Goal: Entertainment & Leisure: Consume media (video, audio)

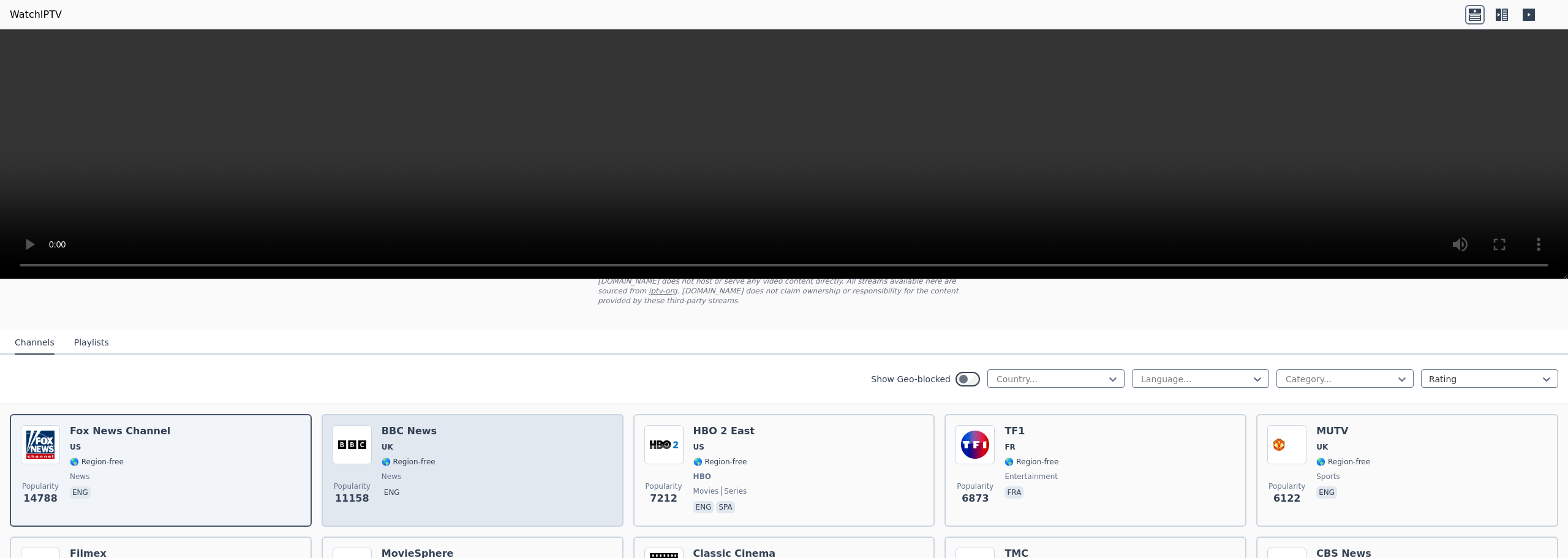
scroll to position [61, 0]
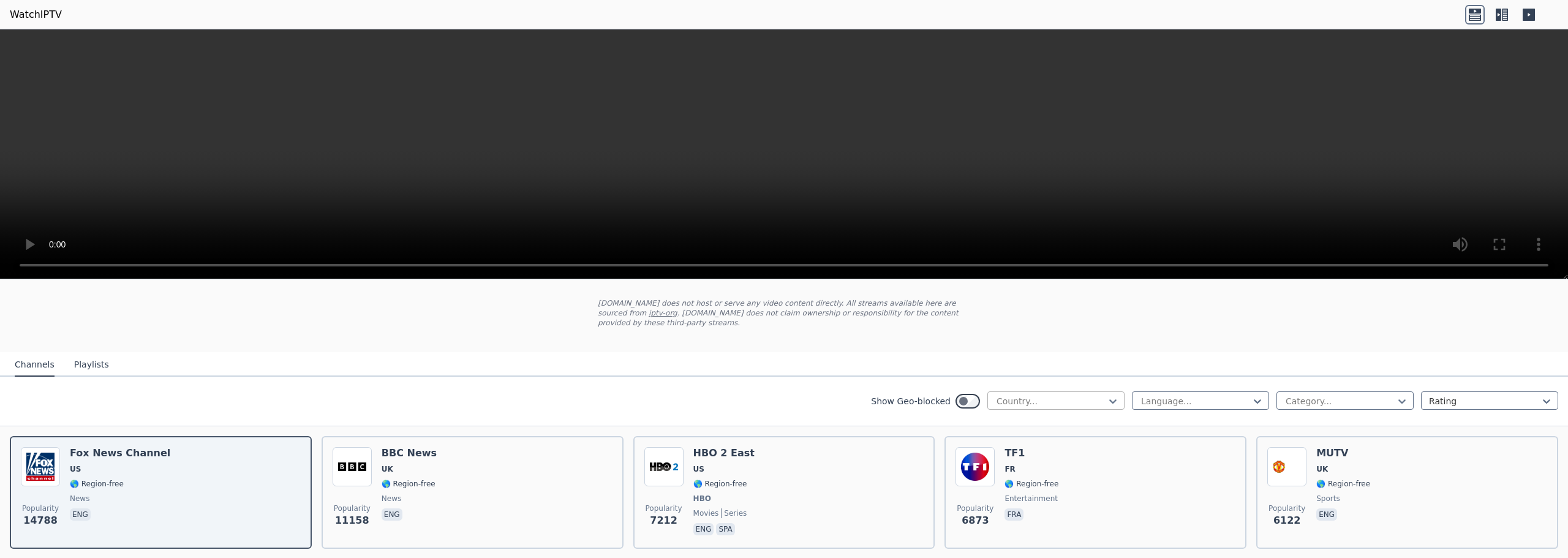
click at [785, 395] on div at bounding box center [1051, 401] width 112 height 12
click at [785, 423] on div "[GEOGRAPHIC_DATA]" at bounding box center [1056, 434] width 137 height 22
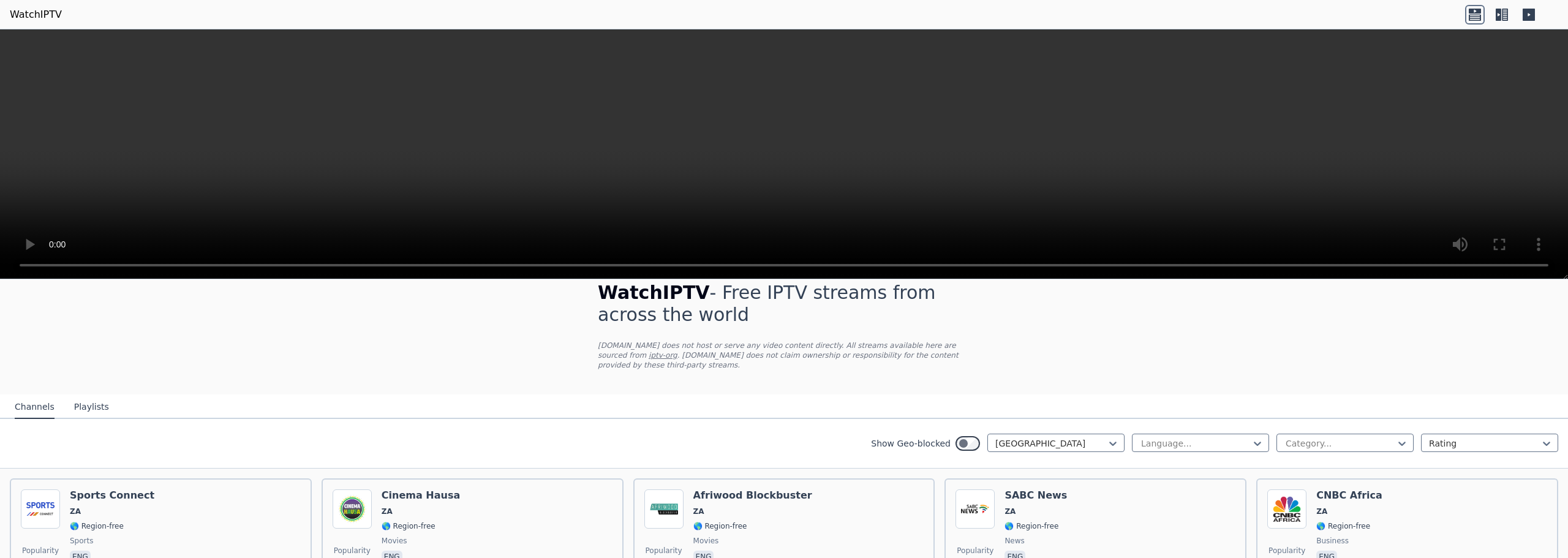
scroll to position [15, 0]
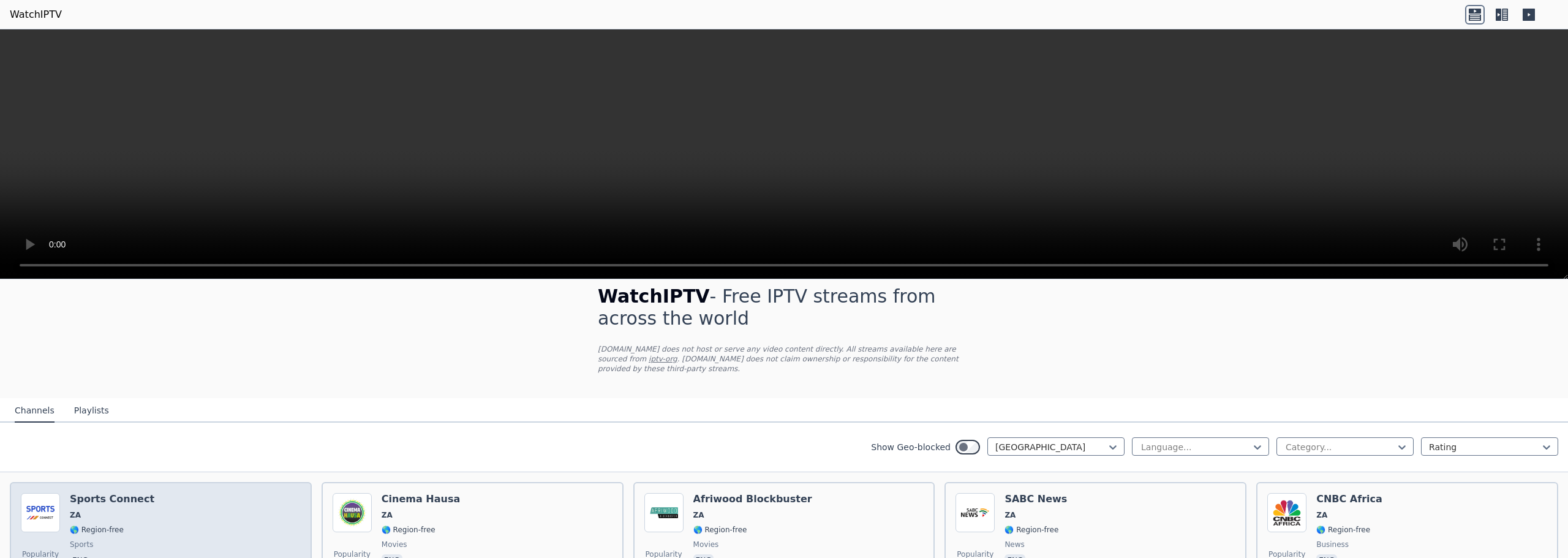
click at [109, 493] on h6 "Sports Connect" at bounding box center [112, 499] width 85 height 12
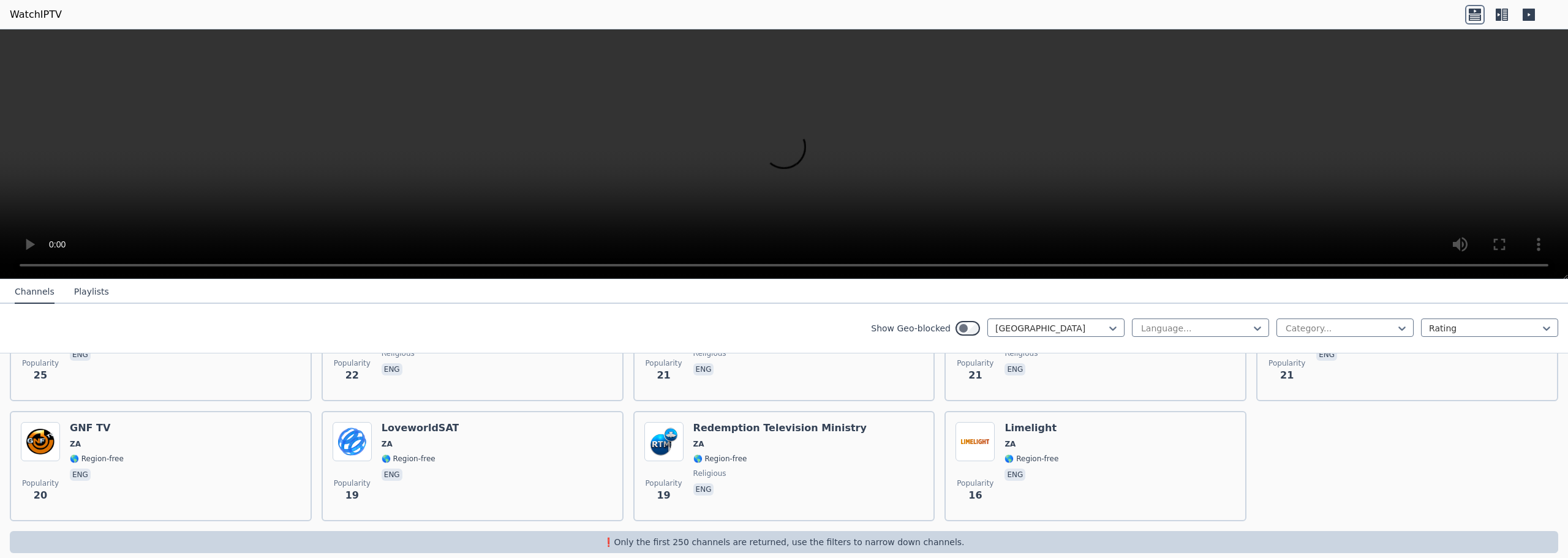
scroll to position [812, 0]
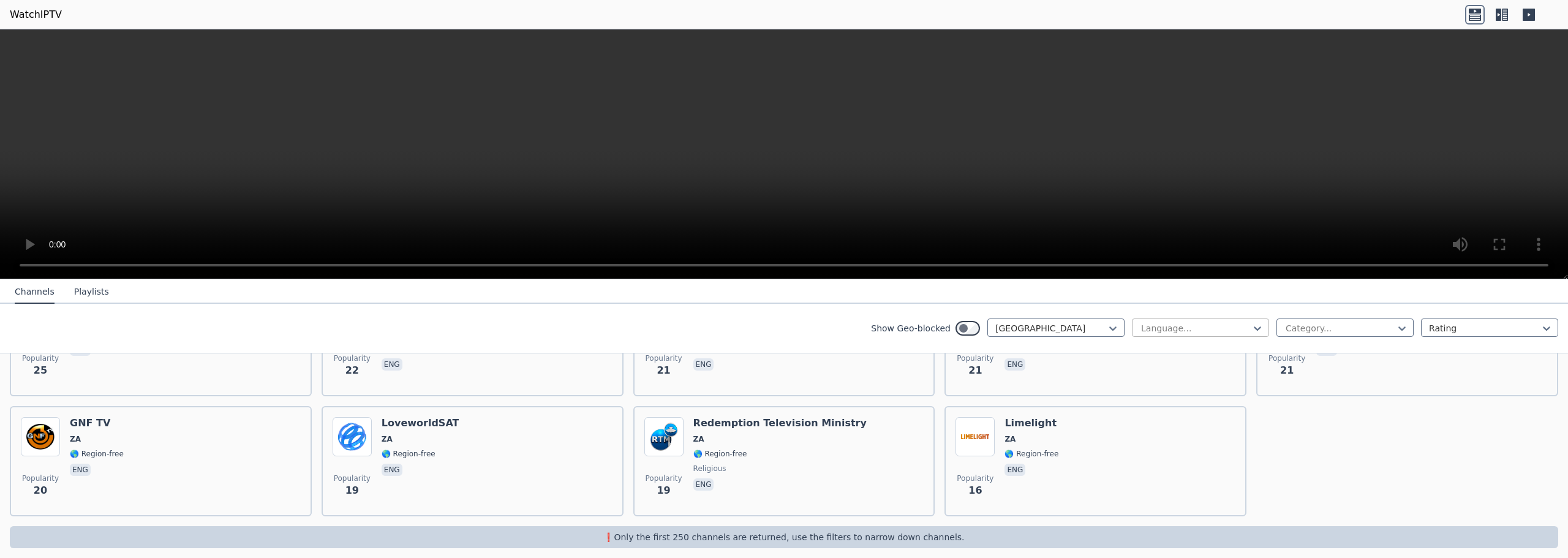
click at [785, 322] on div at bounding box center [1196, 328] width 112 height 12
click at [785, 321] on div "Category..." at bounding box center [1345, 328] width 137 height 18
click at [785, 500] on div "Sports" at bounding box center [1345, 517] width 137 height 22
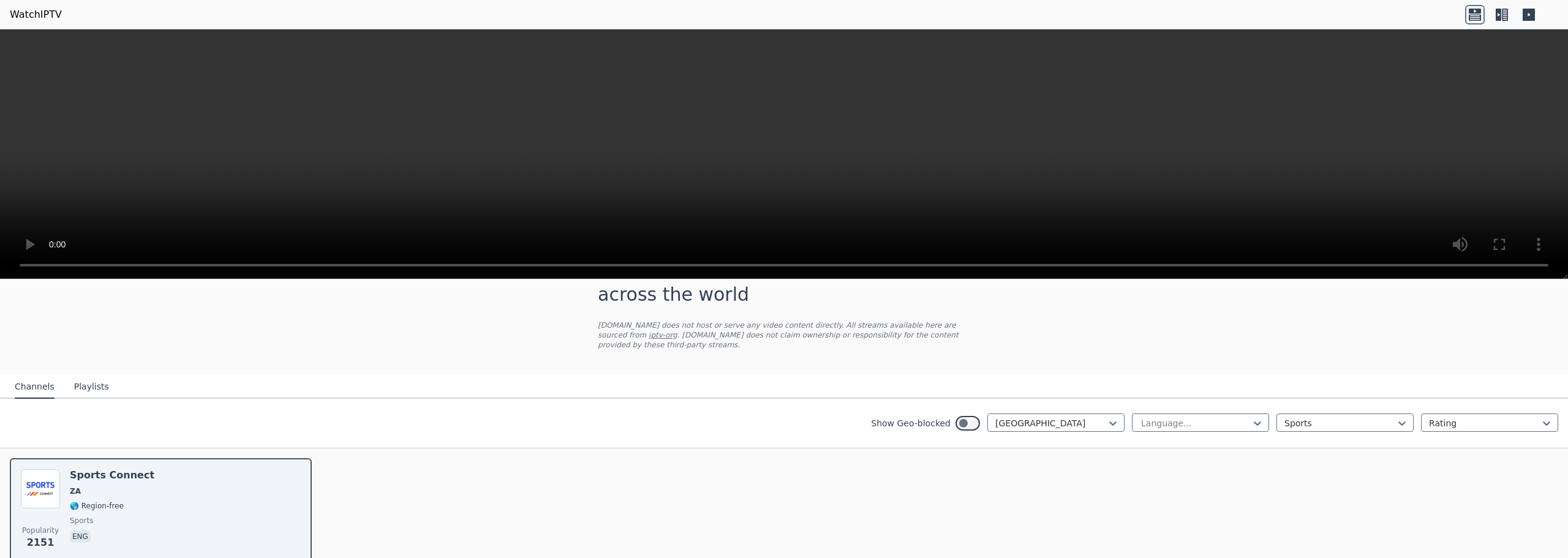
scroll to position [61, 0]
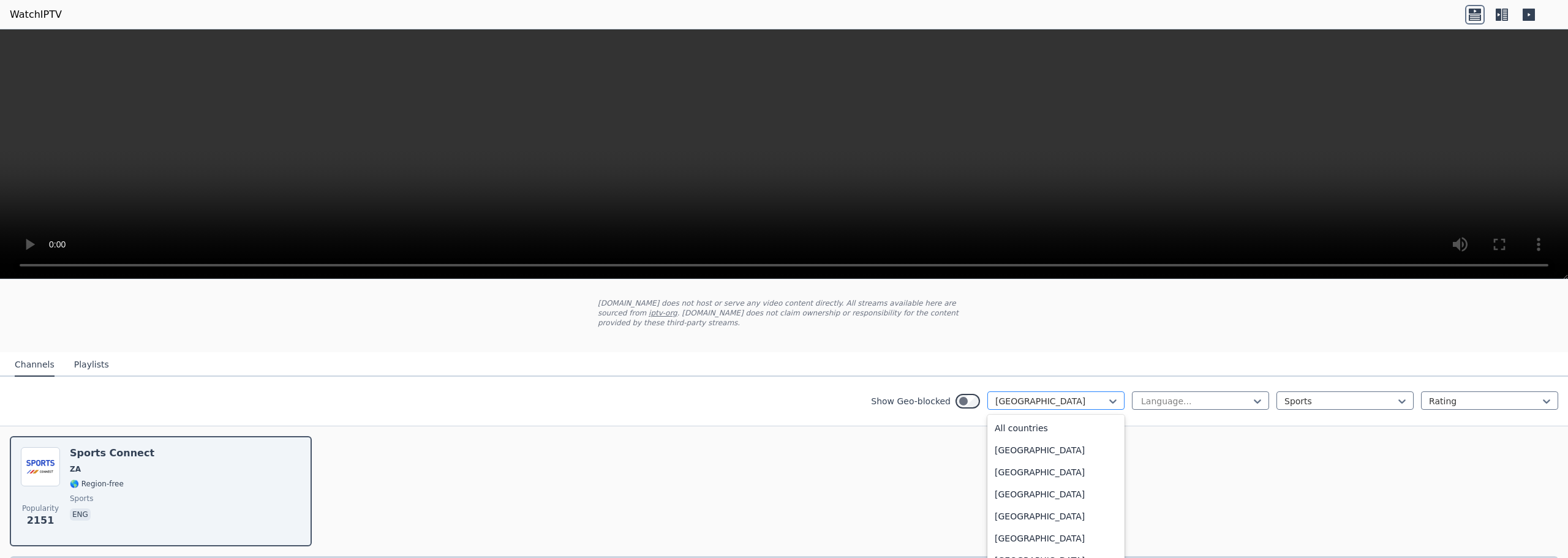
click at [785, 395] on div at bounding box center [1051, 401] width 112 height 12
type input "*"
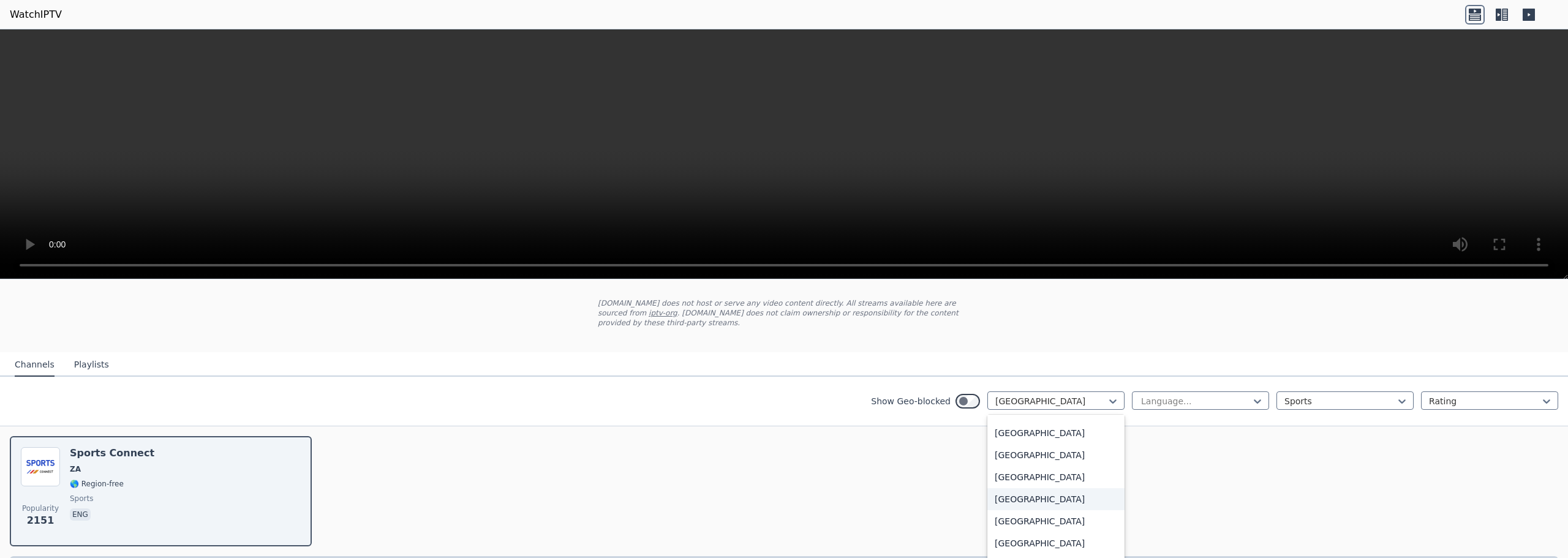
type input "*"
click at [785, 396] on div at bounding box center [1051, 401] width 112 height 12
click at [785, 395] on div at bounding box center [1051, 401] width 112 height 12
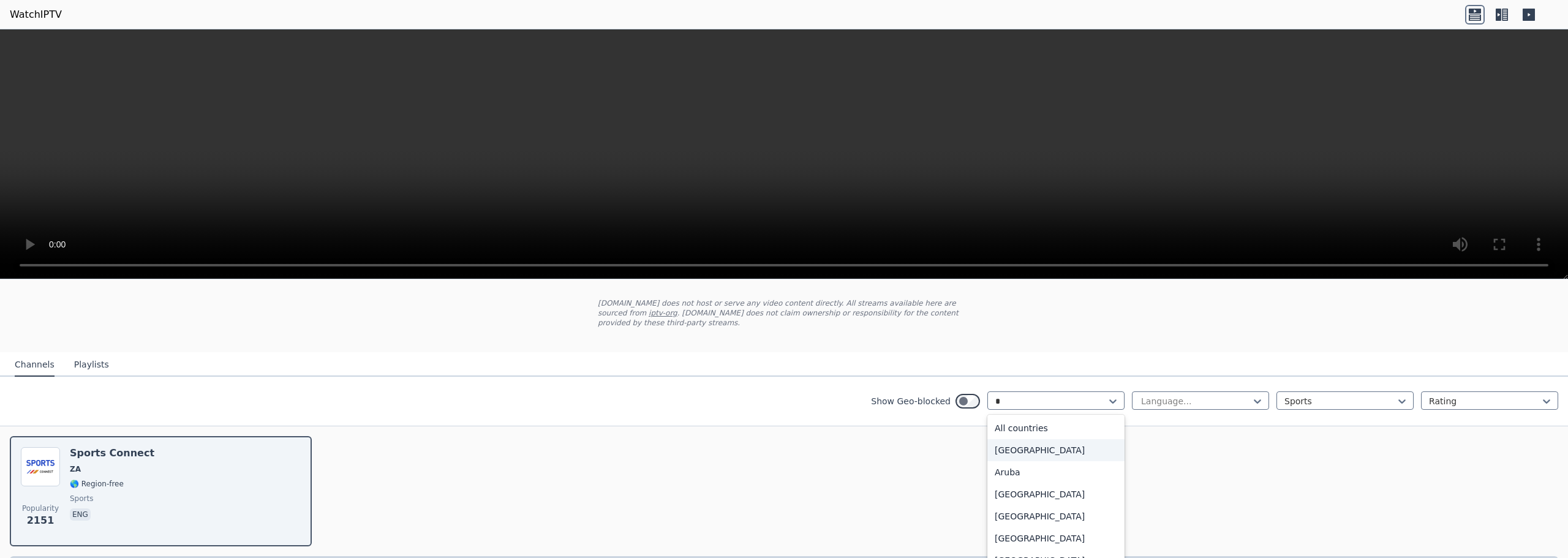
type input "**"
click at [785, 444] on div "[GEOGRAPHIC_DATA]" at bounding box center [1056, 450] width 137 height 22
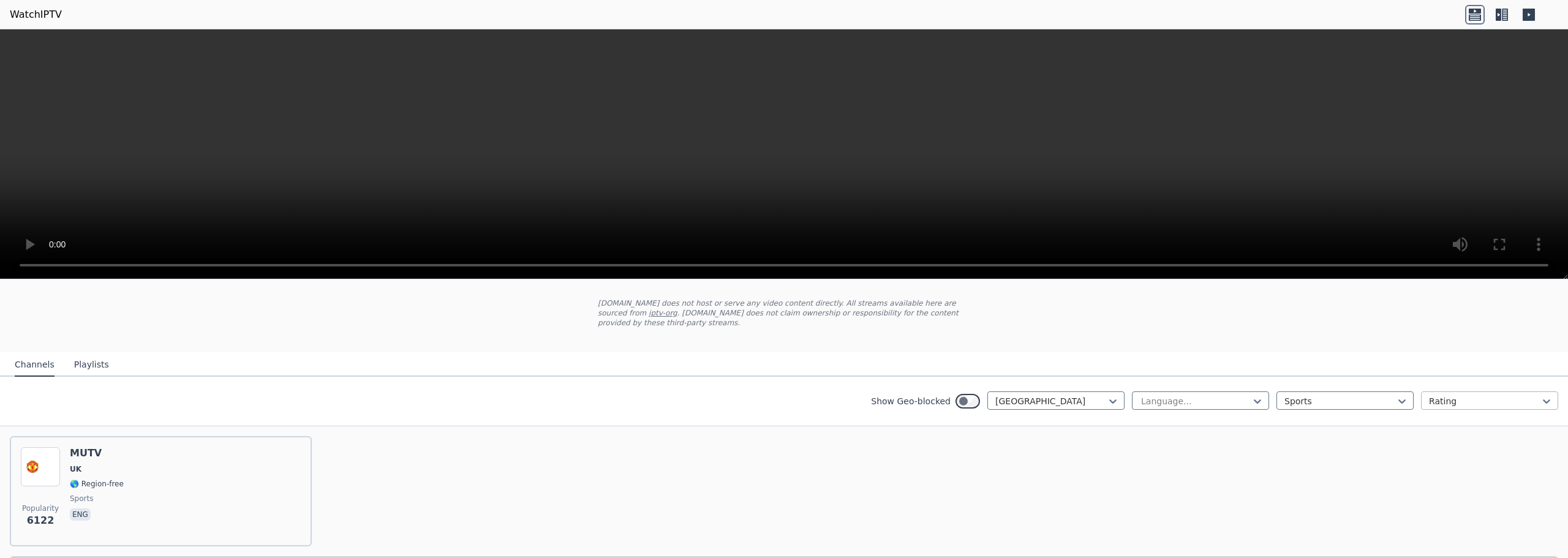
click at [785, 396] on div at bounding box center [1485, 401] width 112 height 12
click at [785, 399] on div "Sports" at bounding box center [1345, 401] width 137 height 18
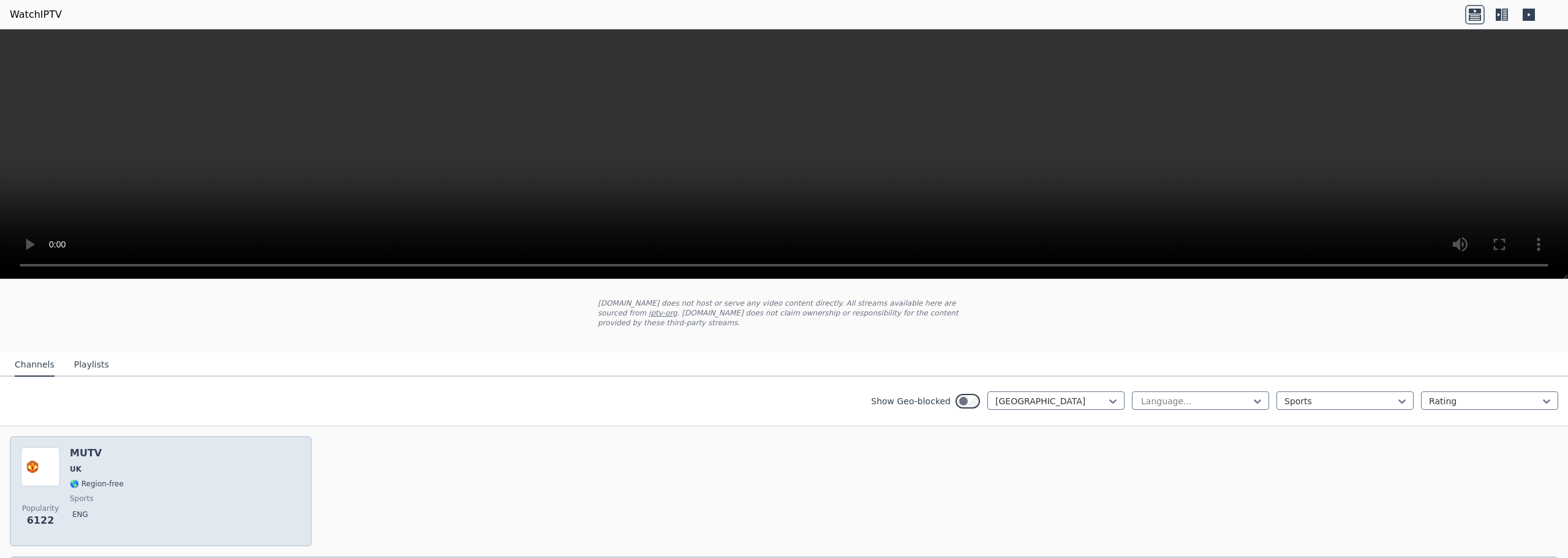
click at [162, 456] on div "Popularity 6122 MUTV [GEOGRAPHIC_DATA] 🌎 Region-free sports eng" at bounding box center [161, 491] width 280 height 88
click at [156, 456] on div "Popularity 6122 MUTV [GEOGRAPHIC_DATA] 🌎 Region-free sports eng" at bounding box center [161, 491] width 280 height 88
click at [155, 456] on div "Popularity 6122 MUTV [GEOGRAPHIC_DATA] 🌎 Region-free sports eng" at bounding box center [161, 491] width 280 height 88
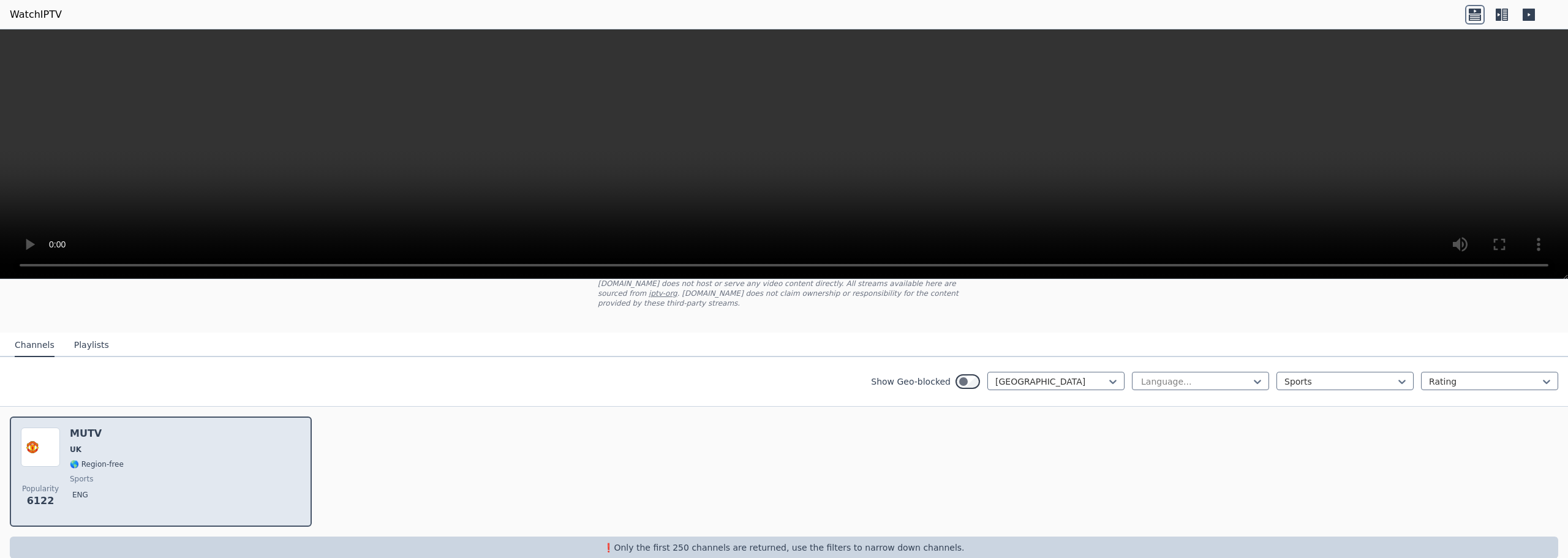
scroll to position [91, 0]
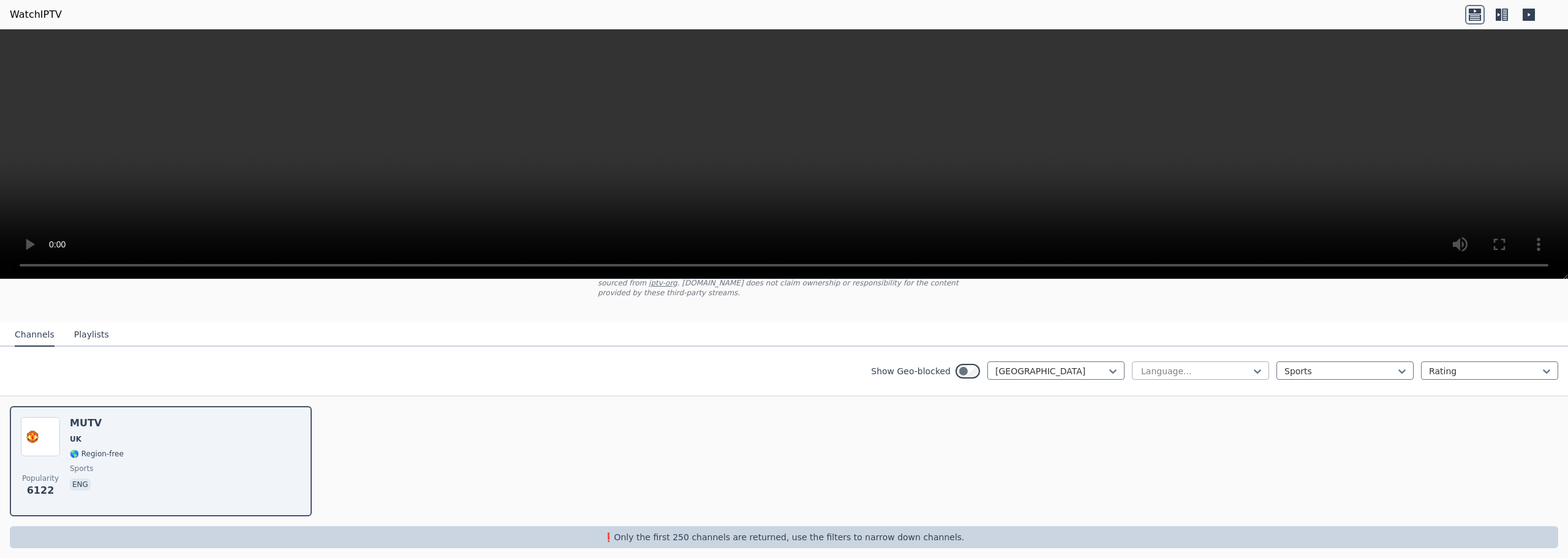
click at [785, 365] on div at bounding box center [1196, 371] width 112 height 12
click at [785, 390] on div "All languages" at bounding box center [1201, 398] width 137 height 22
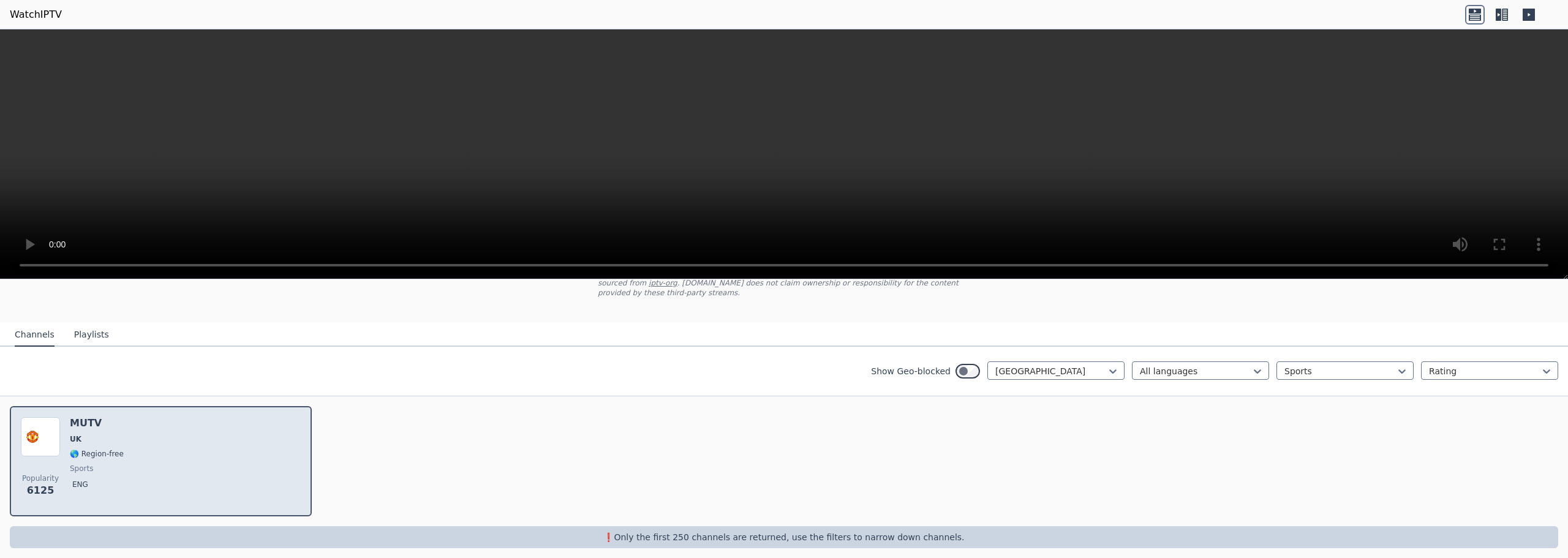
drag, startPoint x: 135, startPoint y: 413, endPoint x: 101, endPoint y: 433, distance: 39.4
click at [101, 434] on span "UK" at bounding box center [97, 439] width 54 height 10
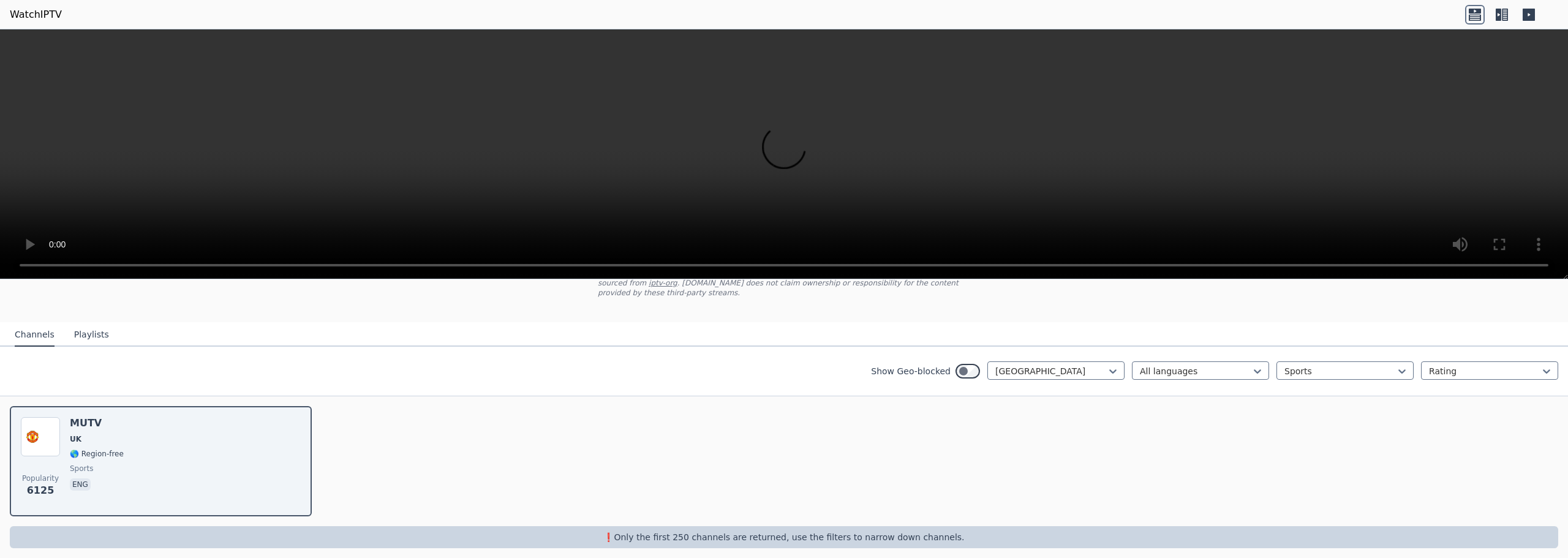
click at [74, 287] on div "WatchIPTV - Free IPTV streams from across the world [DOMAIN_NAME] does not host…" at bounding box center [784, 379] width 1568 height 378
click at [78, 325] on button "Playlists" at bounding box center [91, 335] width 35 height 23
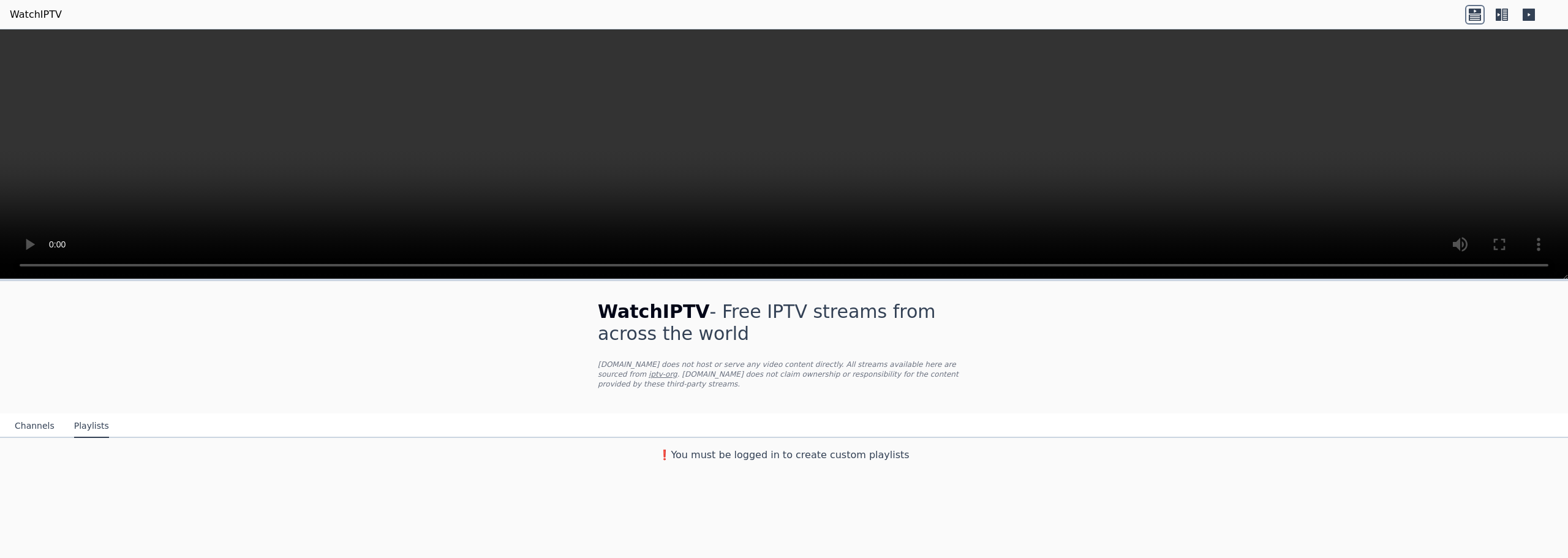
click at [30, 418] on button "Channels" at bounding box center [34, 426] width 40 height 23
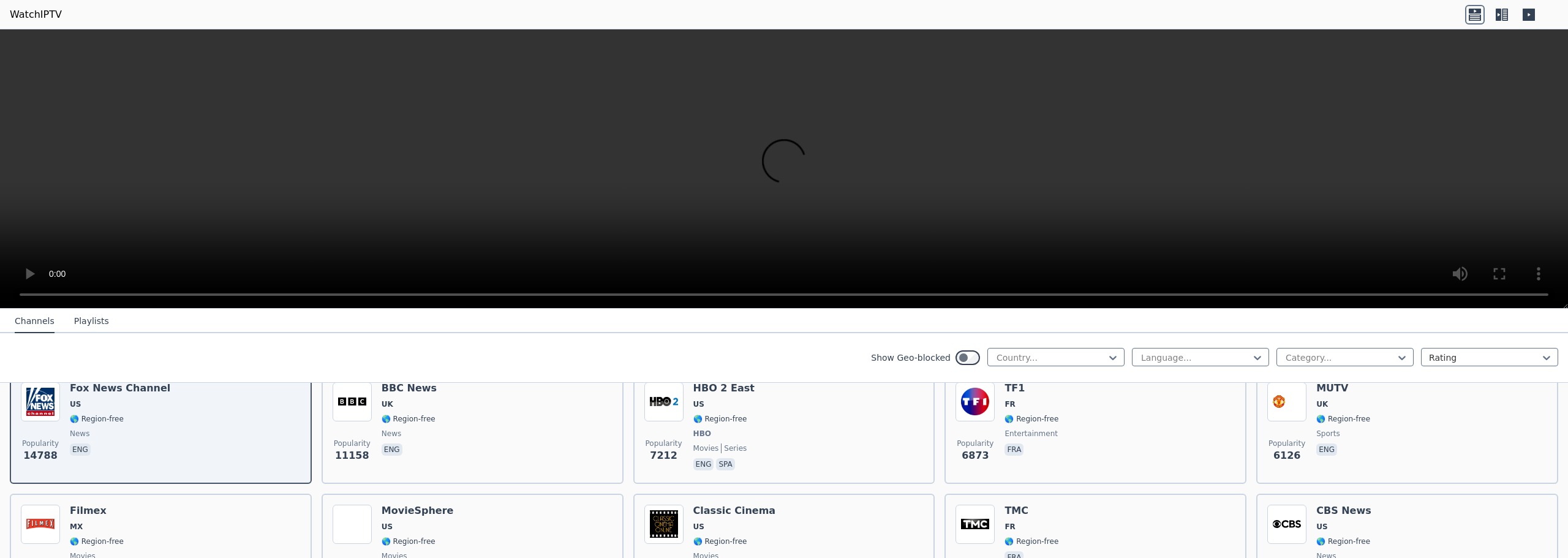
scroll to position [184, 0]
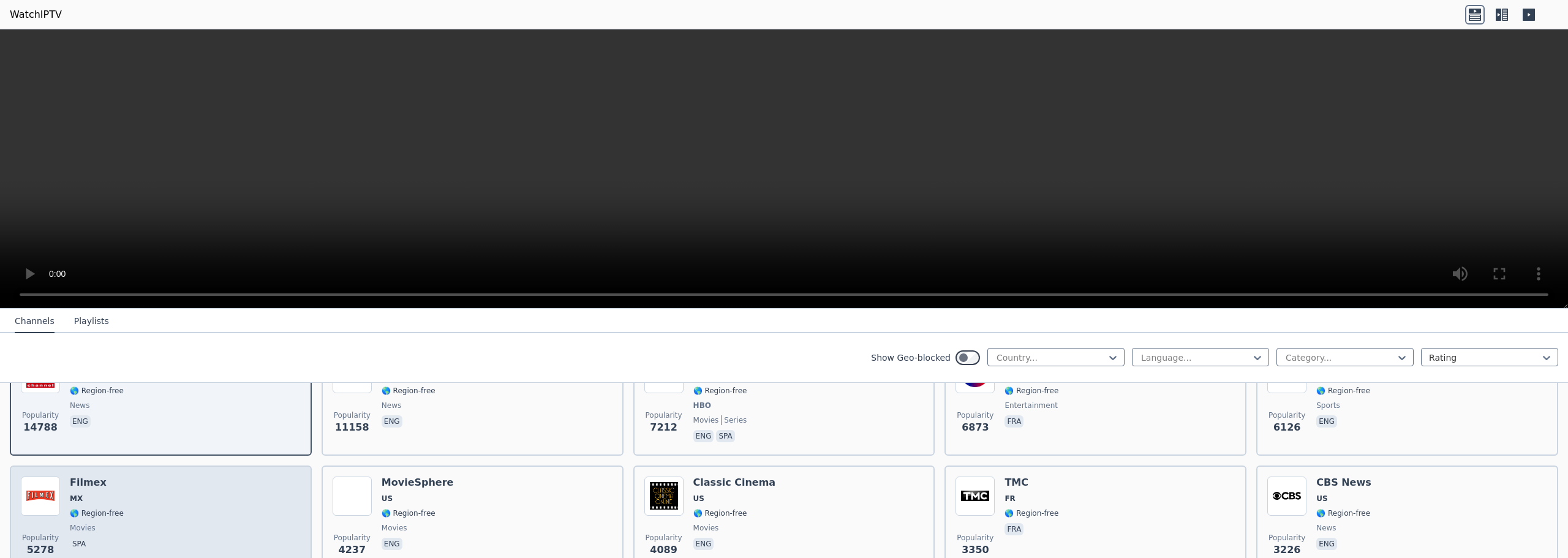
click at [214, 494] on div "Popularity 5278 Filmex MX 🌎 Region-free movies spa" at bounding box center [161, 521] width 280 height 88
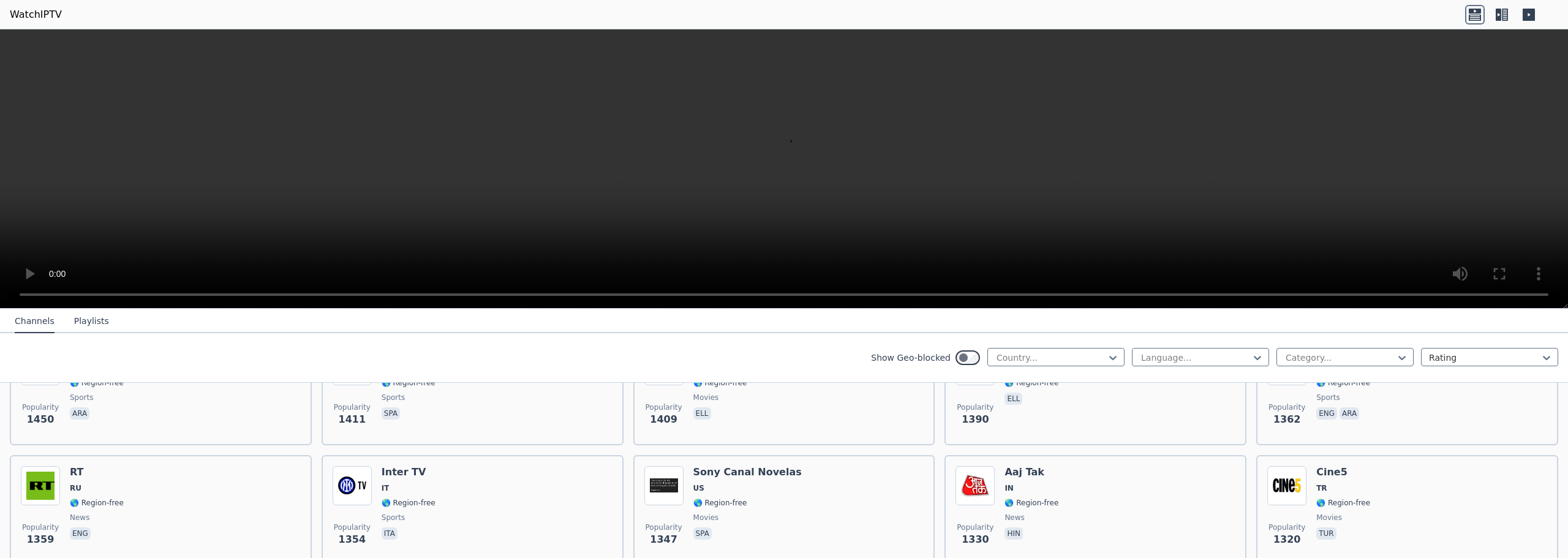
scroll to position [1042, 0]
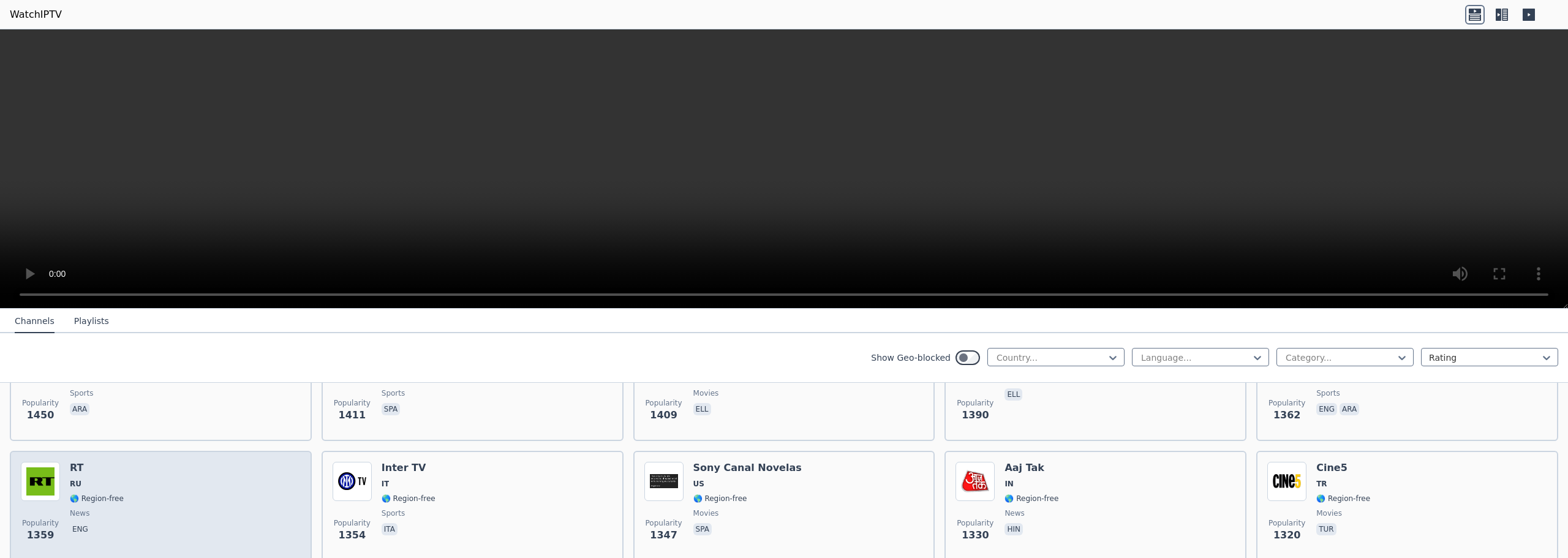
click at [283, 484] on div "Popularity 1359 RT RU 🌎 Region-free news eng" at bounding box center [161, 506] width 280 height 88
click at [285, 480] on div "Popularity 1359 RT RU 🌎 Region-free news eng" at bounding box center [161, 506] width 280 height 88
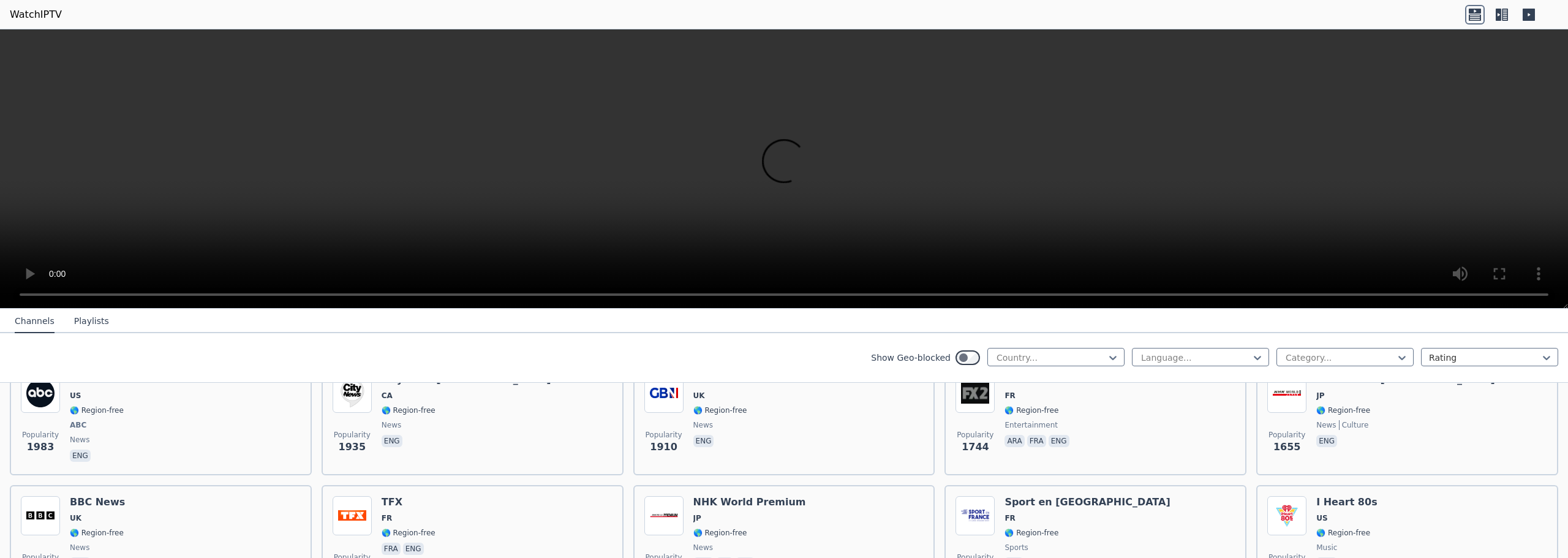
scroll to position [797, 0]
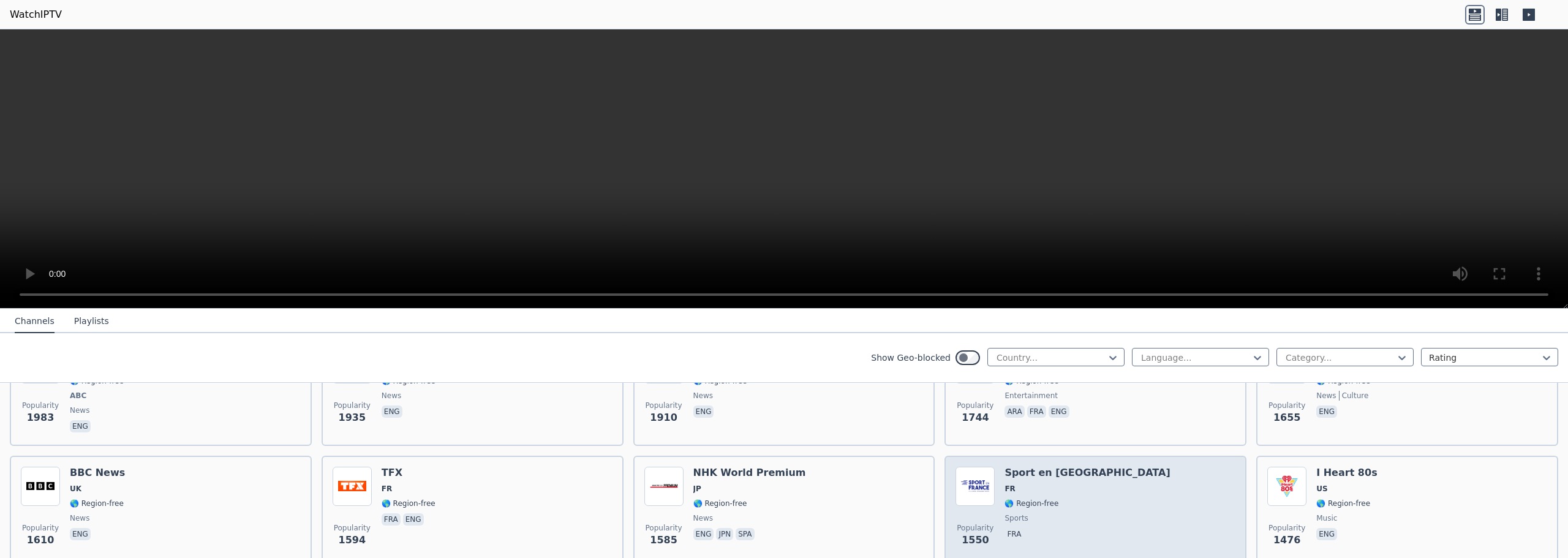
click at [1134, 484] on div "Popularity 1550 Sport en France FR 🌎 Region-free sports fra" at bounding box center [1095, 511] width 280 height 88
click at [1134, 484] on div "Popularity 1550 Sport en France FR 🌎 Region-free sports fra" at bounding box center [1095, 511] width 280 height 88
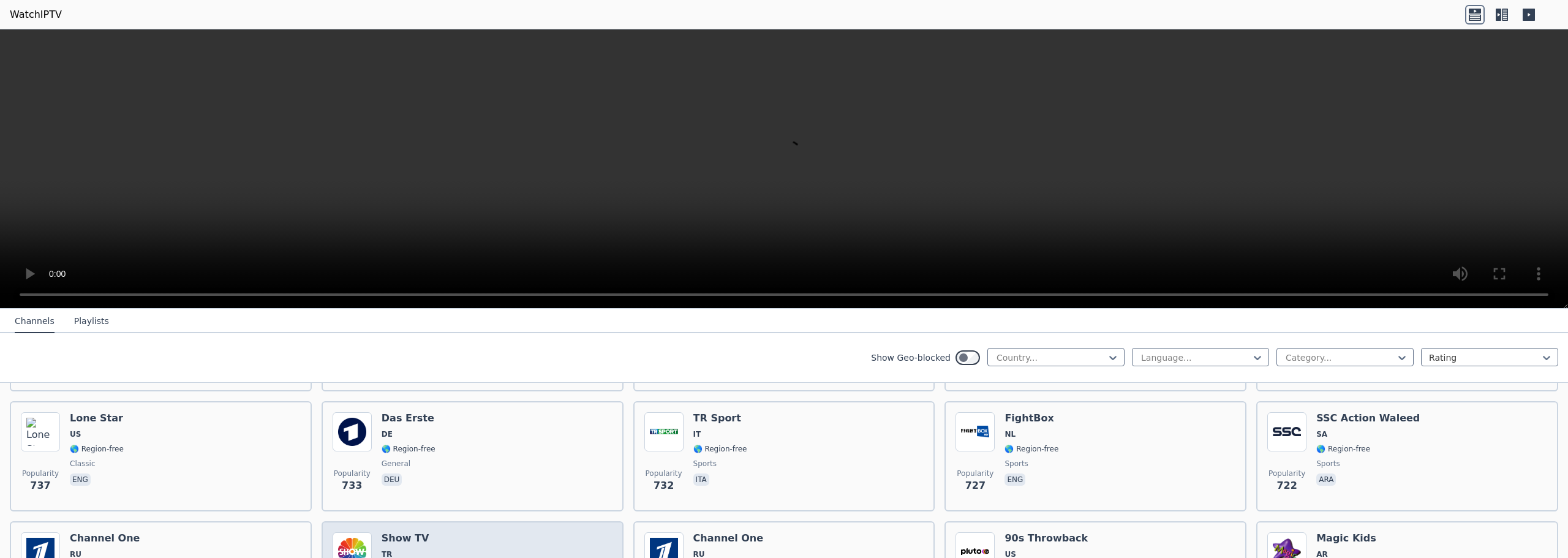
scroll to position [2634, 0]
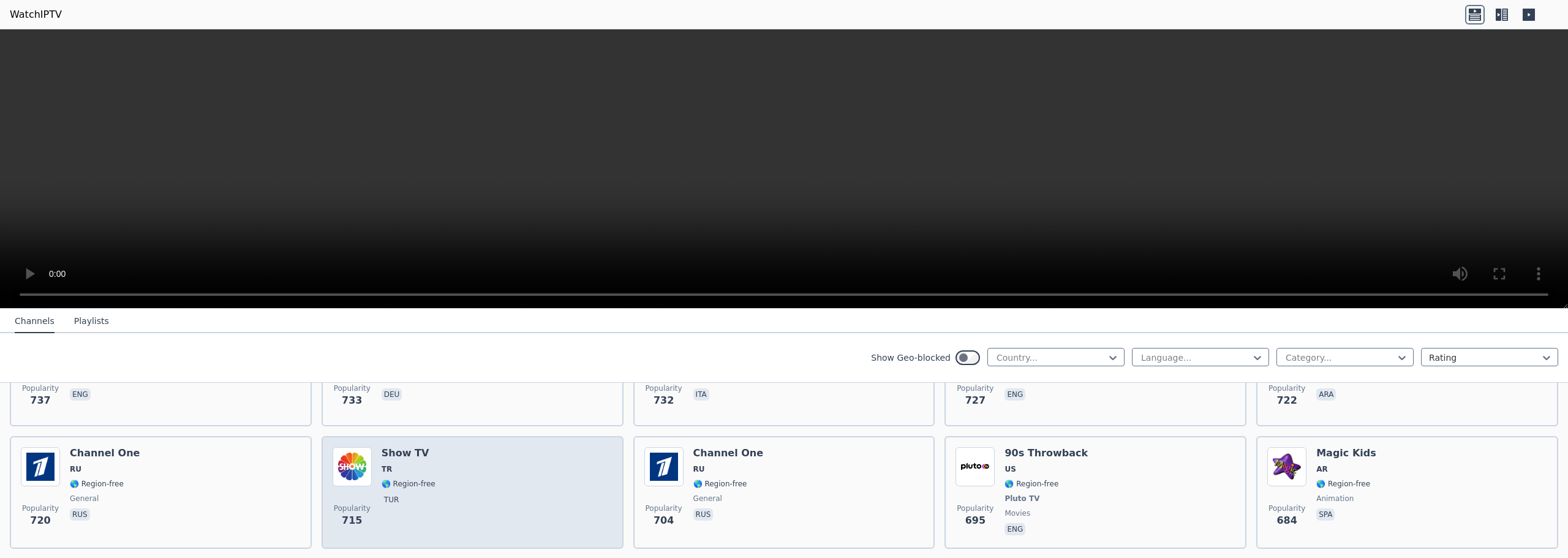
click at [429, 460] on div "Popularity 715 Show TV TR 🌎 Region-free tur" at bounding box center [473, 492] width 280 height 91
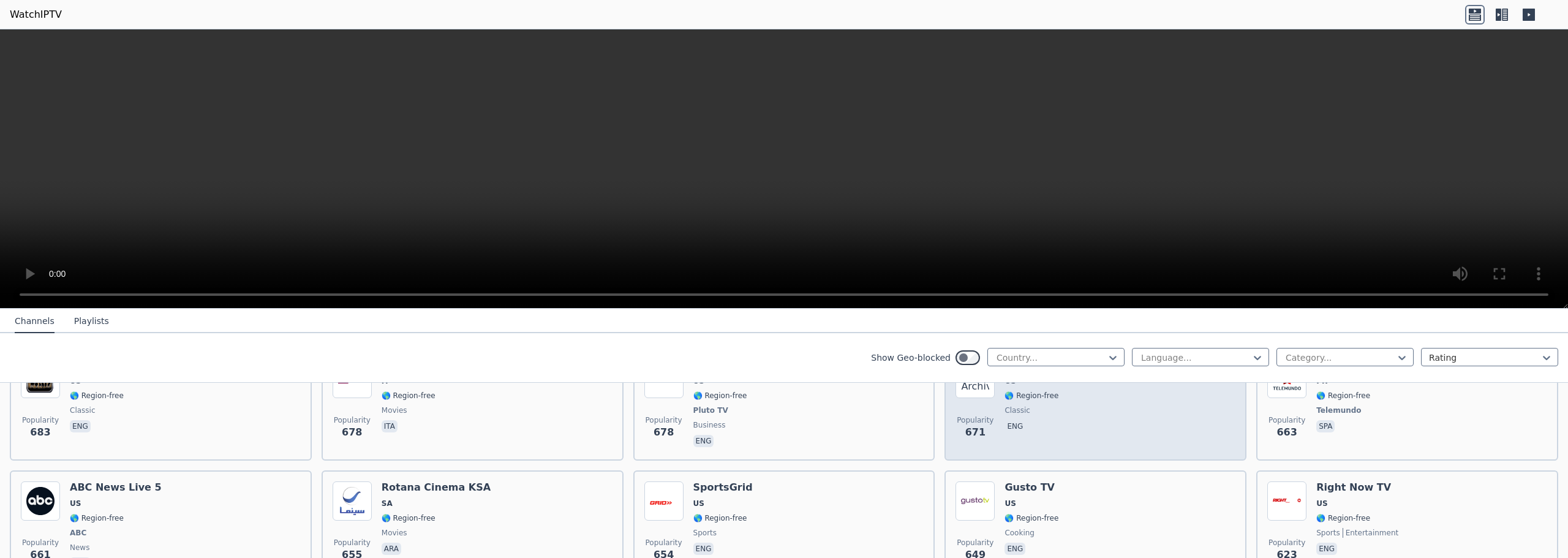
scroll to position [3002, 0]
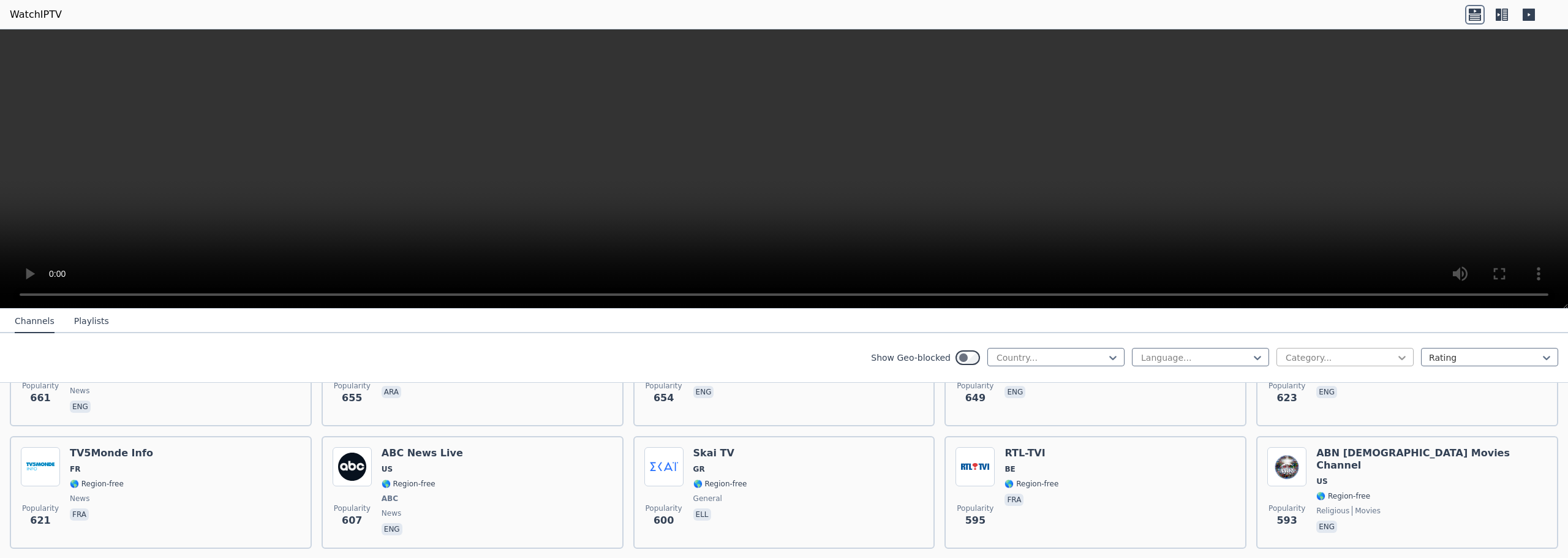
click at [1398, 357] on icon at bounding box center [1402, 358] width 7 height 5
click at [1309, 491] on div "Sports" at bounding box center [1345, 498] width 137 height 22
click at [1309, 491] on div "WatchIPTV - Free IPTV streams from across the world WatchIPTV.xyz does not host…" at bounding box center [784, 475] width 1568 height 6333
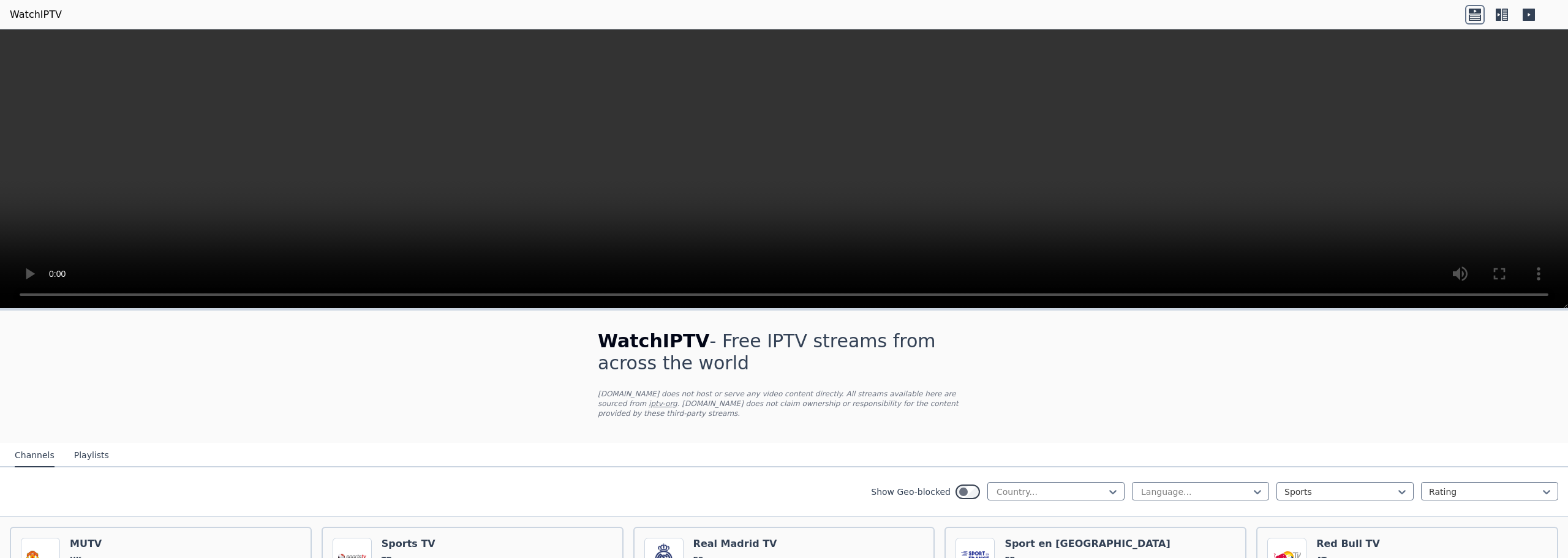
scroll to position [184, 0]
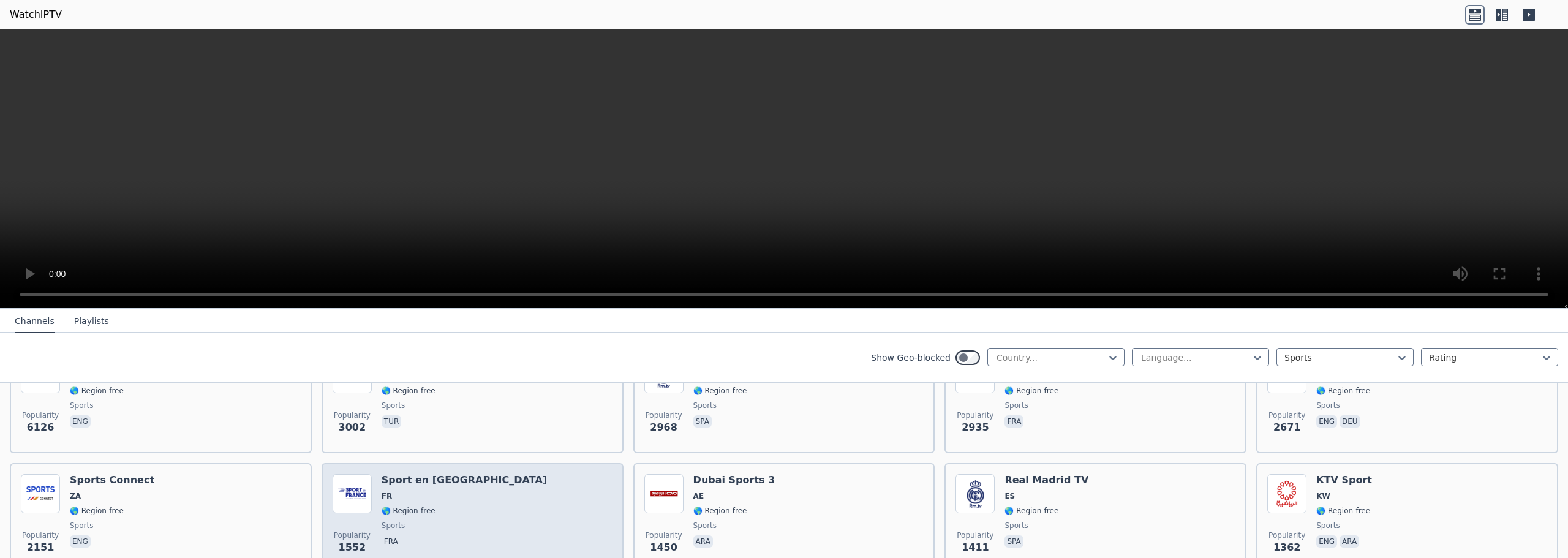
click at [467, 485] on div "Popularity 1552 Sport en France FR 🌎 Region-free sports fra" at bounding box center [473, 518] width 280 height 88
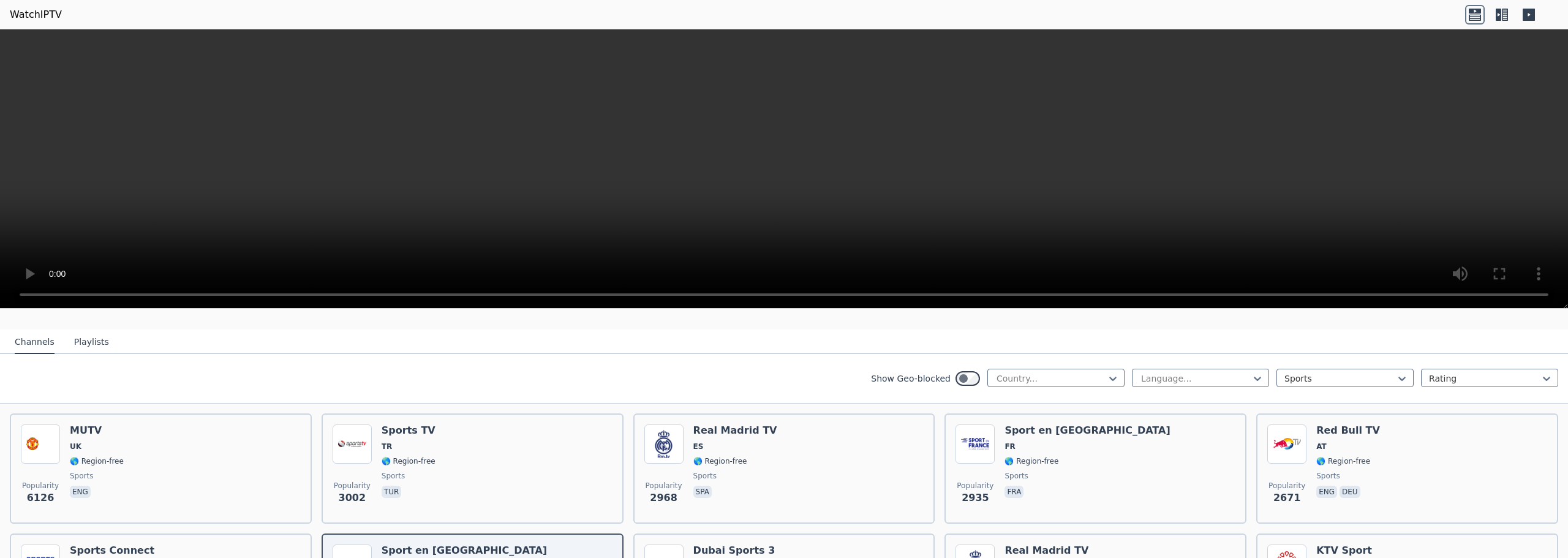
scroll to position [122, 0]
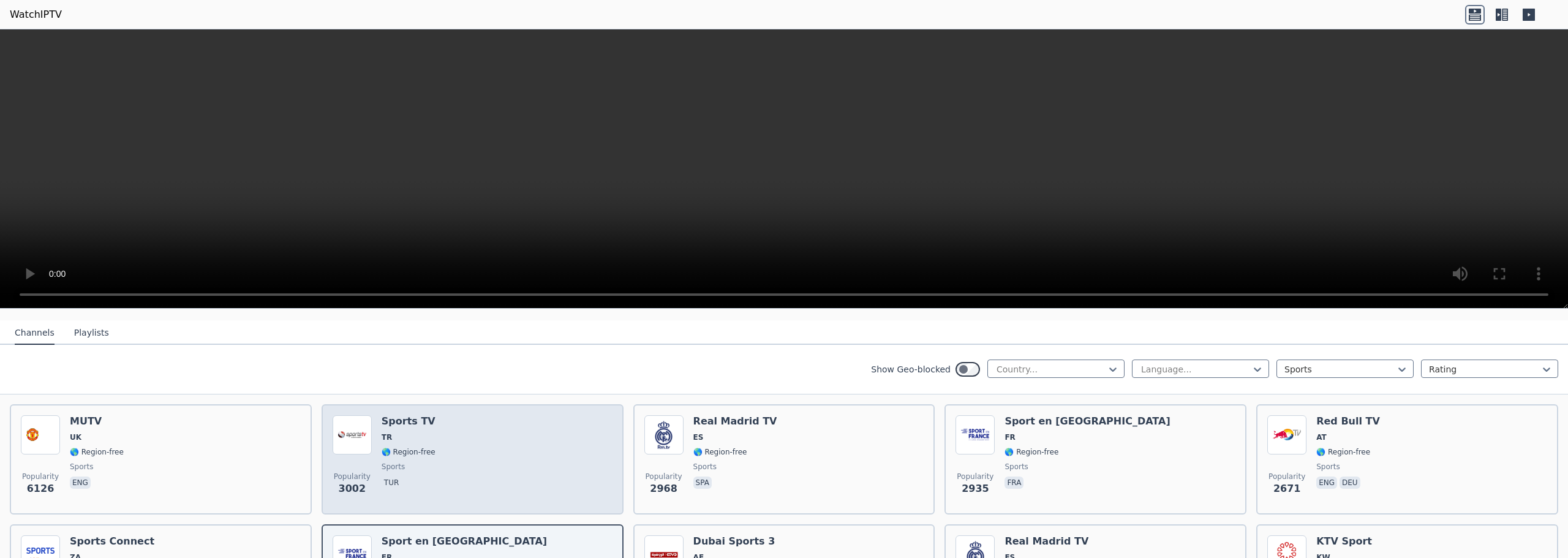
click at [515, 456] on div "Popularity 3002 Sports TV TR 🌎 Region-free sports tur" at bounding box center [473, 459] width 280 height 88
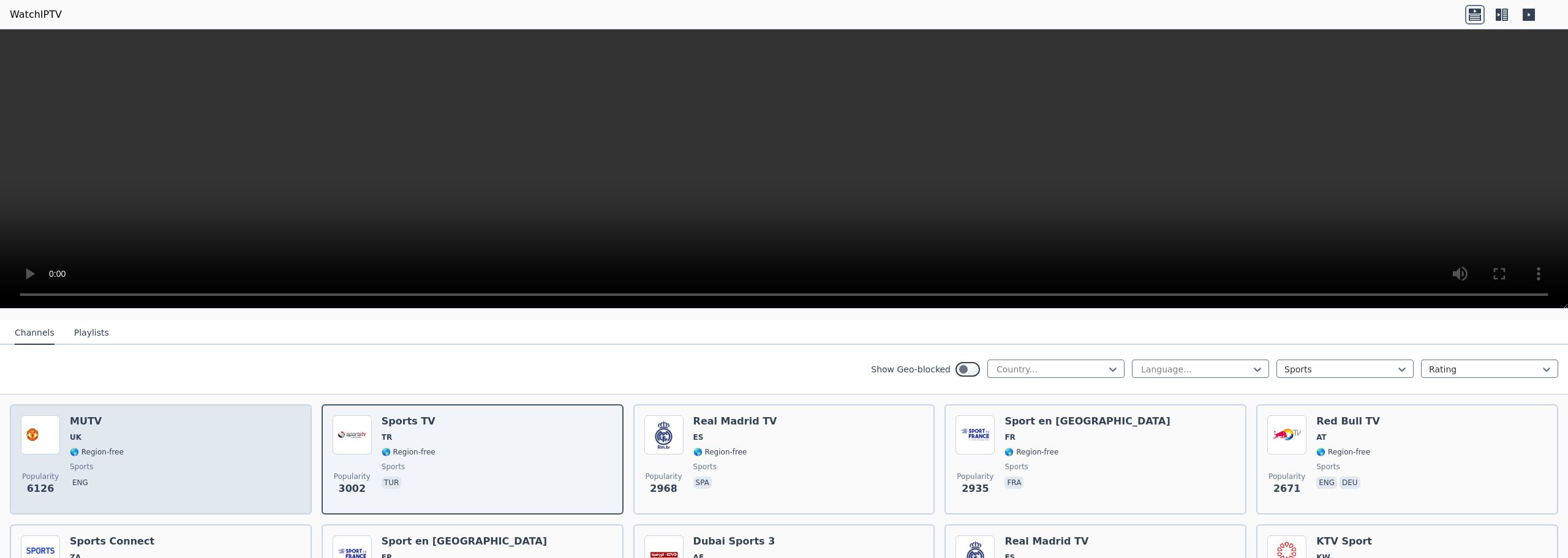
click at [218, 432] on div "Popularity 6126 MUTV UK 🌎 Region-free sports eng" at bounding box center [161, 459] width 280 height 88
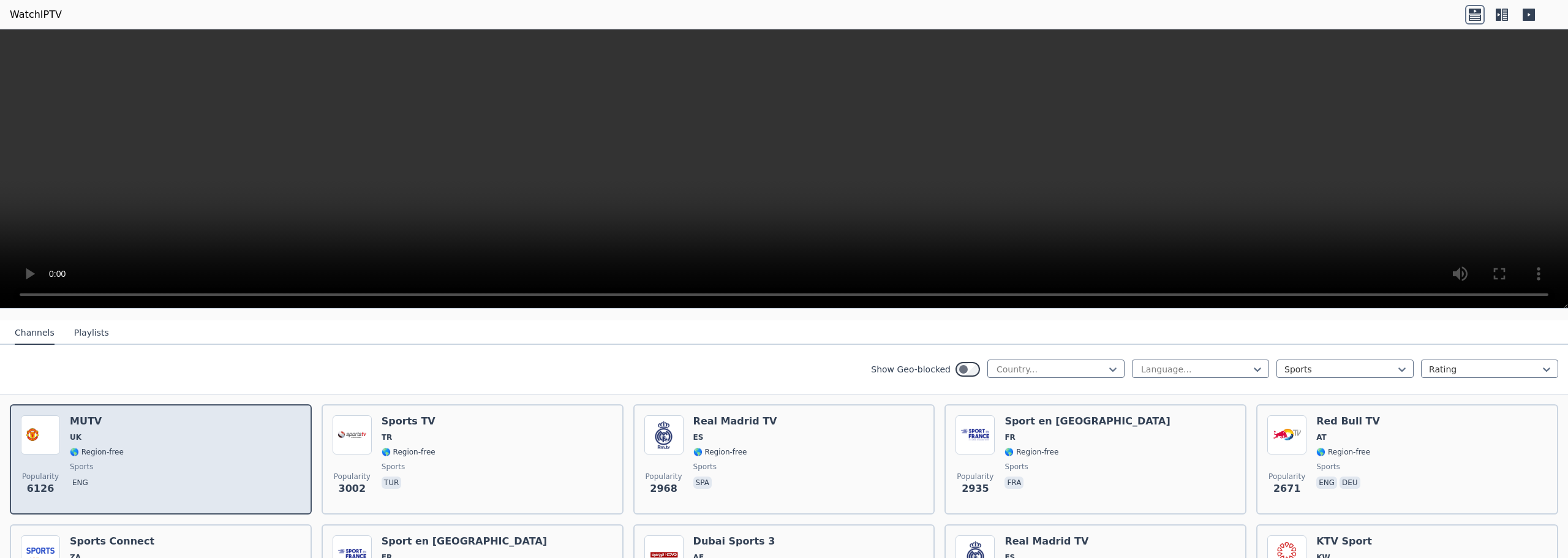
click at [218, 432] on div "Popularity 6126 MUTV UK 🌎 Region-free sports eng" at bounding box center [161, 459] width 280 height 88
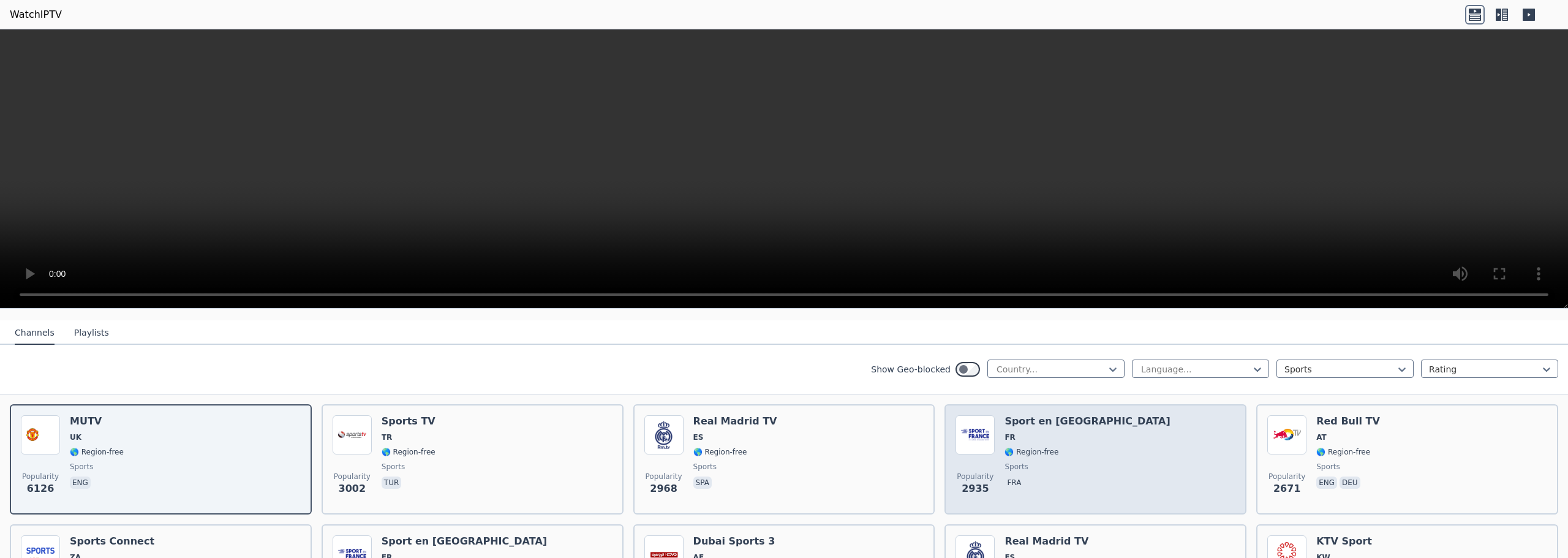
click at [1156, 442] on div "Popularity 2935 Sport en France FR 🌎 Region-free sports fra" at bounding box center [1095, 459] width 280 height 88
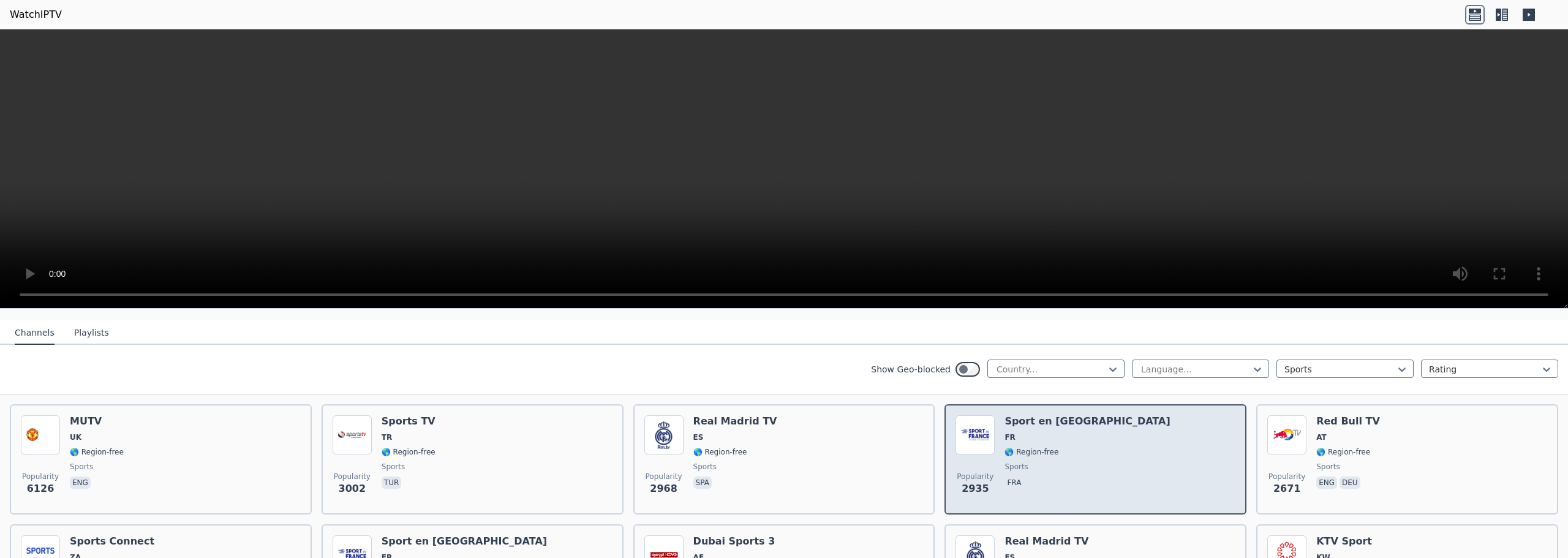
click at [1156, 442] on div "Popularity 2935 Sport en France FR 🌎 Region-free sports fra" at bounding box center [1095, 459] width 280 height 88
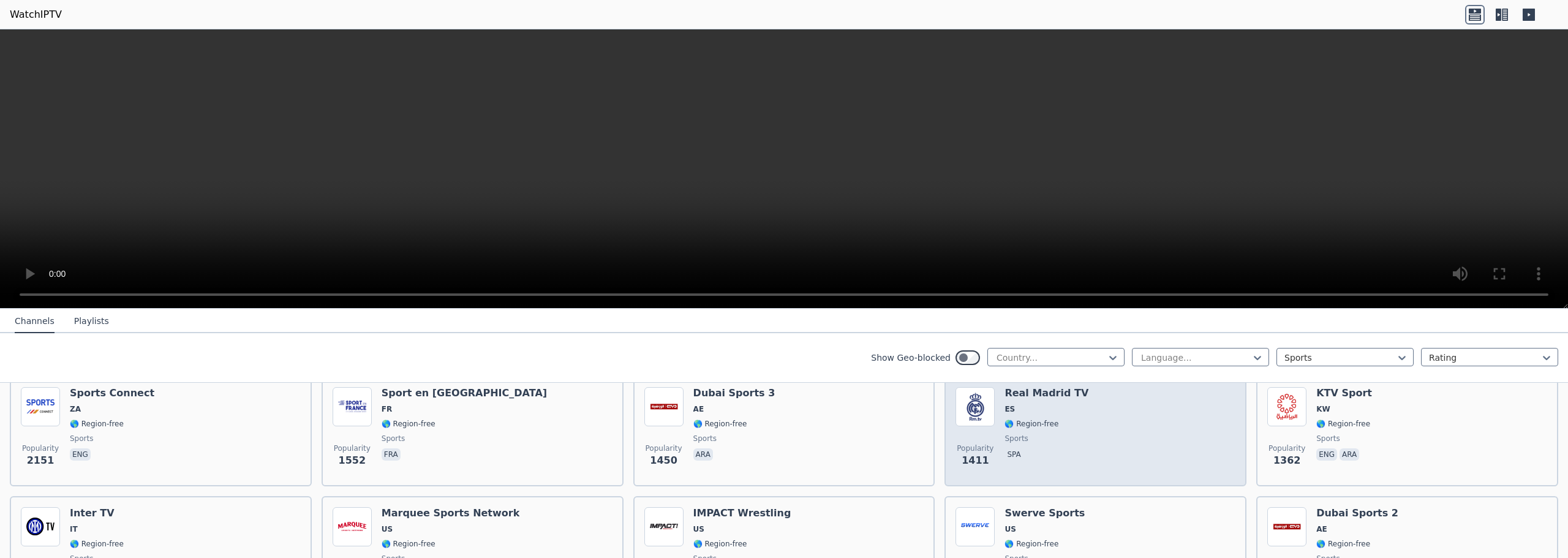
scroll to position [306, 0]
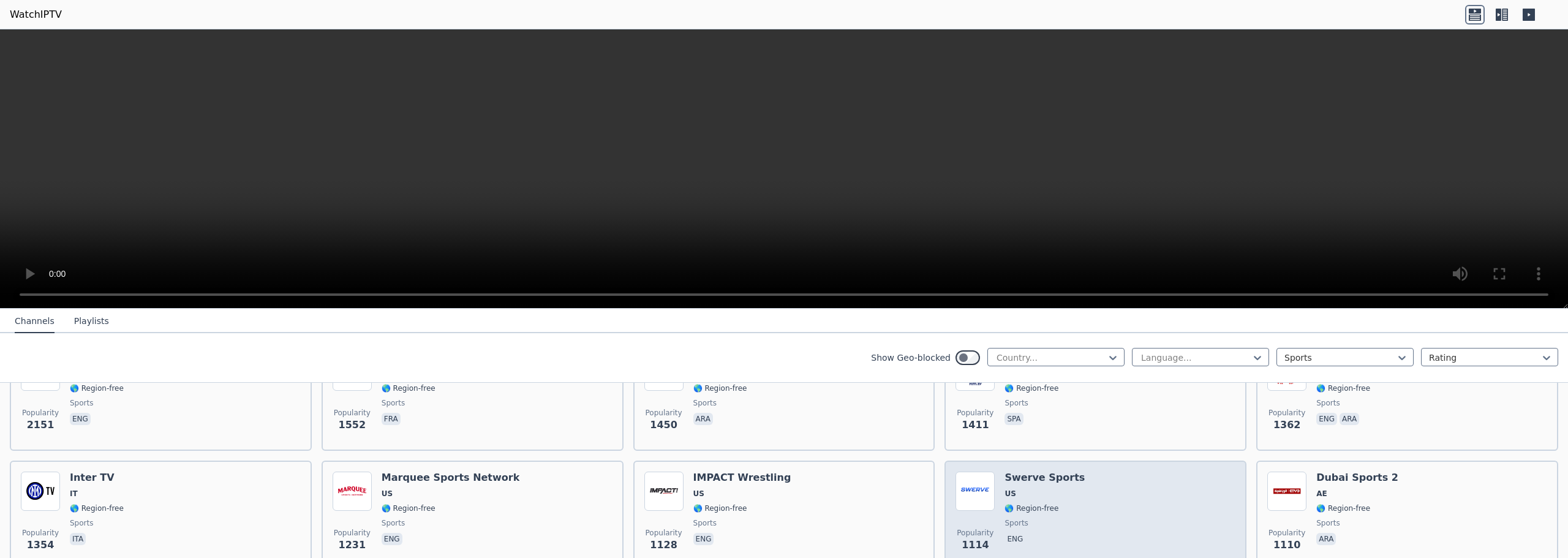
click at [1109, 488] on div "Popularity 1114 Swerve Sports US 🌎 Region-free sports eng" at bounding box center [1095, 516] width 280 height 88
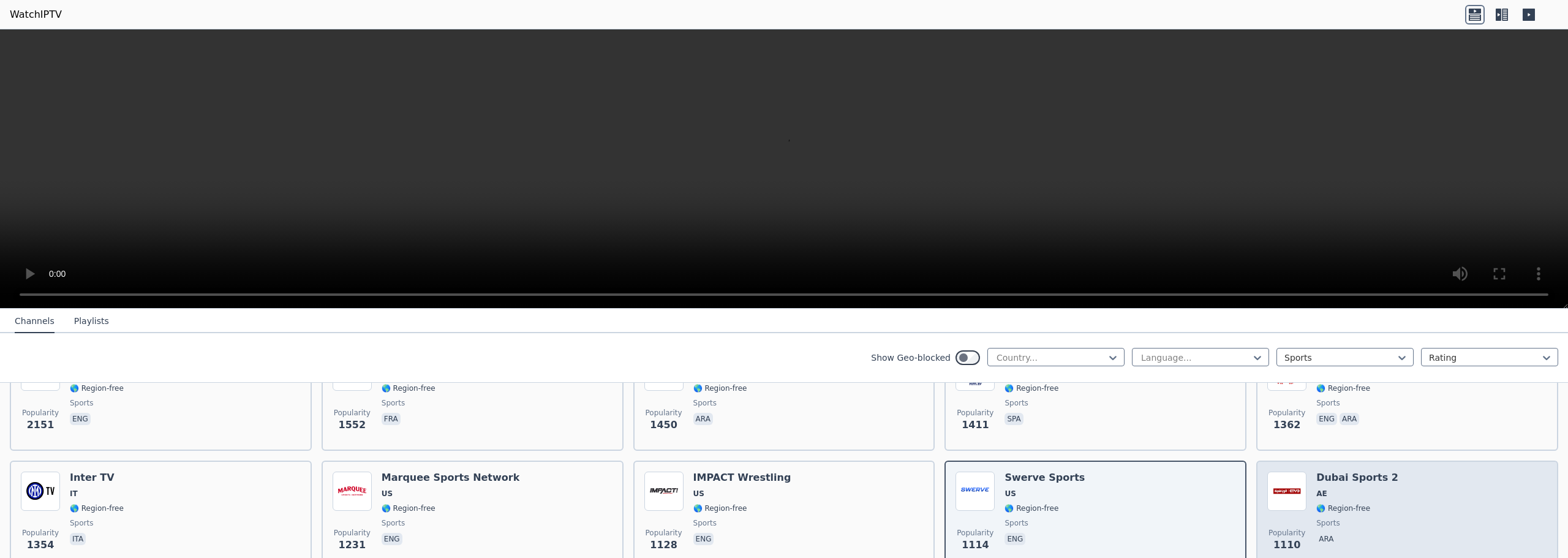
click at [1434, 486] on div "Popularity 1110 Dubai Sports 2 AE 🌎 Region-free sports ara" at bounding box center [1408, 516] width 280 height 88
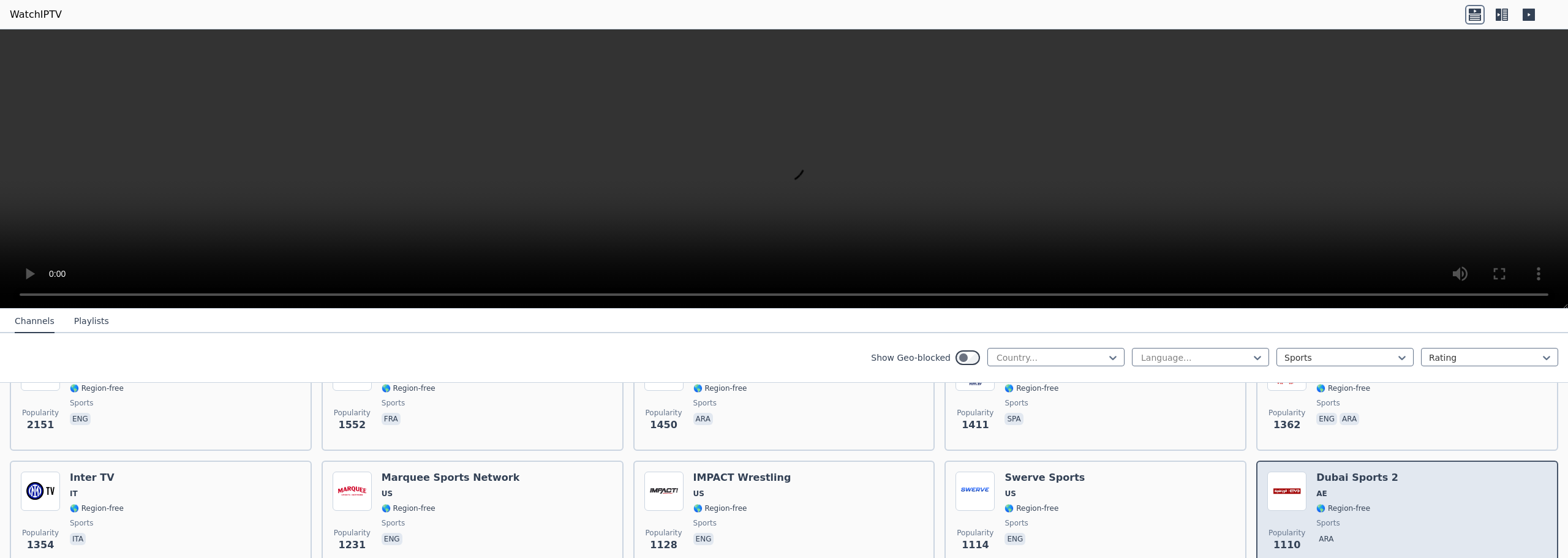
click at [1434, 486] on div "Popularity 1110 Dubai Sports 2 AE 🌎 Region-free sports ara" at bounding box center [1408, 516] width 280 height 88
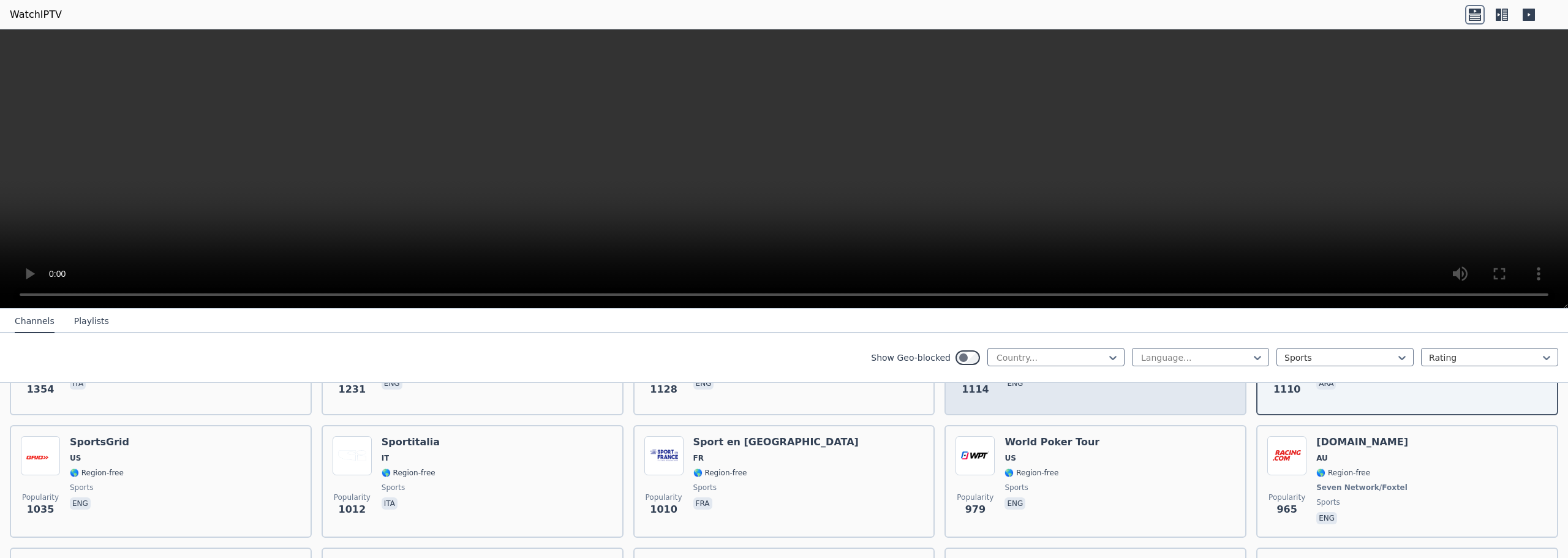
scroll to position [490, 0]
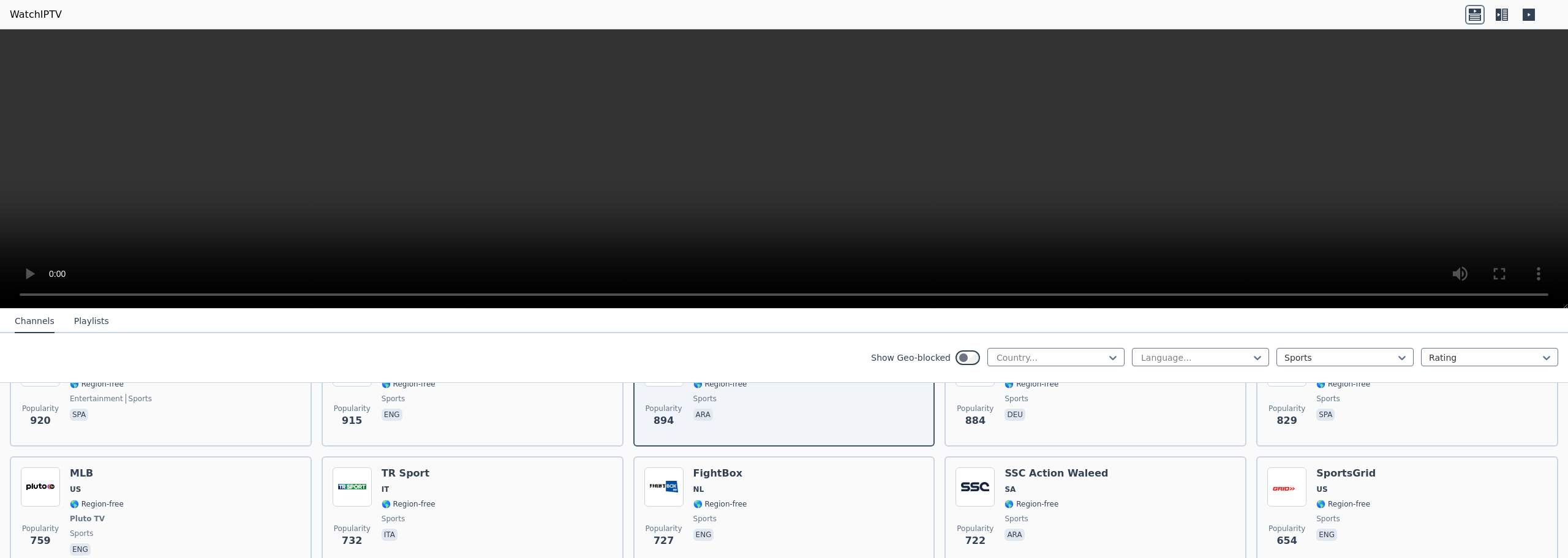
scroll to position [674, 0]
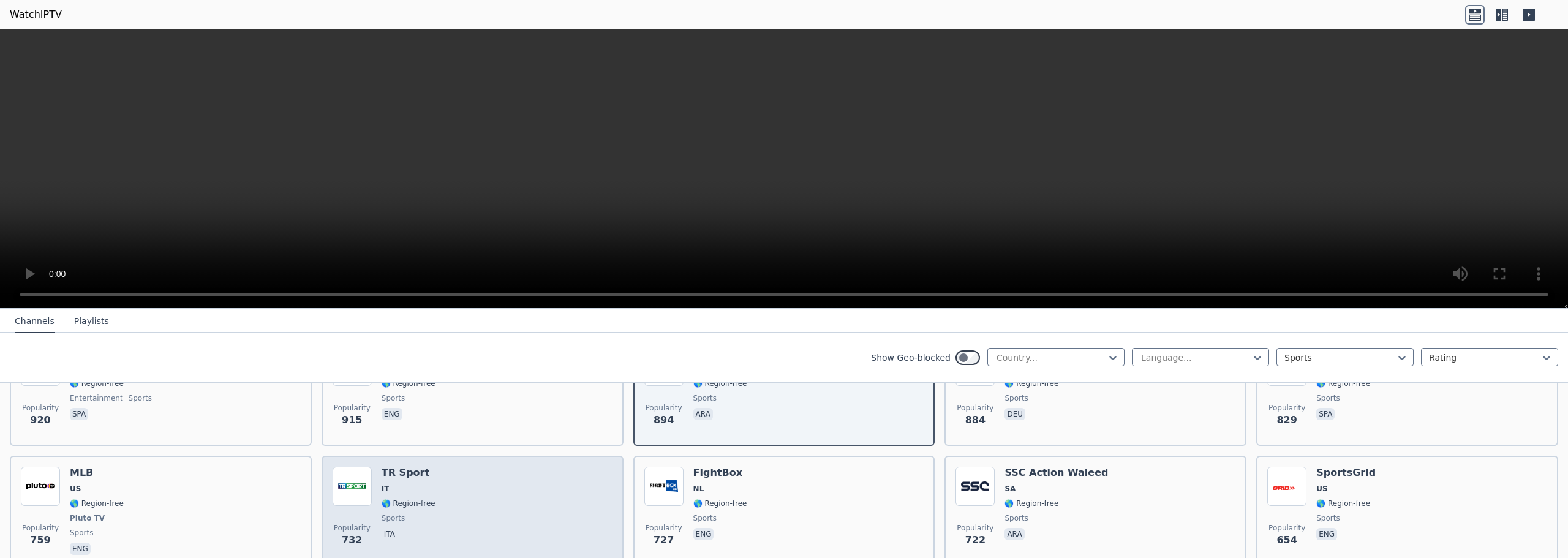
click at [470, 501] on div "Popularity 732 TR Sport IT 🌎 Region-free sports ita" at bounding box center [473, 512] width 280 height 91
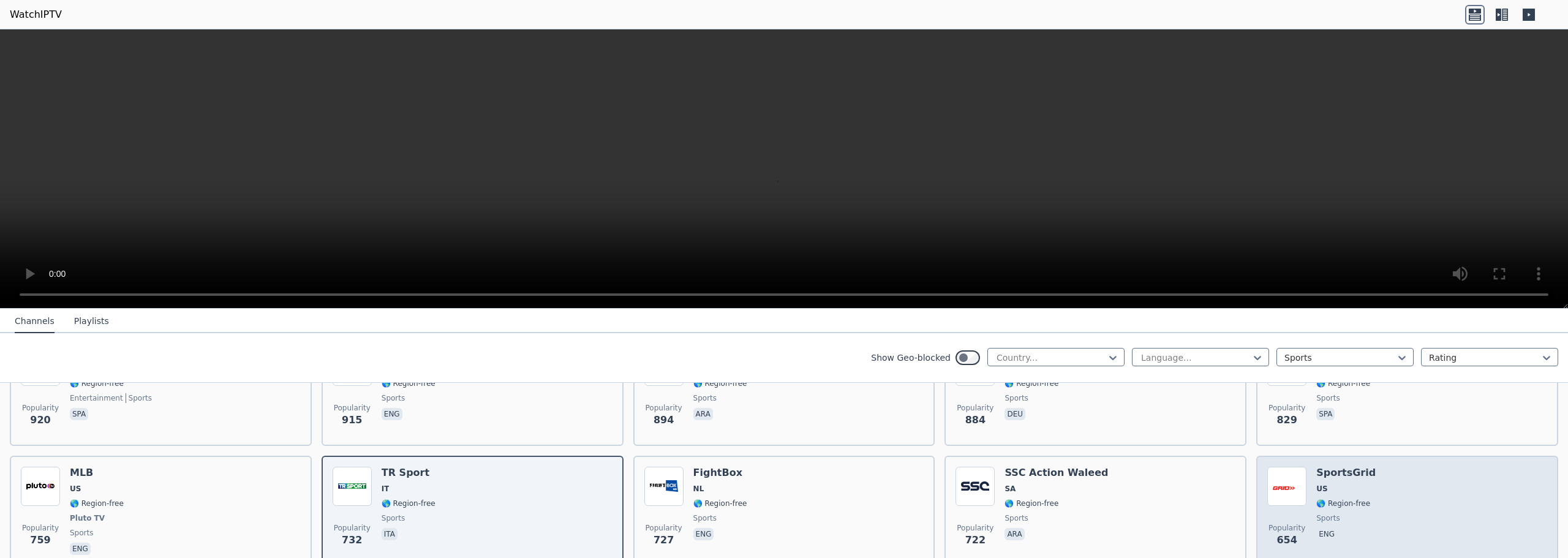
click at [1470, 505] on div "Popularity 654 SportsGrid US 🌎 Region-free sports eng" at bounding box center [1408, 512] width 280 height 91
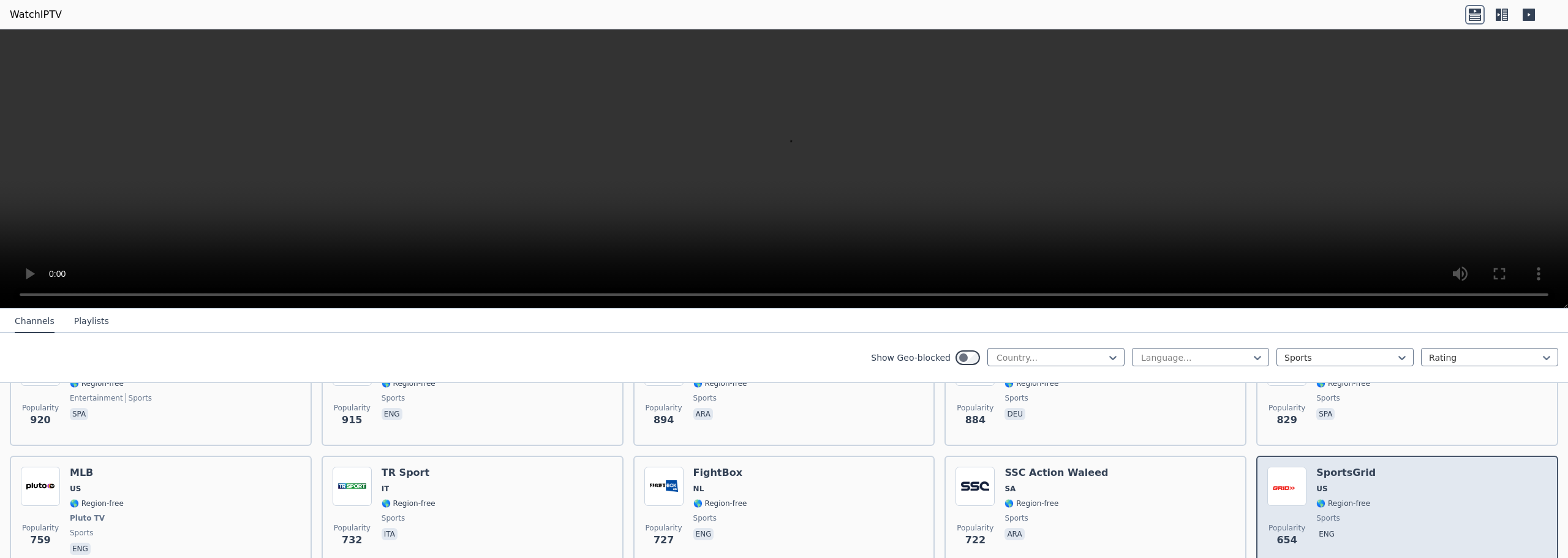
click at [1470, 505] on div "Popularity 654 SportsGrid US 🌎 Region-free sports eng" at bounding box center [1408, 512] width 280 height 91
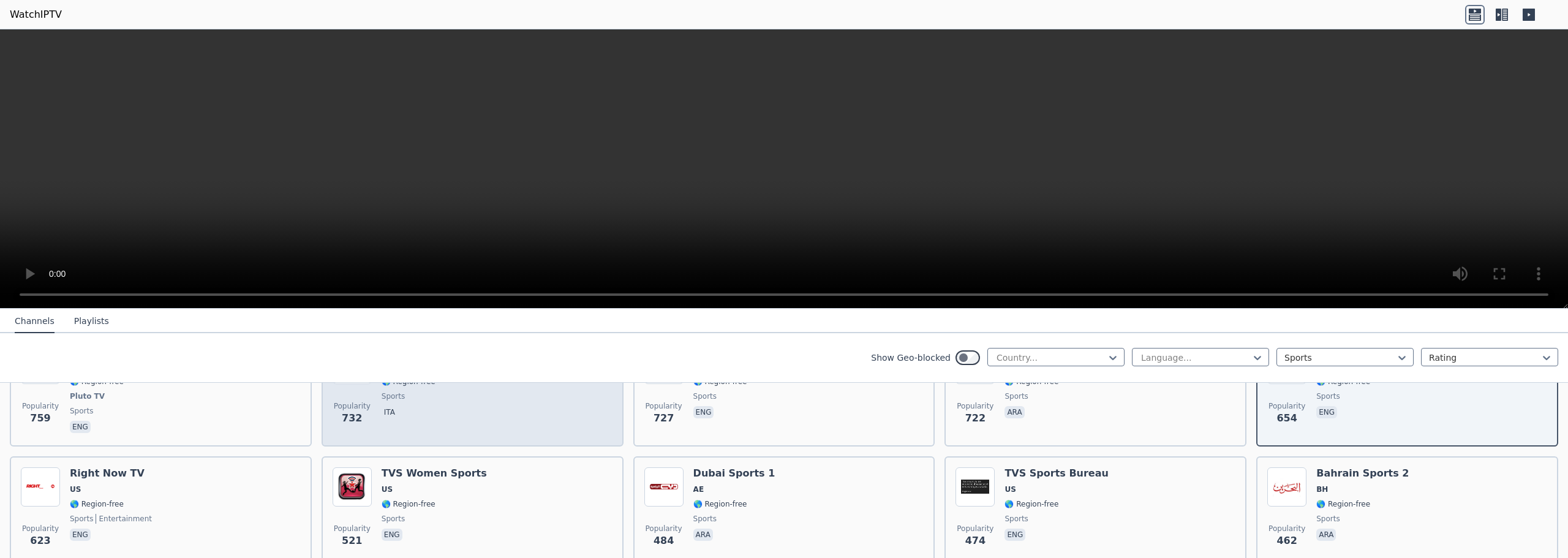
scroll to position [797, 0]
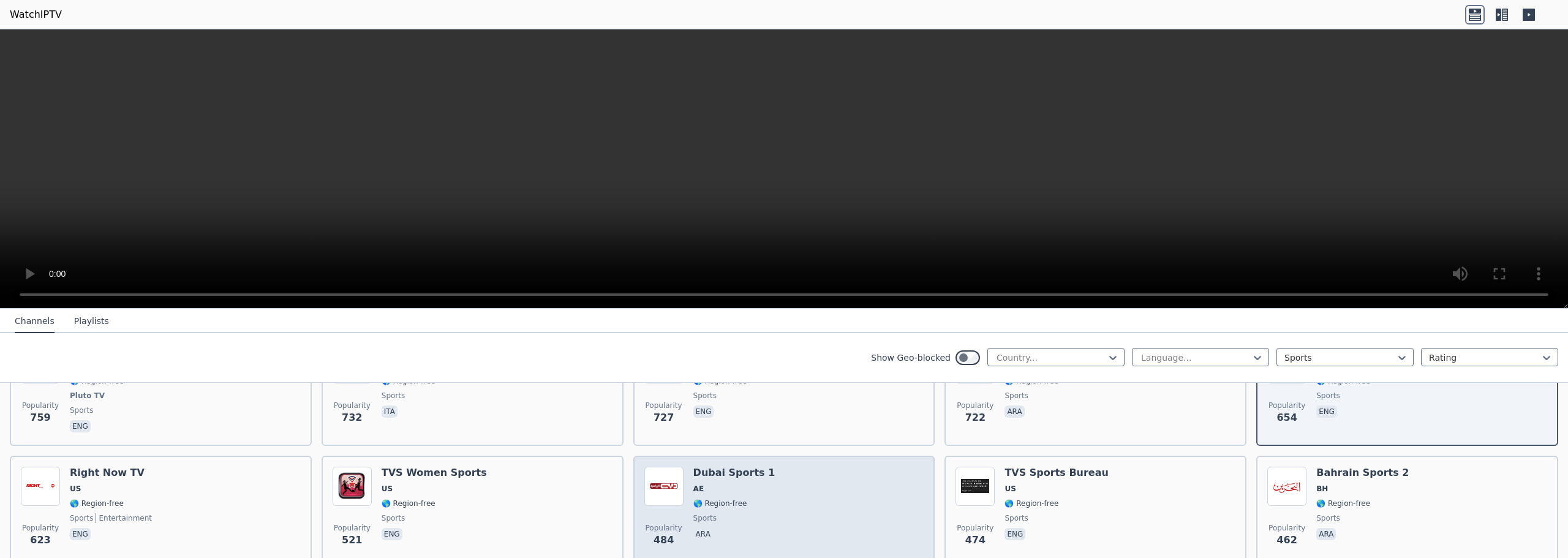
click at [756, 492] on div "Popularity 484 Dubai Sports 1 AE 🌎 Region-free sports ara" at bounding box center [785, 511] width 280 height 88
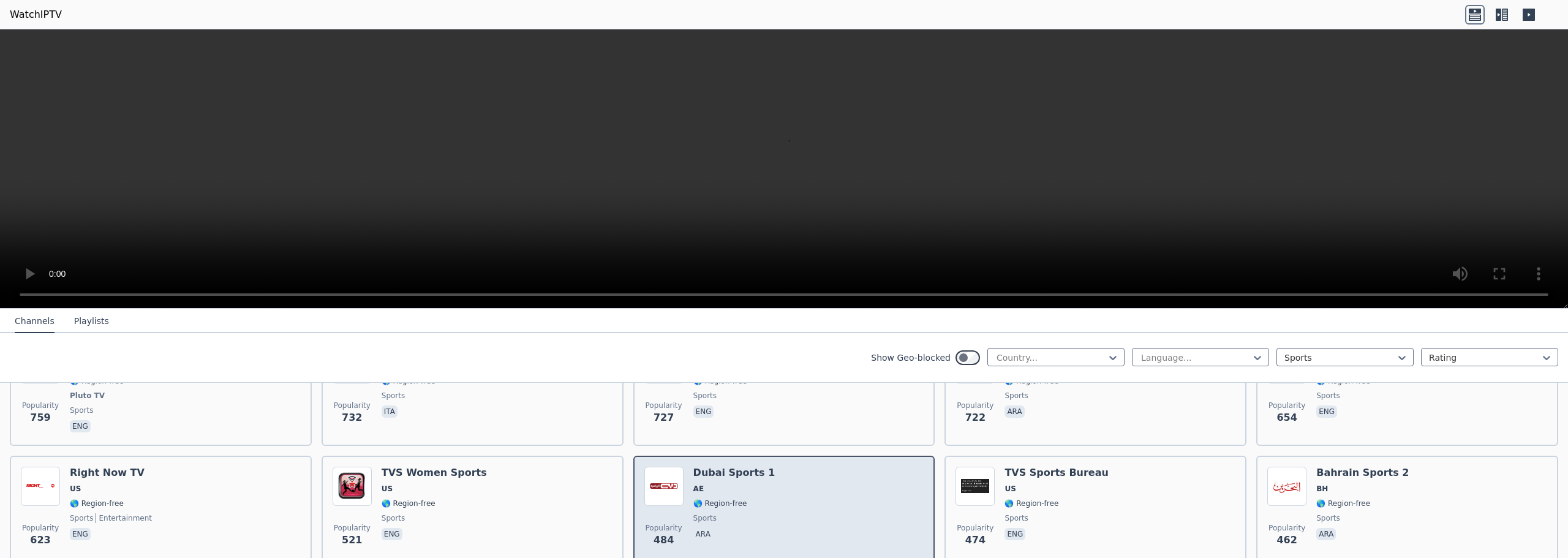
click at [756, 492] on div "Popularity 484 Dubai Sports 1 AE 🌎 Region-free sports ara" at bounding box center [785, 511] width 280 height 88
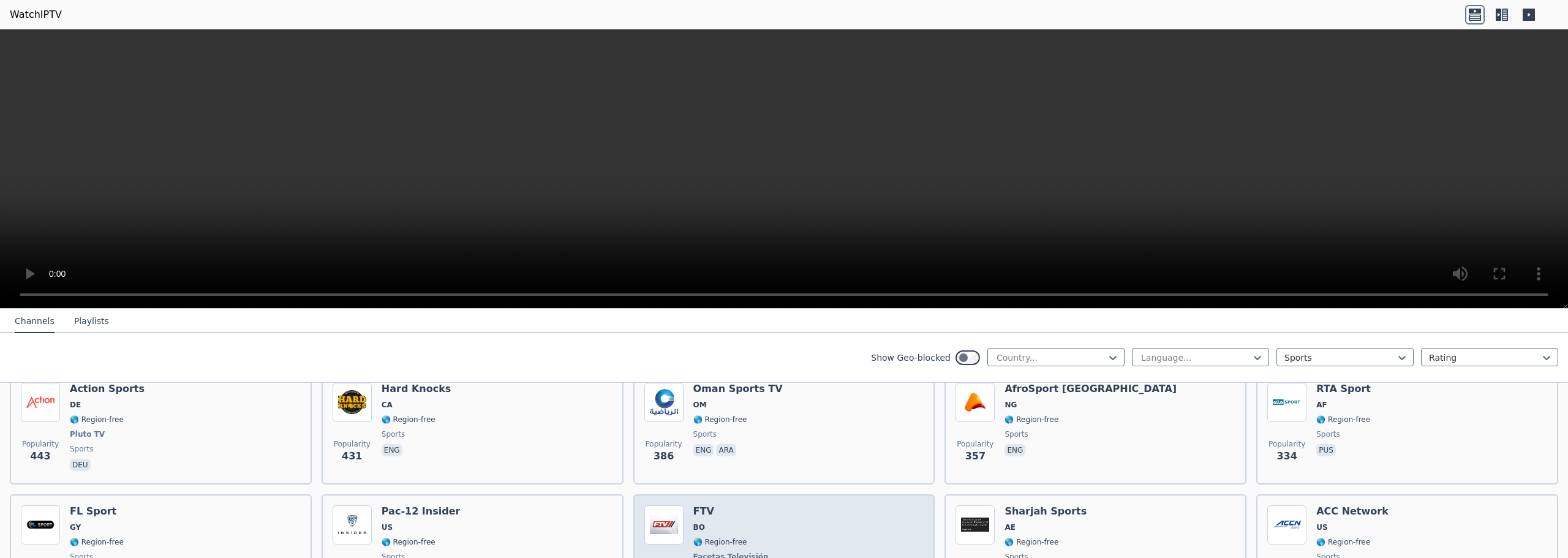
scroll to position [980, 0]
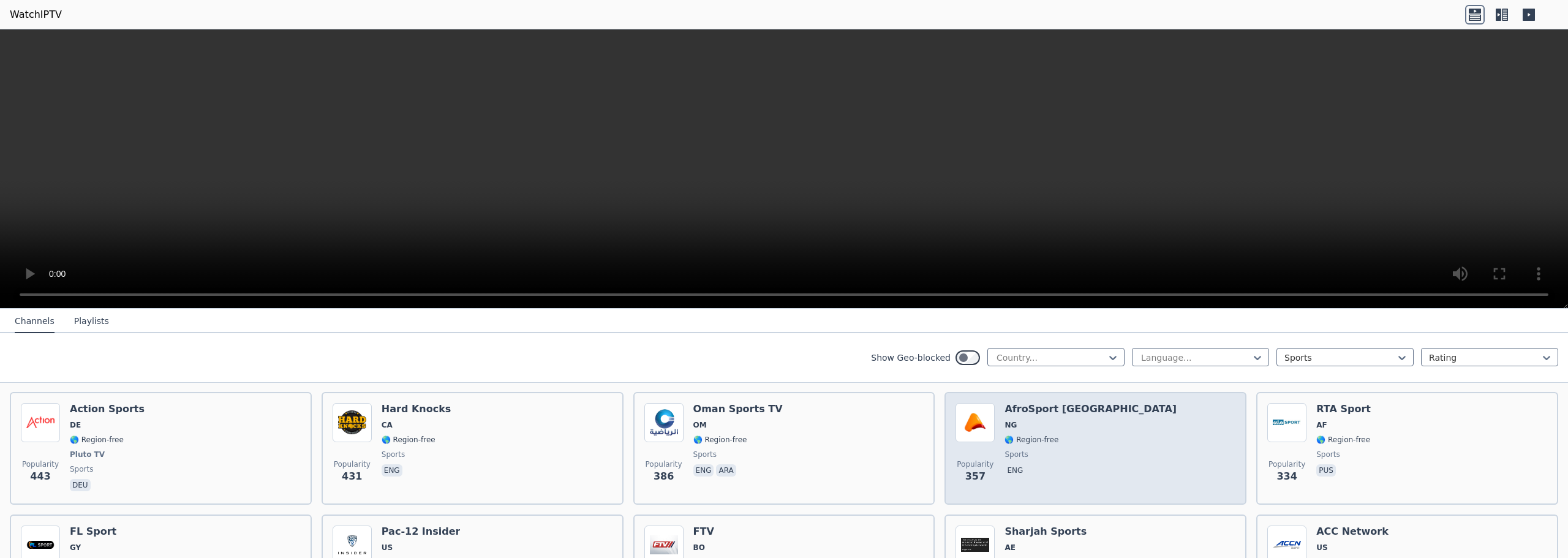
click at [1085, 406] on div "Popularity 357 AfroSport Nigeria NG 🌎 Region-free sports eng" at bounding box center [1095, 448] width 280 height 91
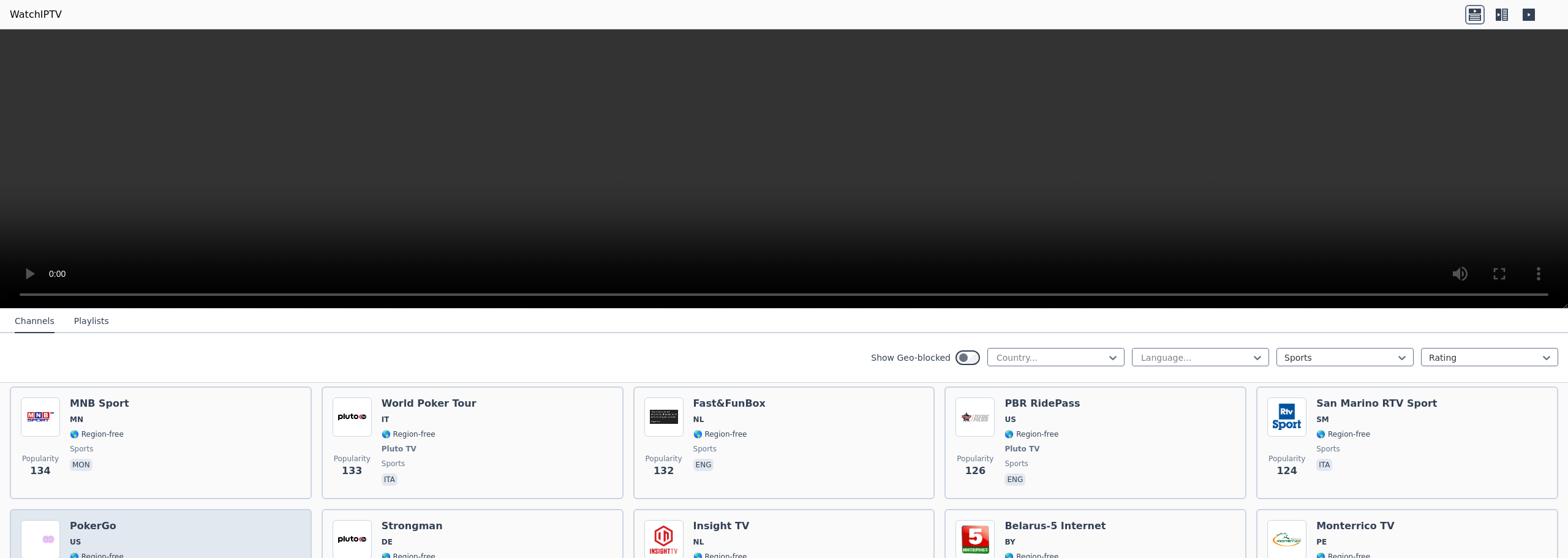
scroll to position [2057, 0]
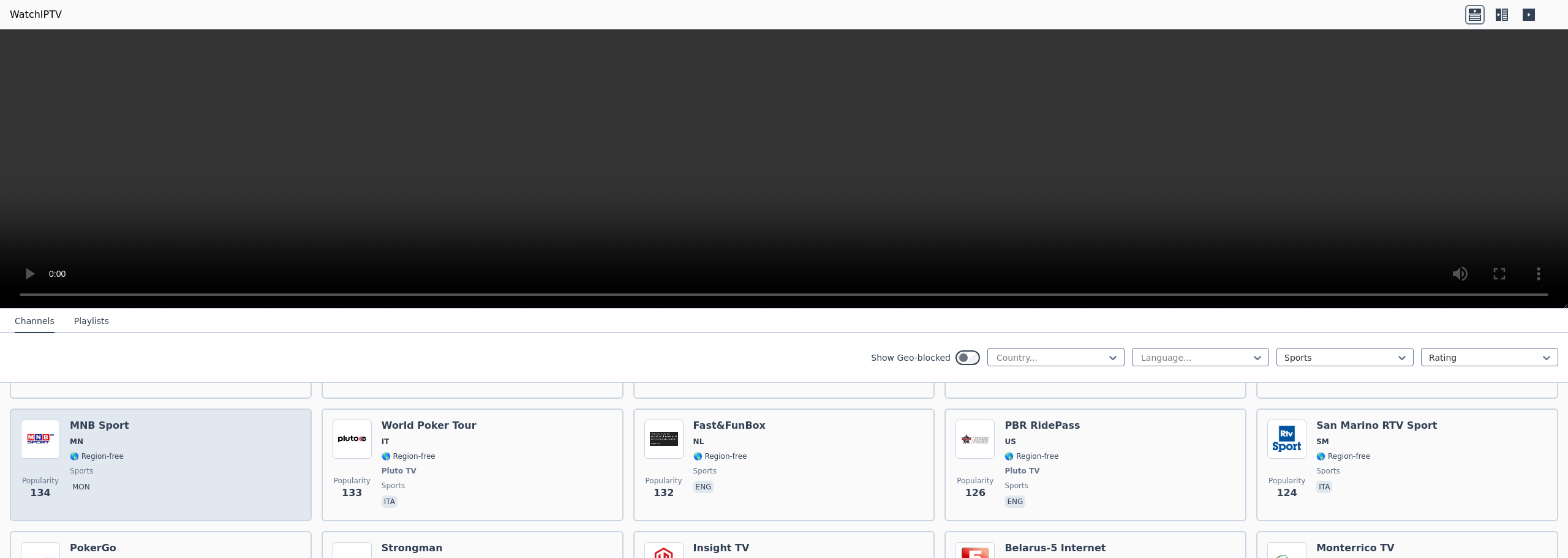
click at [221, 440] on div "Popularity 134 MNB Sport MN 🌎 Region-free sports mon" at bounding box center [161, 465] width 280 height 91
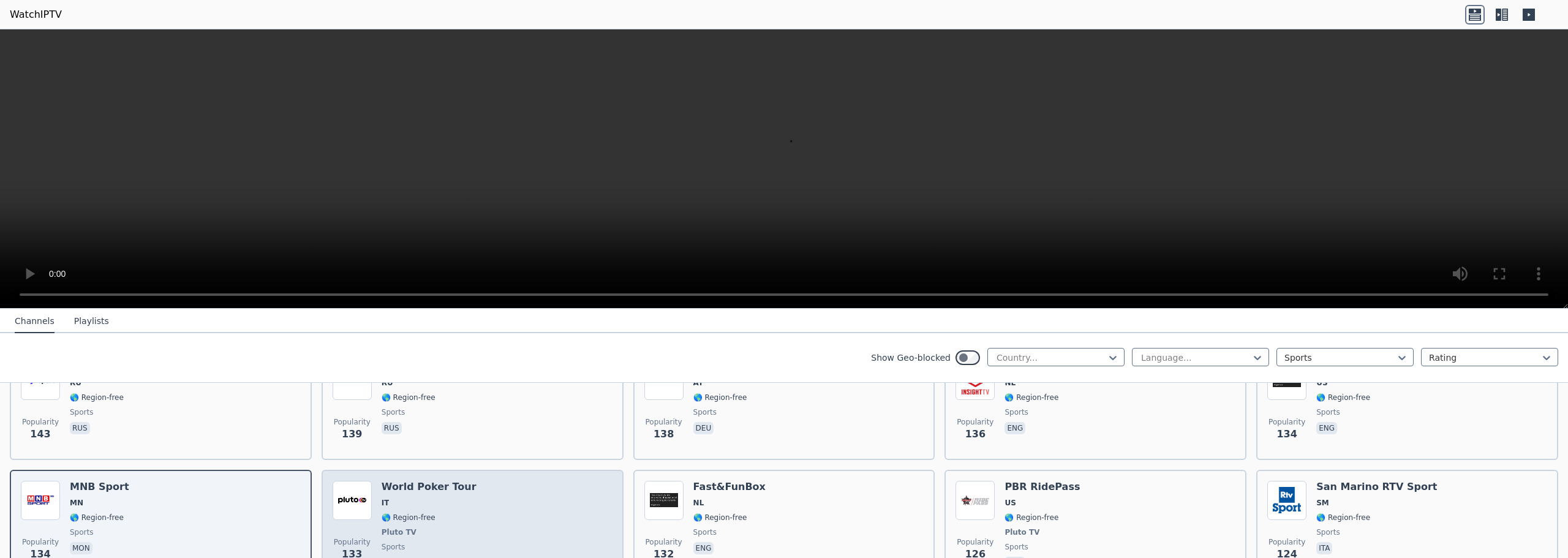
scroll to position [1873, 0]
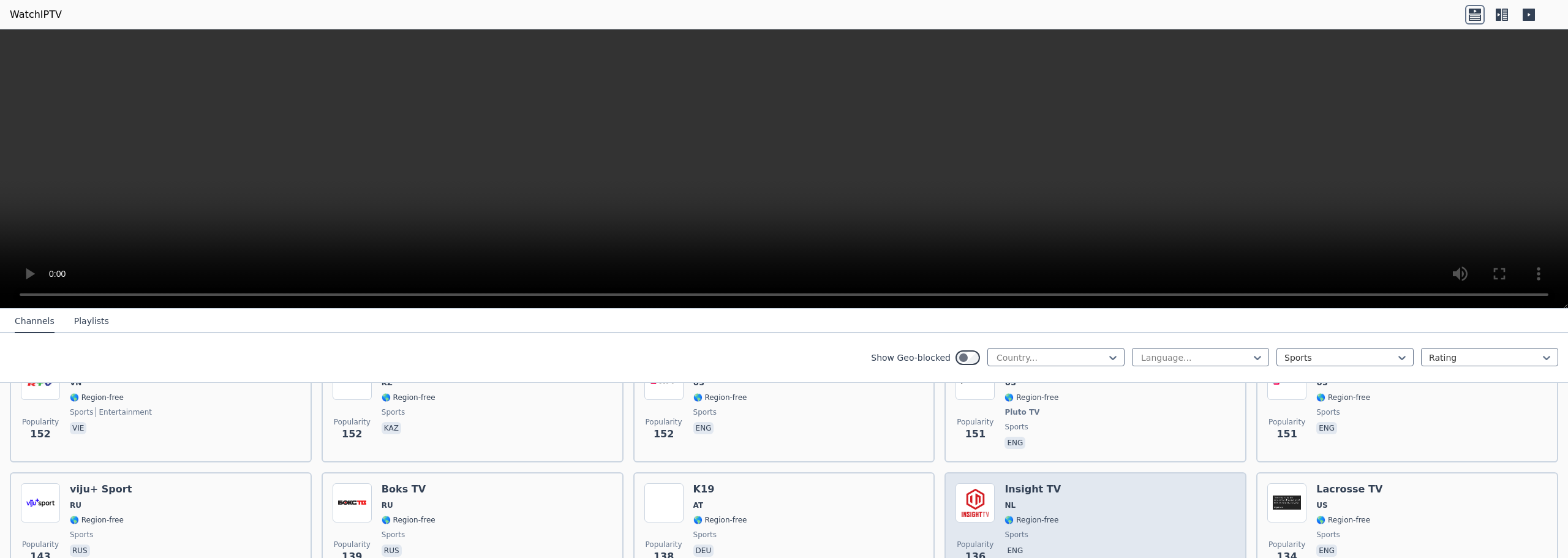
click at [1115, 513] on div "Popularity 136 Insight TV NL 🌎 Region-free sports eng" at bounding box center [1095, 527] width 280 height 88
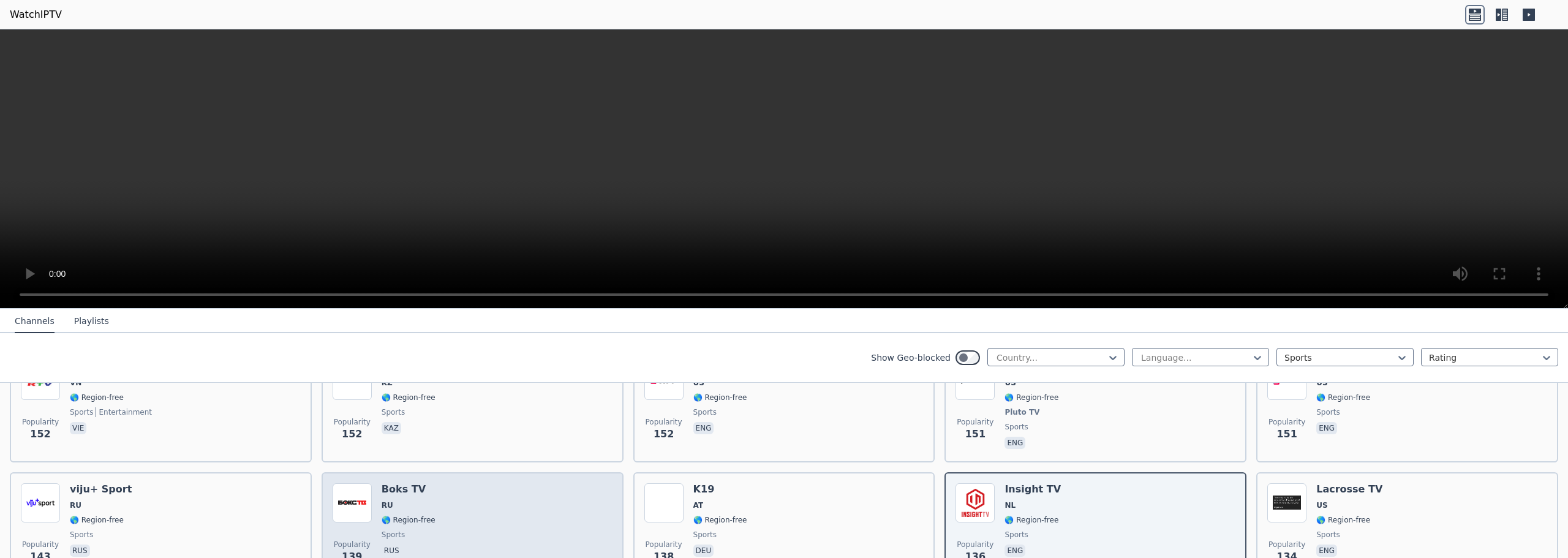
click at [465, 489] on div "Popularity 139 Boks TV RU 🌎 Region-free sports rus" at bounding box center [473, 527] width 280 height 88
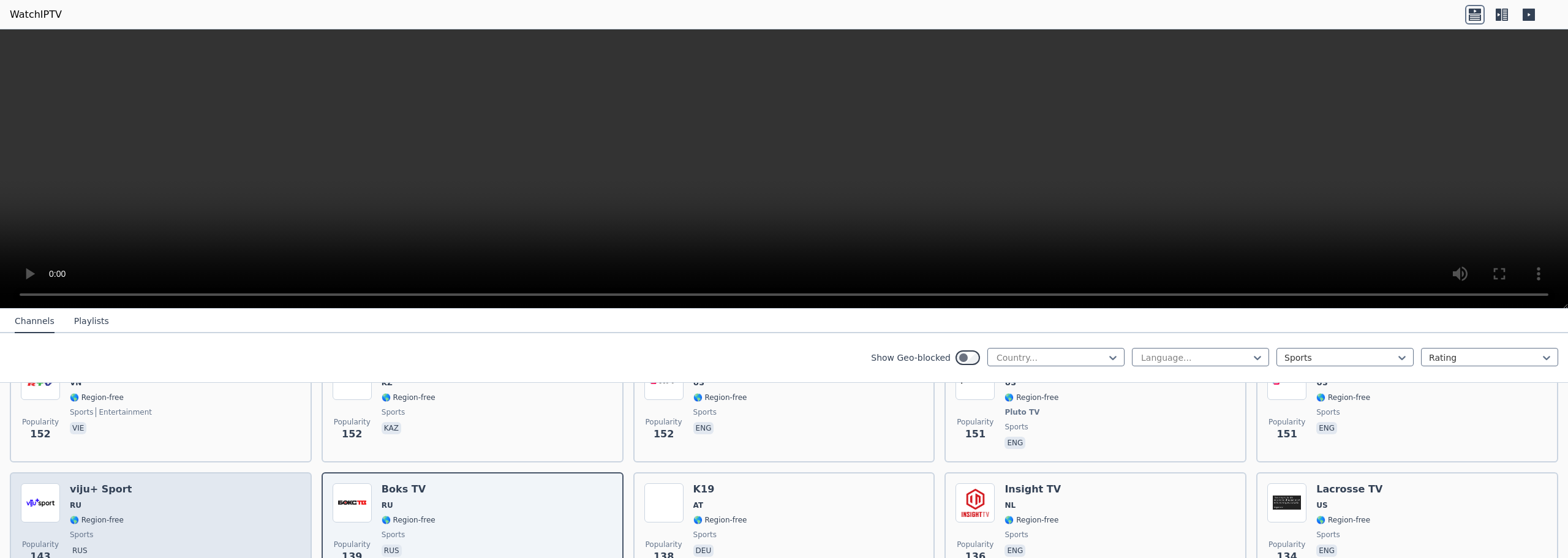
click at [175, 486] on div "Popularity 143 viju+ Sport RU 🌎 Region-free sports rus" at bounding box center [161, 527] width 280 height 88
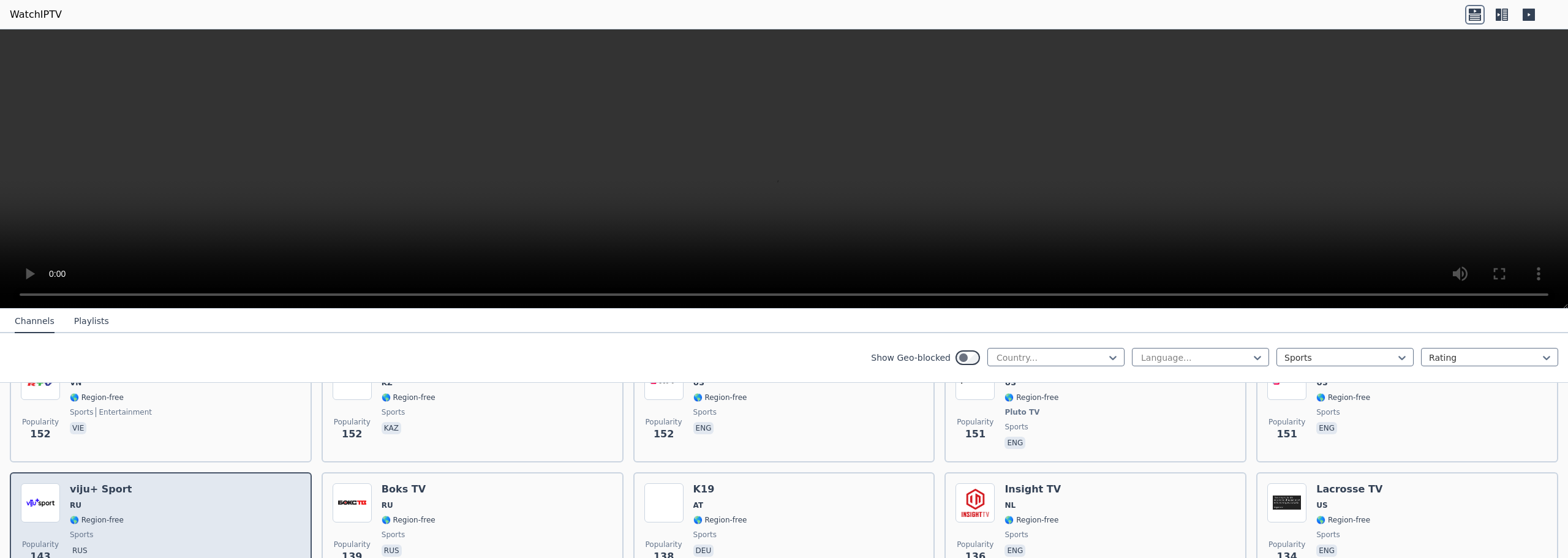
click at [175, 486] on div "Popularity 143 viju+ Sport RU 🌎 Region-free sports rus" at bounding box center [161, 527] width 280 height 88
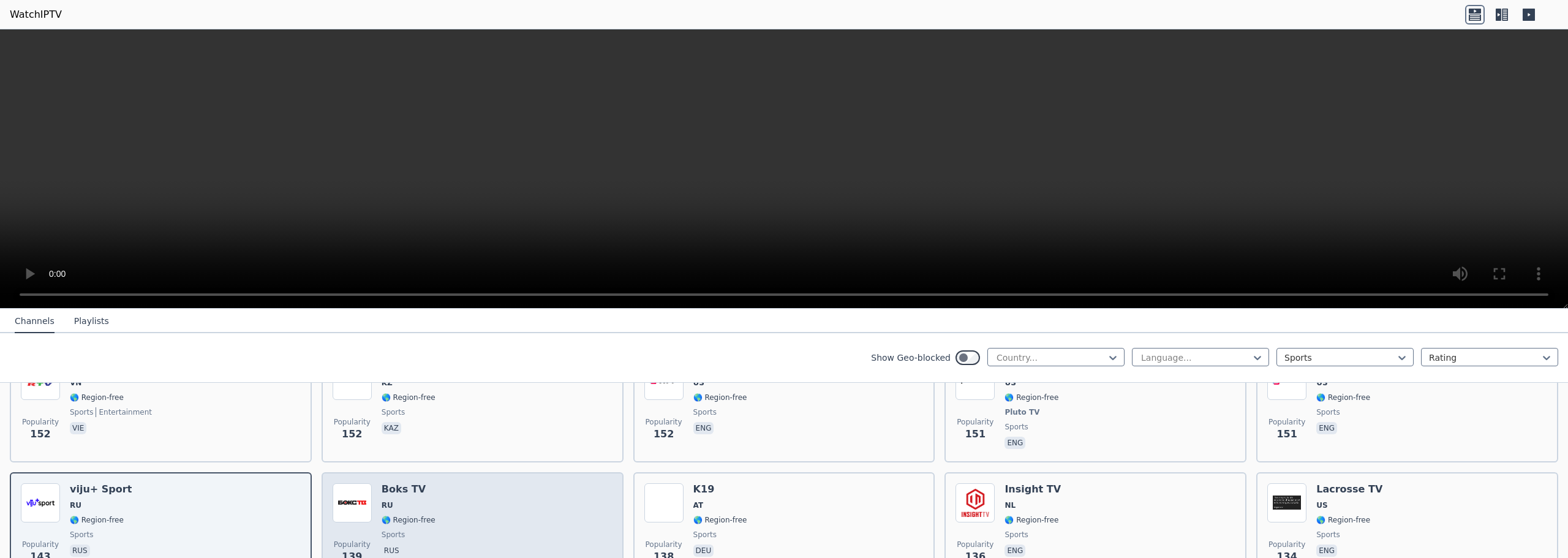
scroll to position [1811, 0]
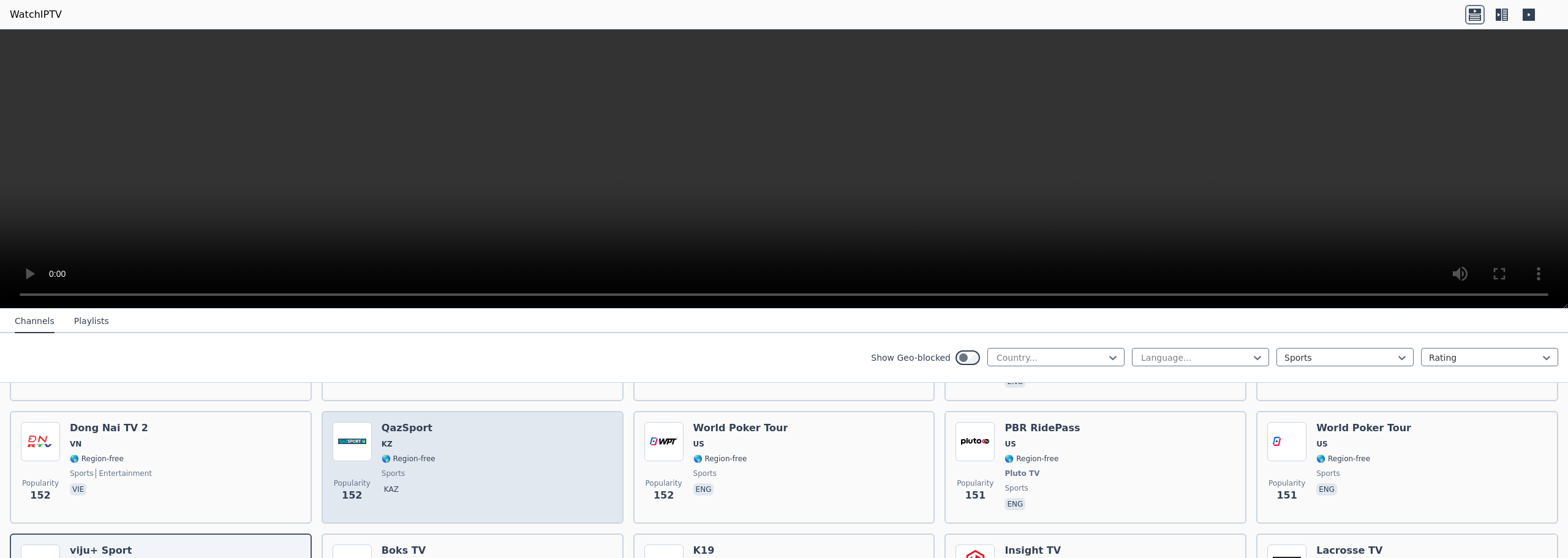
click at [461, 459] on div "Popularity 152 QazSport KZ 🌎 Region-free sports kaz" at bounding box center [473, 467] width 280 height 91
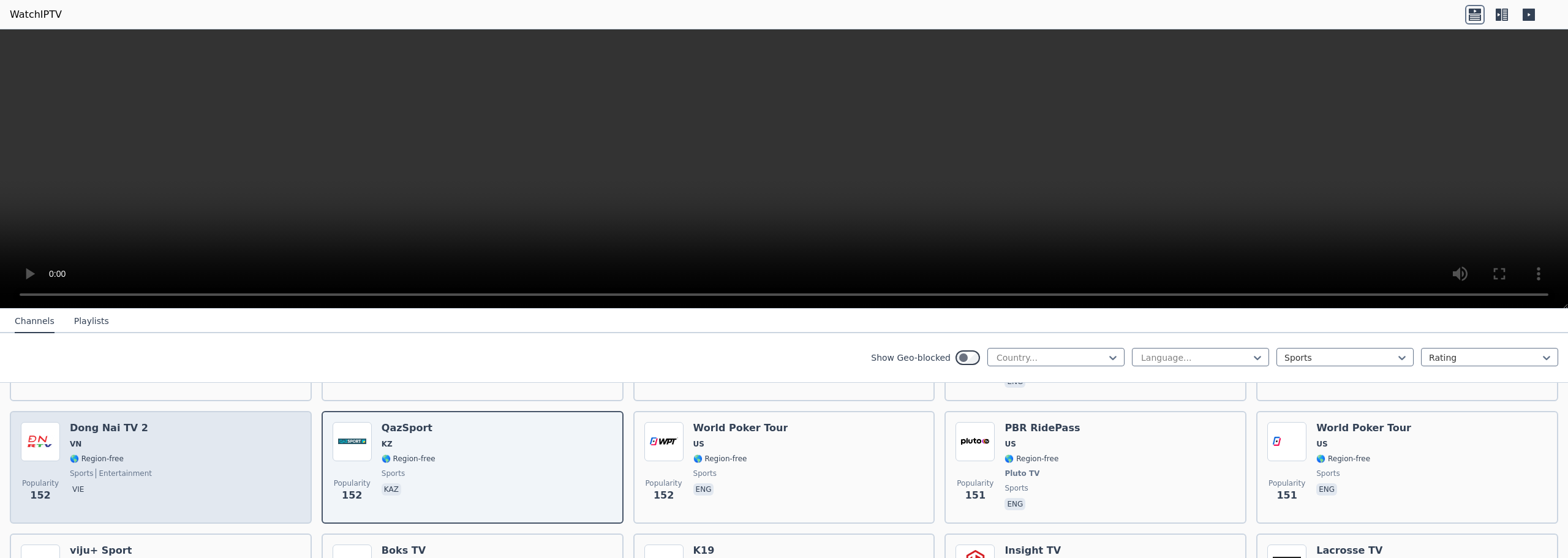
click at [231, 450] on div "Popularity 152 Dong Nai TV 2 VN 🌎 Region-free sports entertainment vie" at bounding box center [161, 467] width 280 height 91
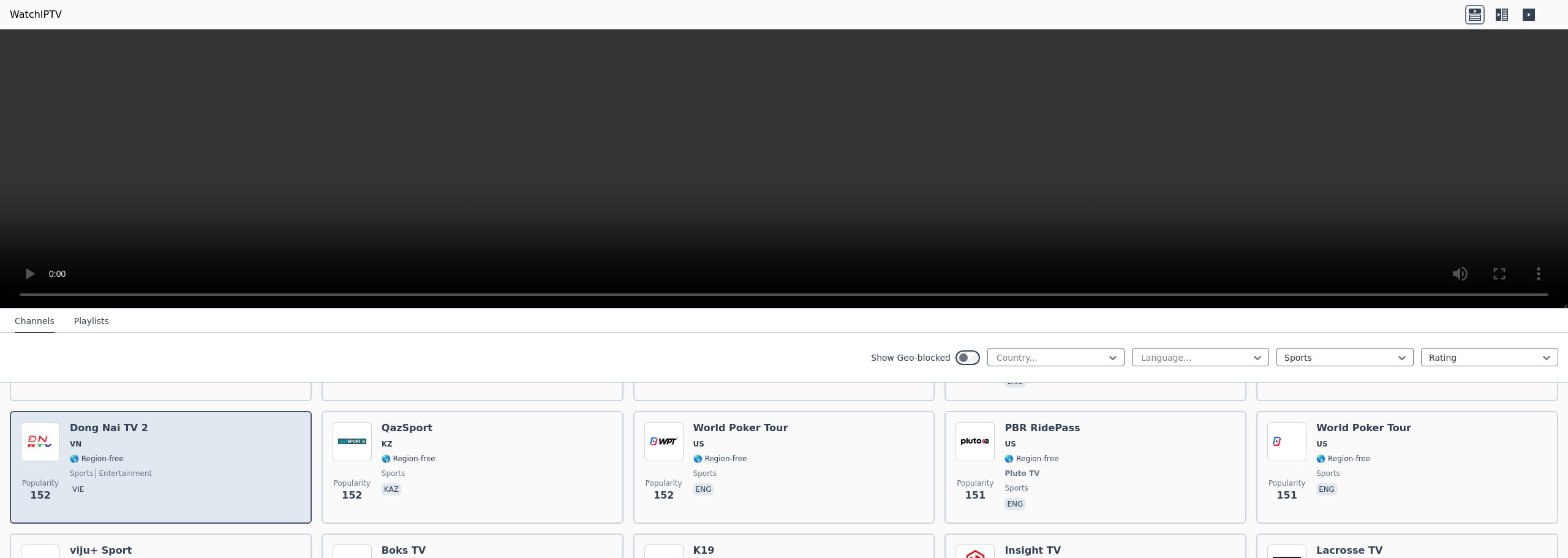
click at [231, 450] on div "Popularity 152 Dong Nai TV 2 VN 🌎 Region-free sports entertainment vie" at bounding box center [161, 467] width 280 height 91
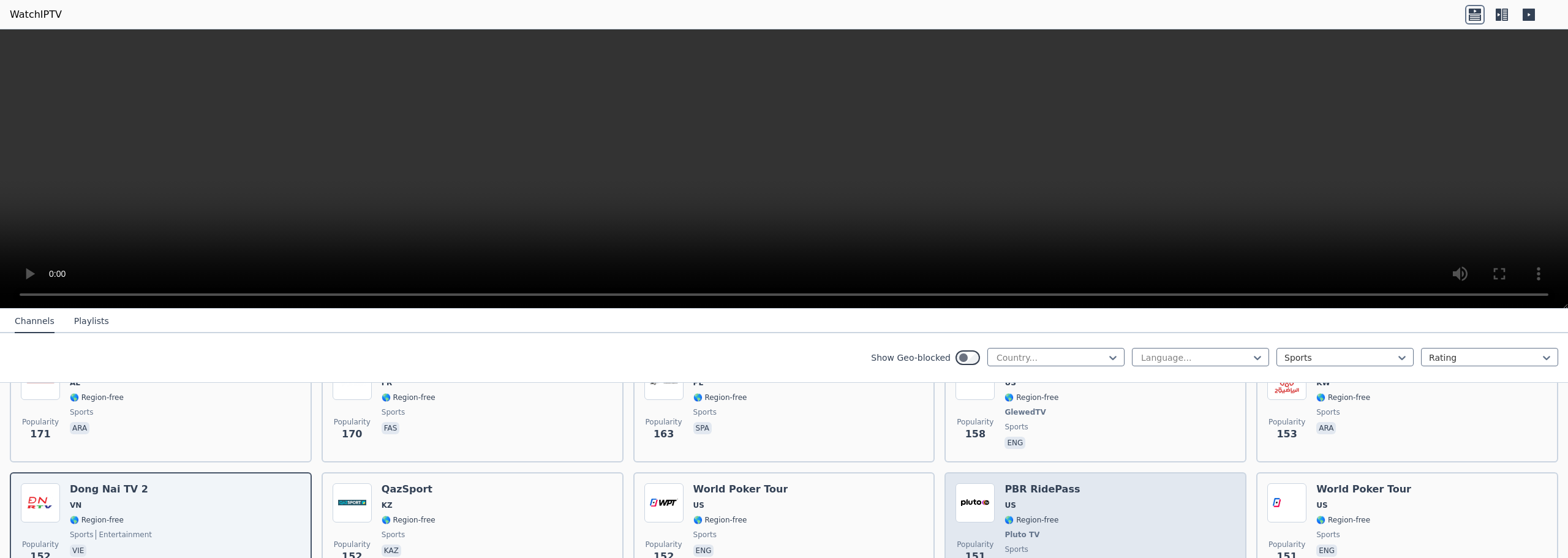
scroll to position [1689, 0]
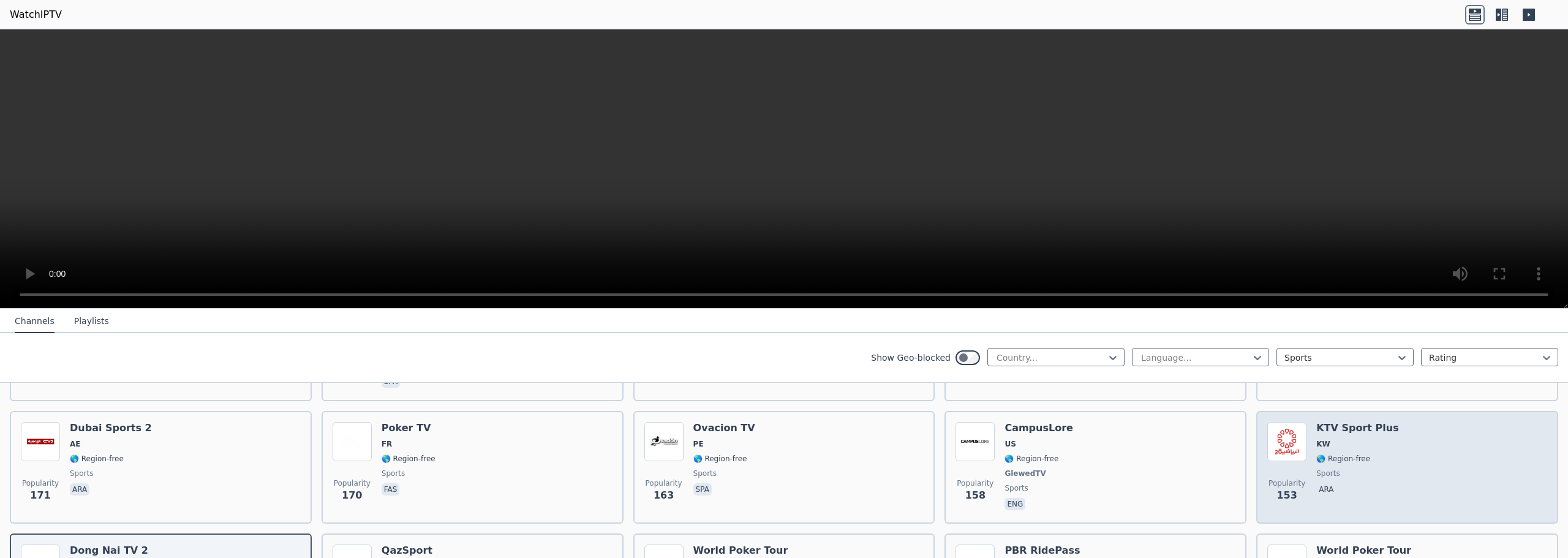
click at [1371, 457] on div "KTV Sport Plus KW 🌎 Region-free sports ara" at bounding box center [1357, 467] width 82 height 91
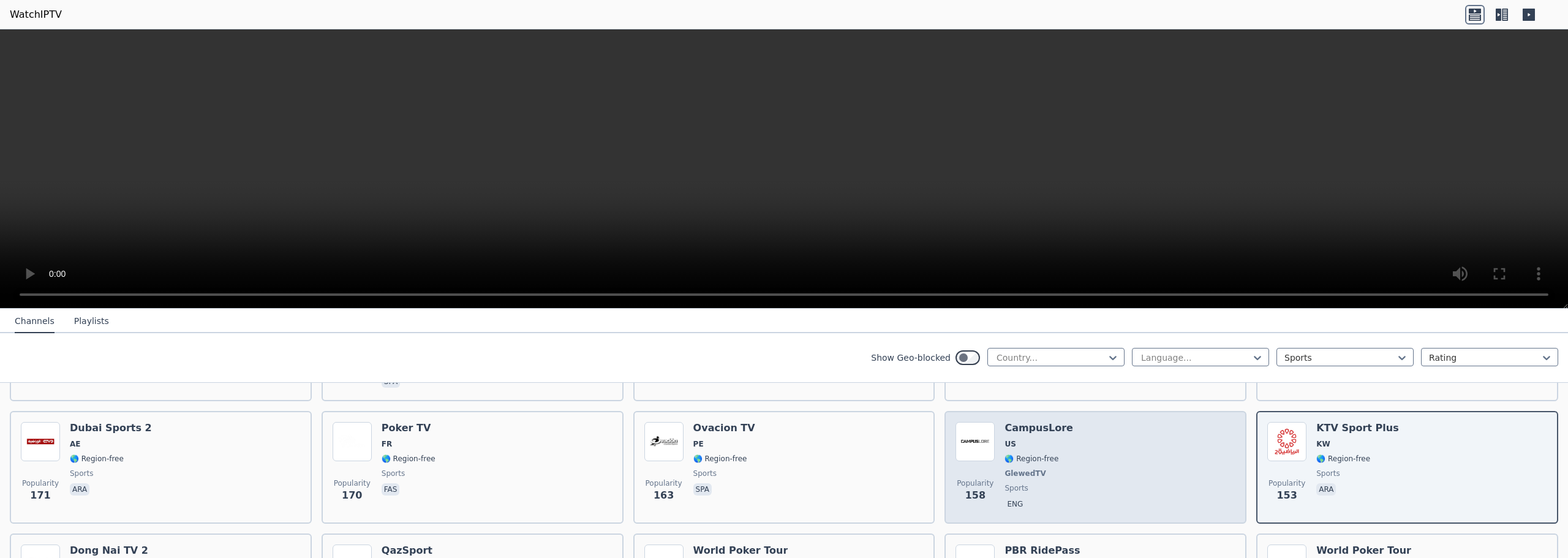
click at [1142, 456] on div "Popularity 158 CampusLore US 🌎 Region-free GlewedTV sports eng" at bounding box center [1095, 467] width 280 height 91
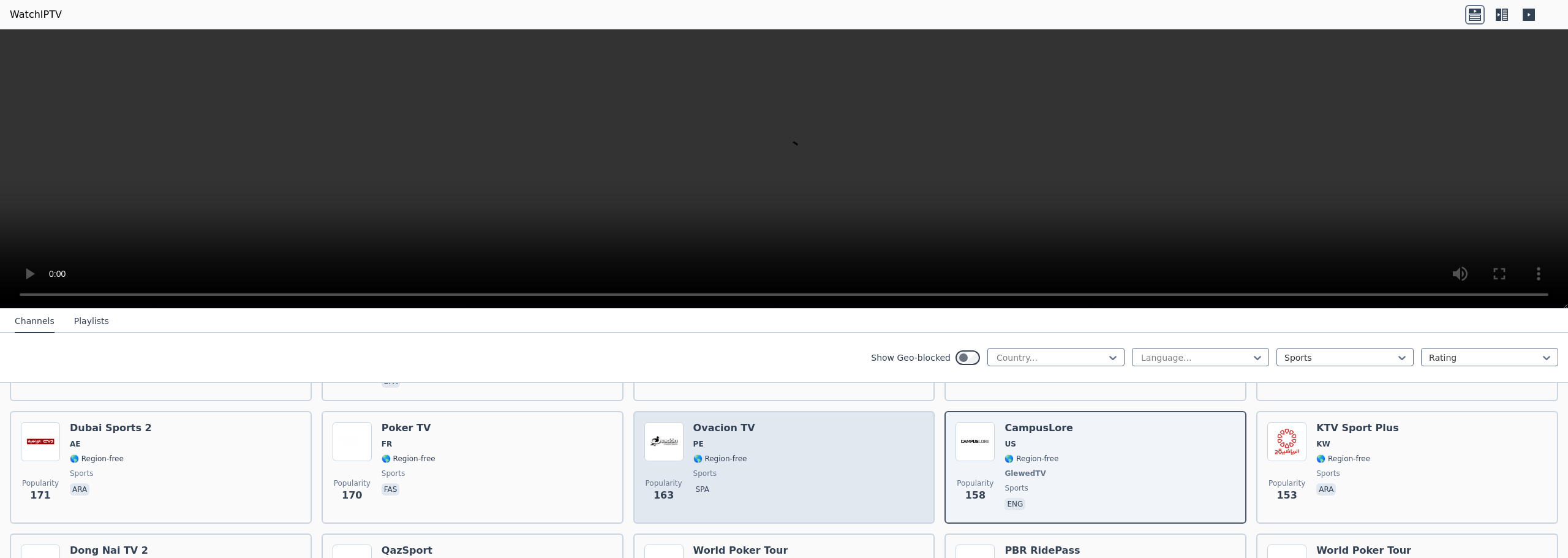
click at [815, 434] on div "Popularity 163 Ovacion TV PE 🌎 Region-free sports spa" at bounding box center [785, 467] width 280 height 91
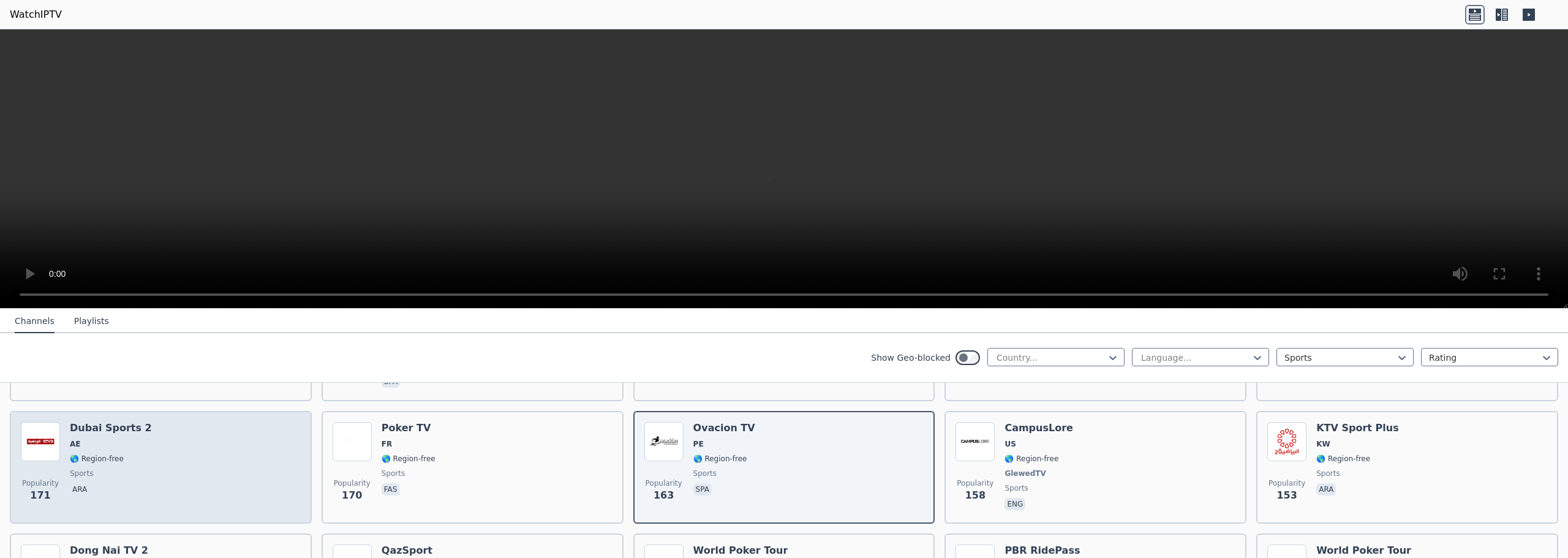
click at [229, 450] on div "Popularity 171 Dubai Sports 2 AE 🌎 Region-free sports ara" at bounding box center [161, 467] width 280 height 91
click at [230, 448] on div "Popularity 171 Dubai Sports 2 AE 🌎 Region-free sports ara" at bounding box center [161, 467] width 280 height 91
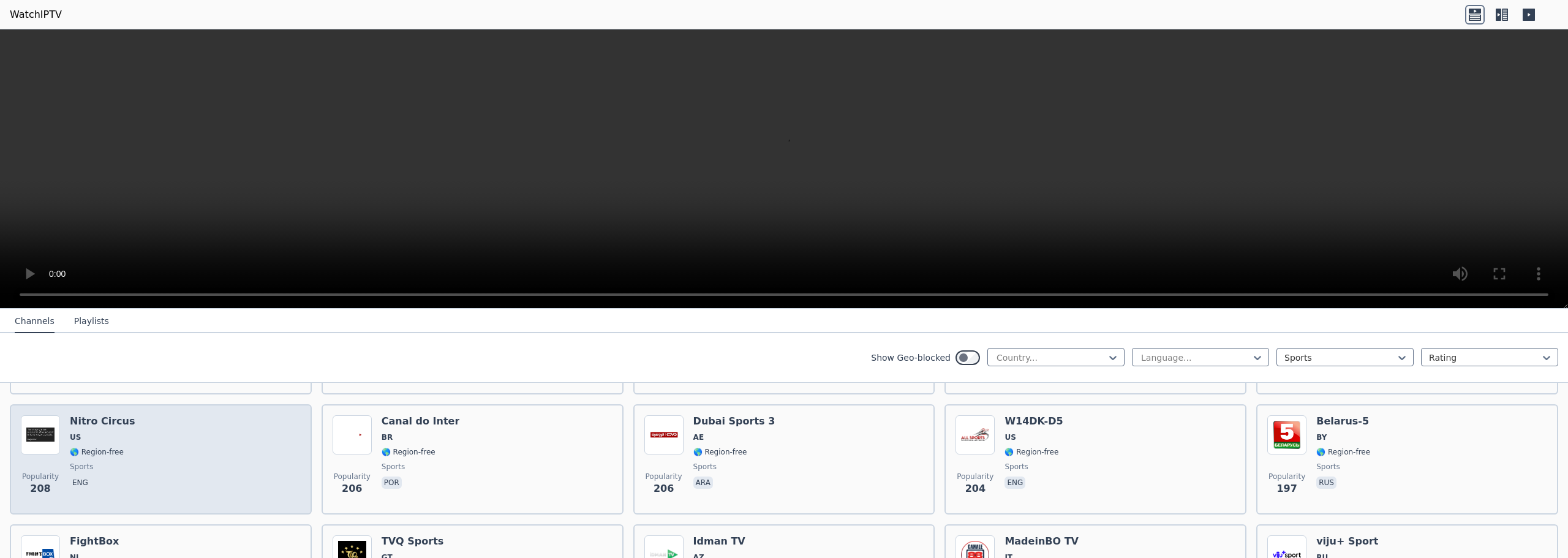
scroll to position [1444, 0]
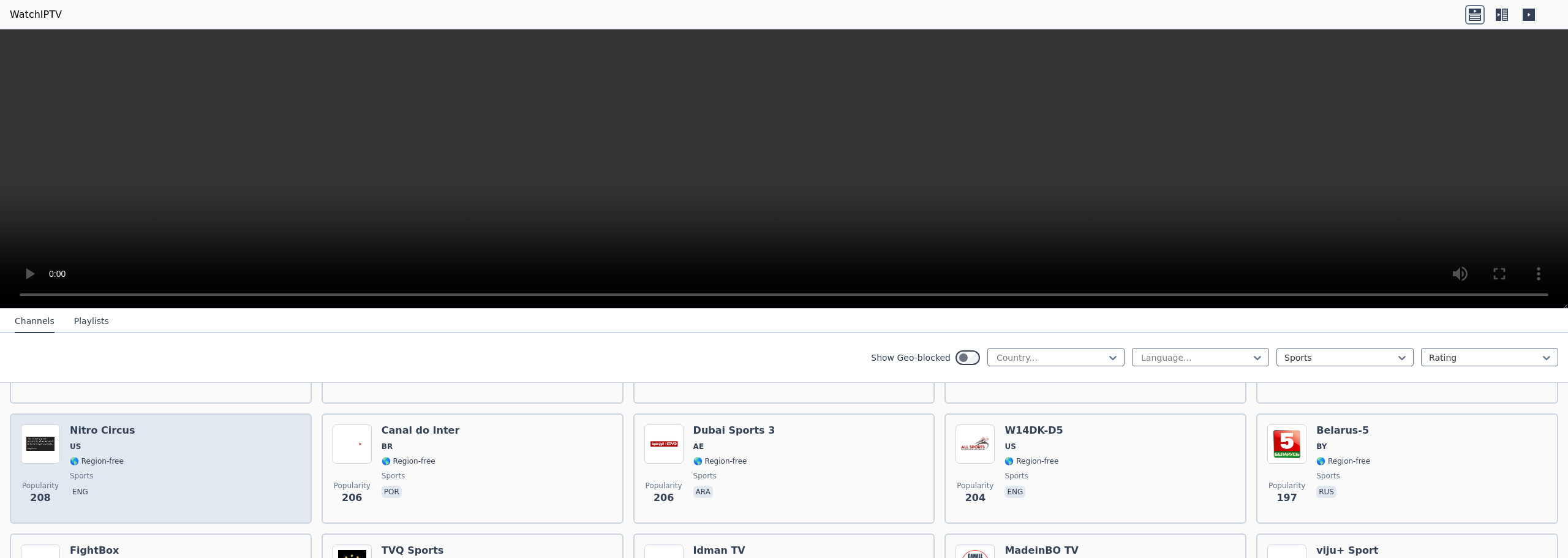
click at [248, 457] on div "Popularity 208 Nitro Circus US 🌎 Region-free sports eng" at bounding box center [161, 469] width 280 height 88
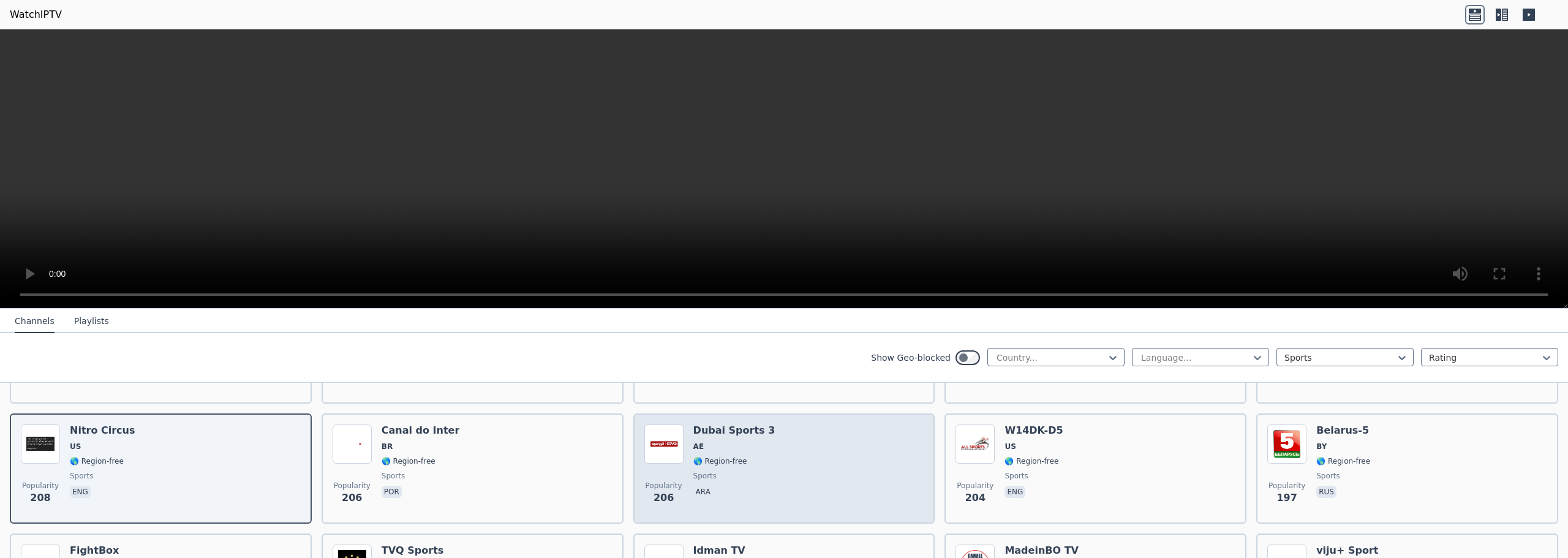
click at [836, 457] on div "Popularity 206 Dubai Sports 3 AE 🌎 Region-free sports ara" at bounding box center [785, 469] width 280 height 88
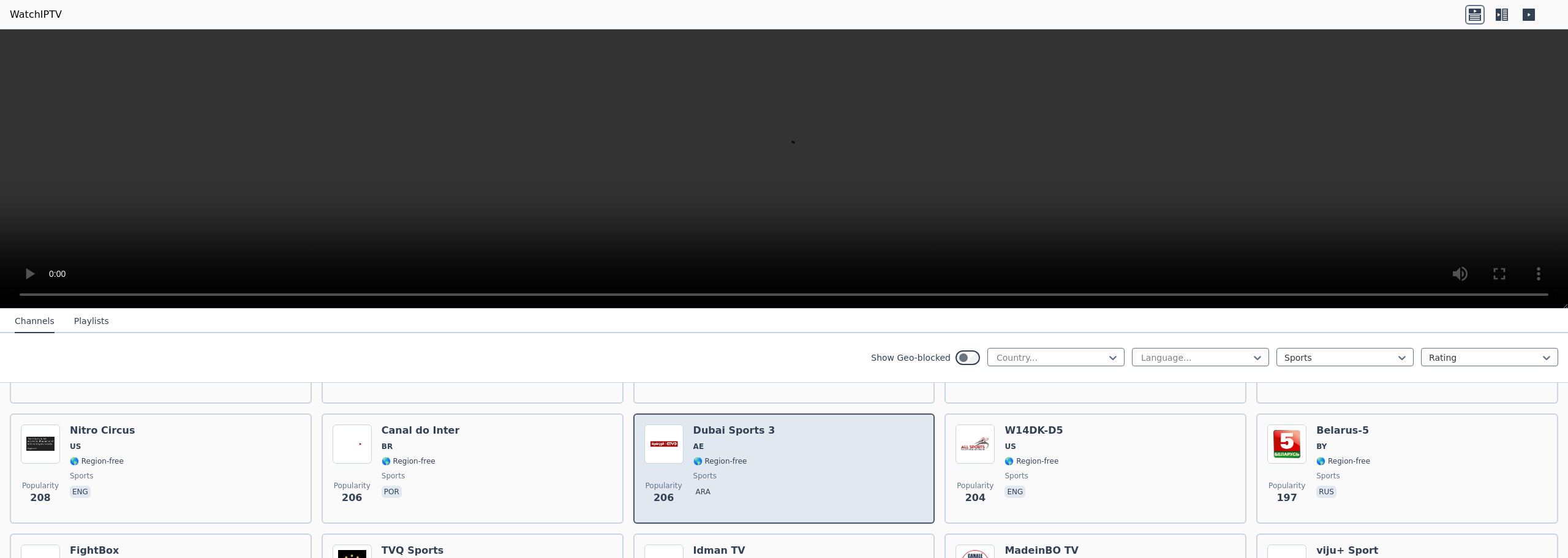
click at [836, 457] on div "Popularity 206 Dubai Sports 3 AE 🌎 Region-free sports ara" at bounding box center [785, 469] width 280 height 88
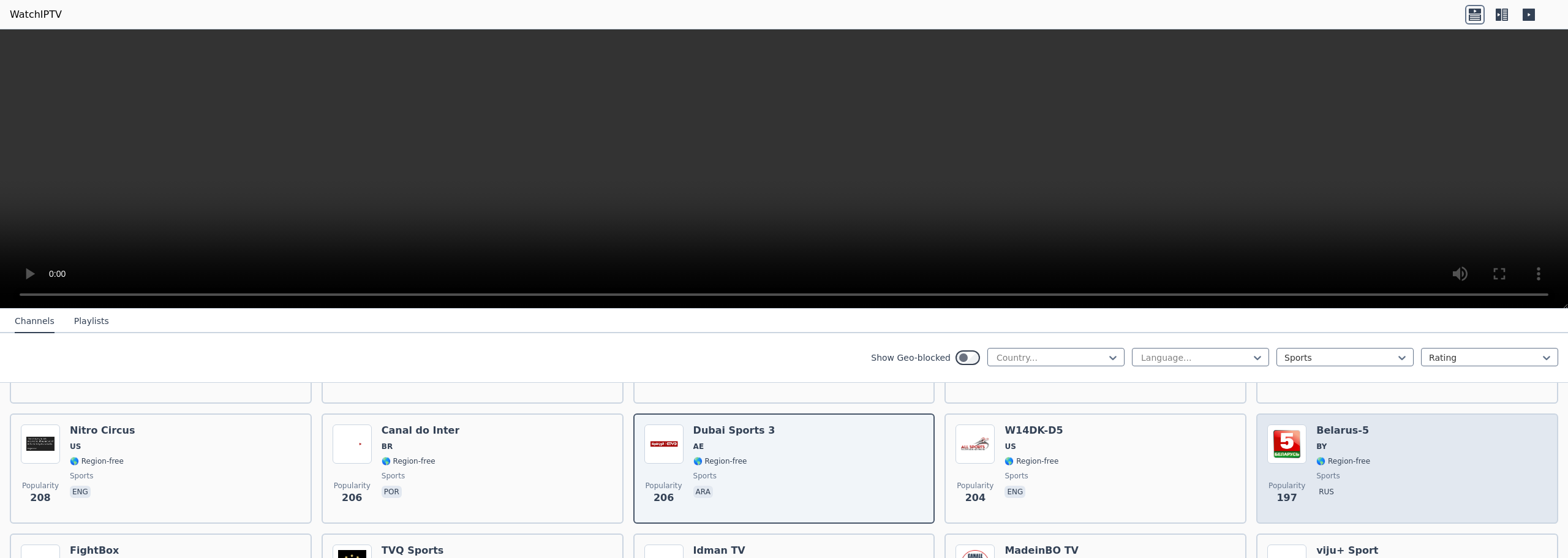
click at [1444, 458] on div "Popularity 197 Belarus-5 BY 🌎 Region-free sports rus" at bounding box center [1408, 469] width 280 height 88
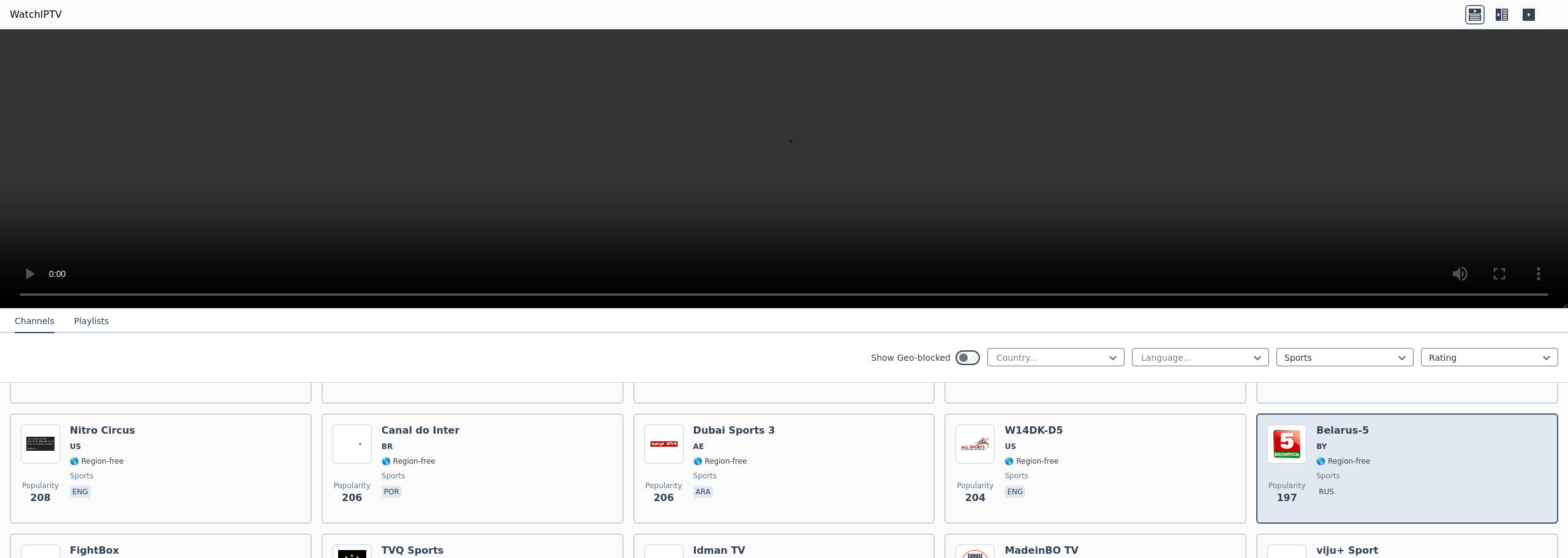
click at [1444, 458] on div "Popularity 197 Belarus-5 BY 🌎 Region-free sports rus" at bounding box center [1408, 469] width 280 height 88
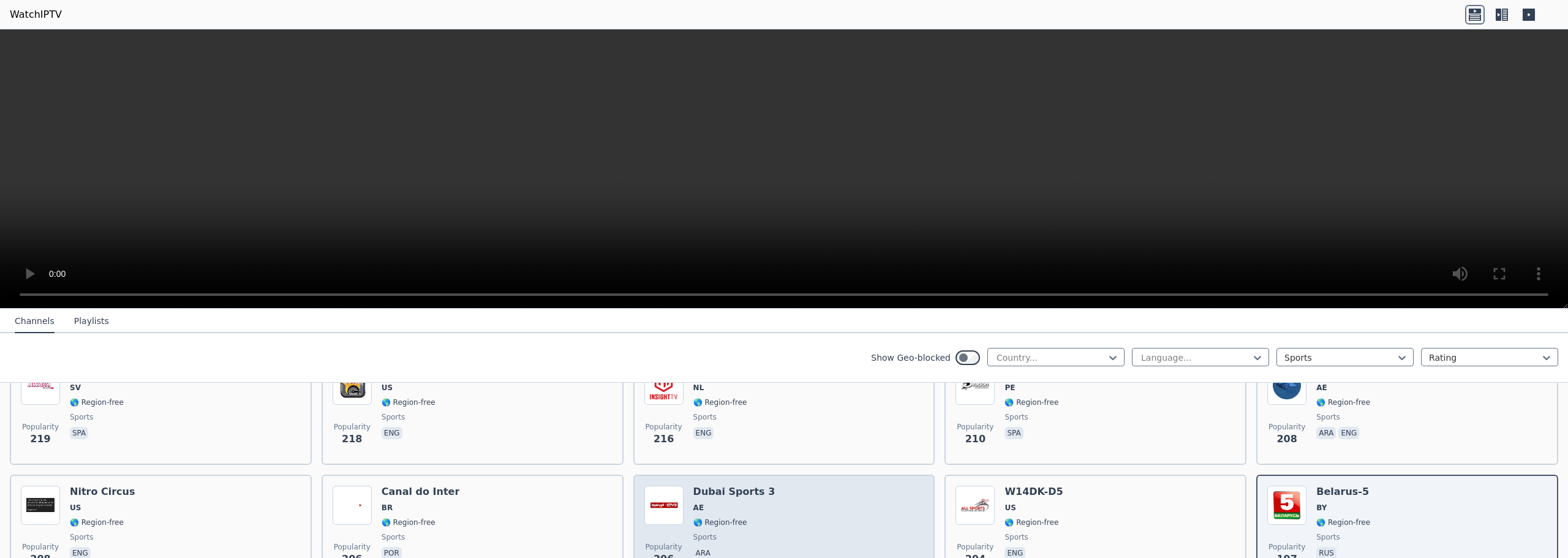
scroll to position [1260, 0]
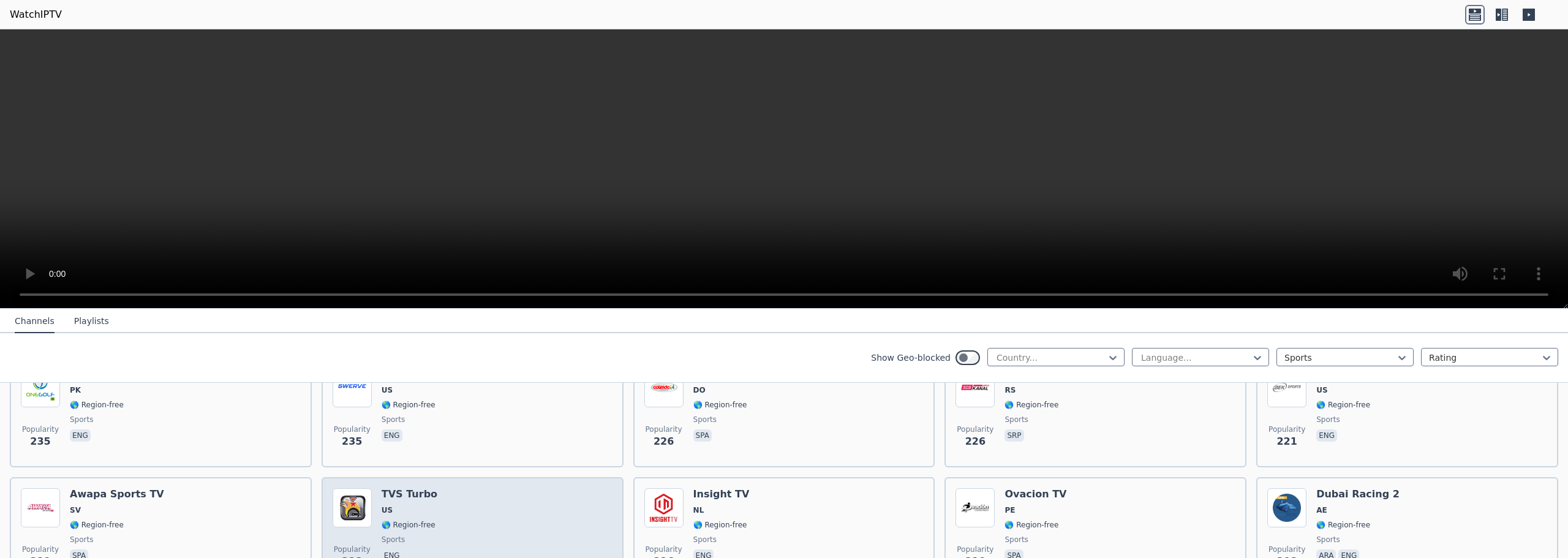
click at [474, 488] on div "Popularity 218 TVS Turbo US 🌎 Region-free sports eng" at bounding box center [473, 532] width 280 height 88
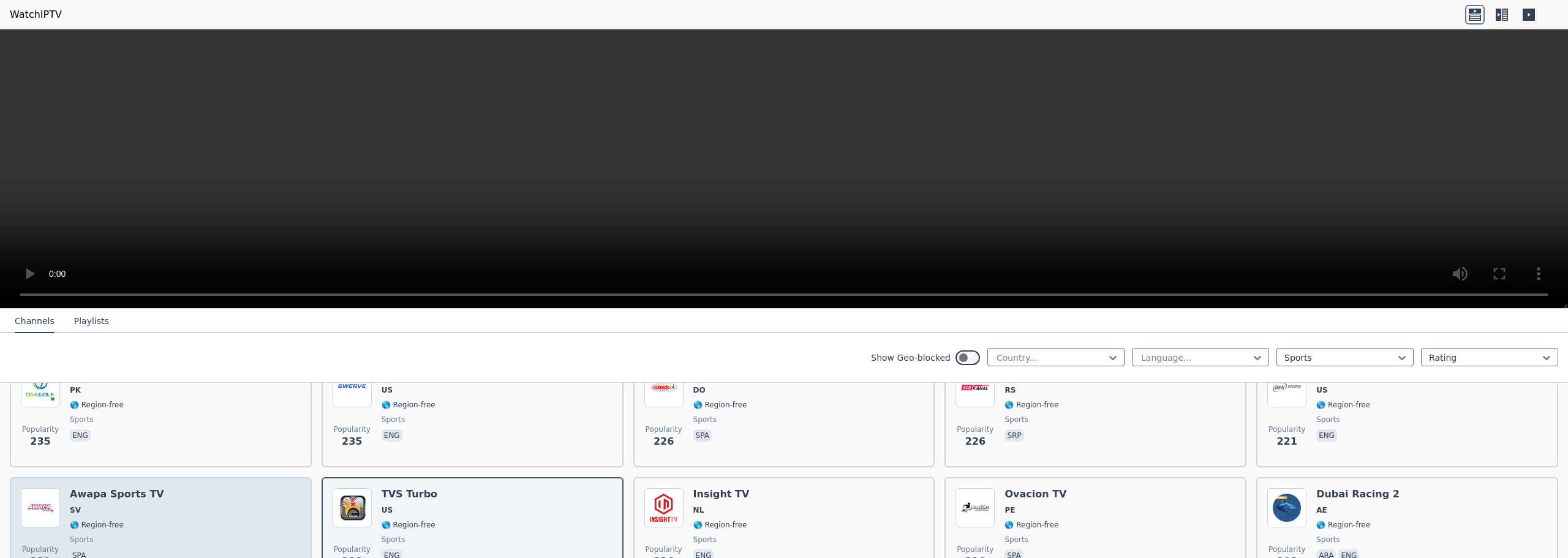
click at [187, 494] on div "Popularity 219 Awapa Sports TV SV 🌎 Region-free sports spa" at bounding box center [161, 532] width 280 height 88
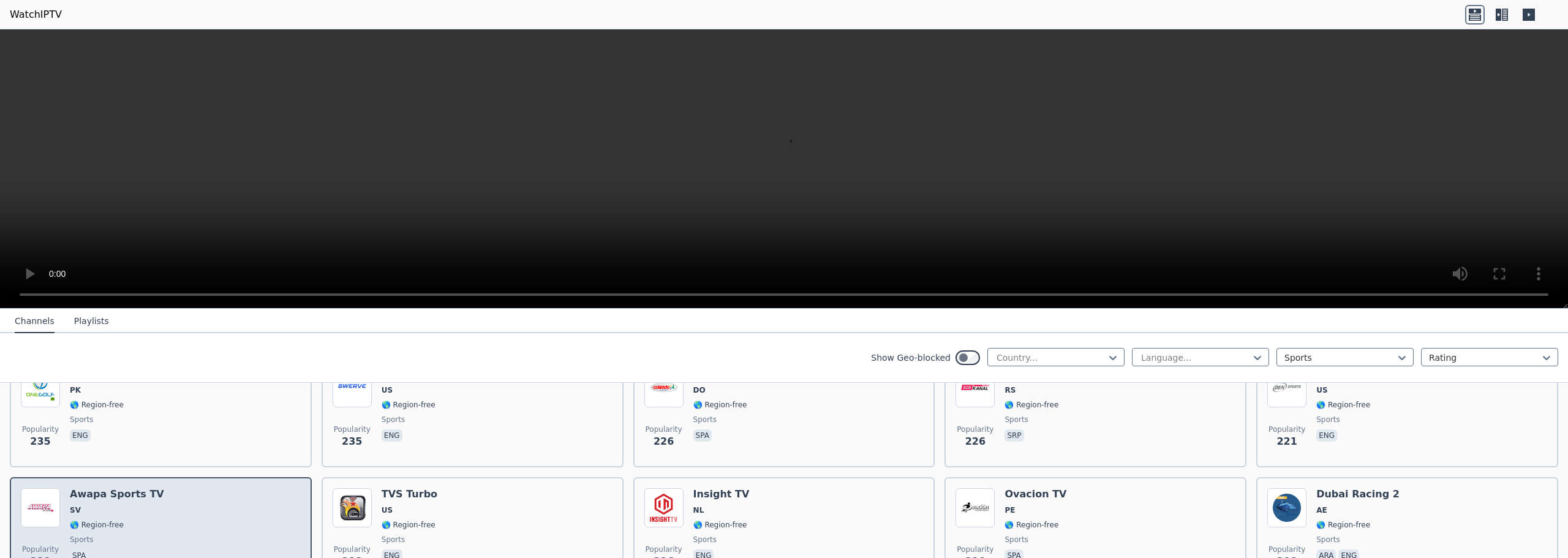
click at [187, 493] on div "Popularity 219 Awapa Sports TV SV 🌎 Region-free sports spa" at bounding box center [161, 532] width 280 height 88
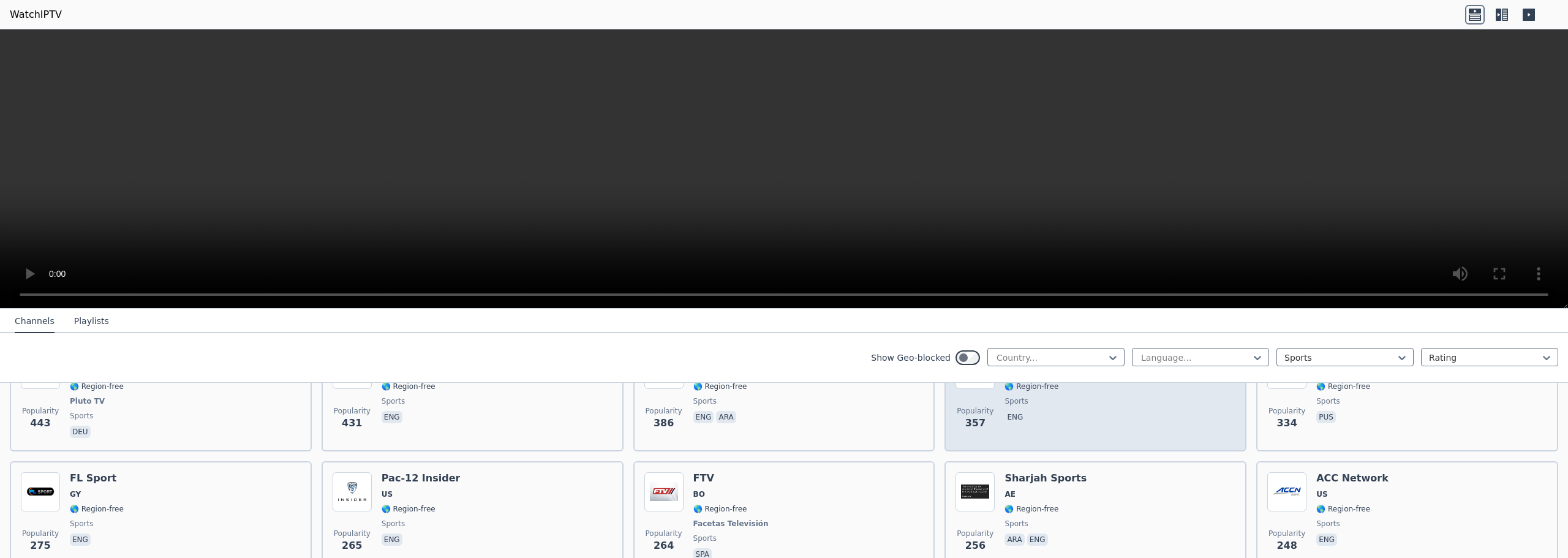
scroll to position [1015, 0]
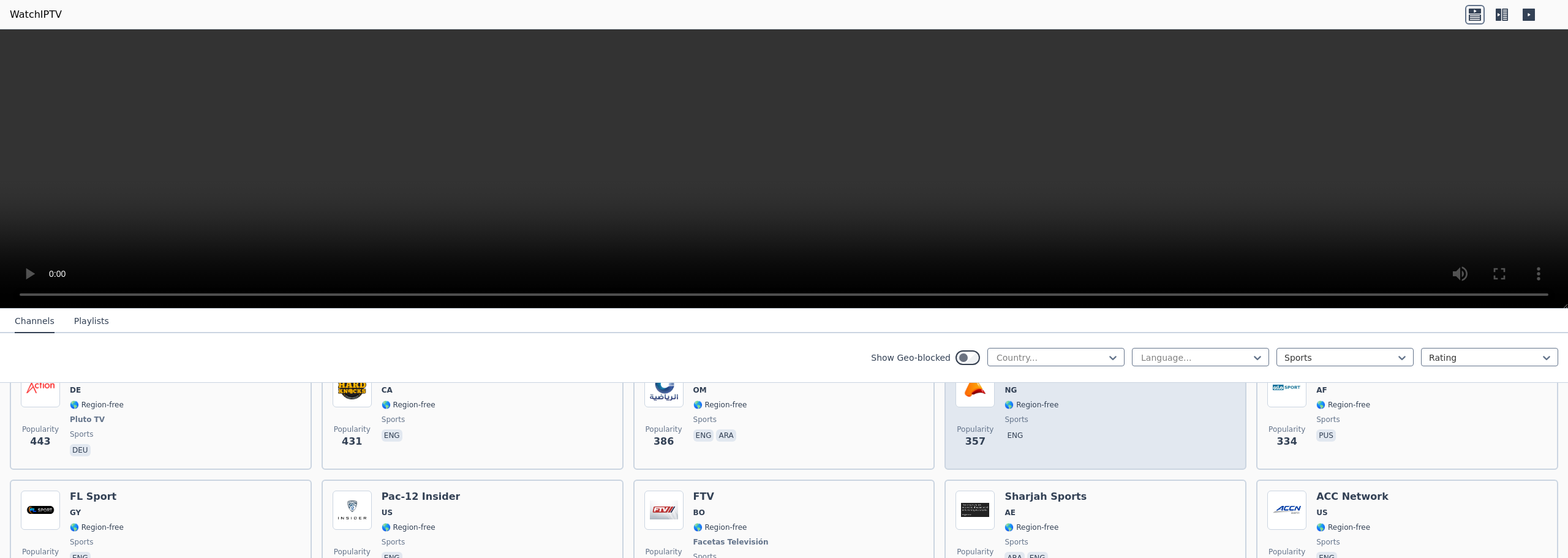
click at [1135, 429] on div "Popularity 357 AfroSport Nigeria NG 🌎 Region-free sports eng" at bounding box center [1095, 413] width 280 height 91
click at [1133, 429] on div "Popularity 357 AfroSport Nigeria NG 🌎 Region-free sports eng" at bounding box center [1095, 413] width 280 height 91
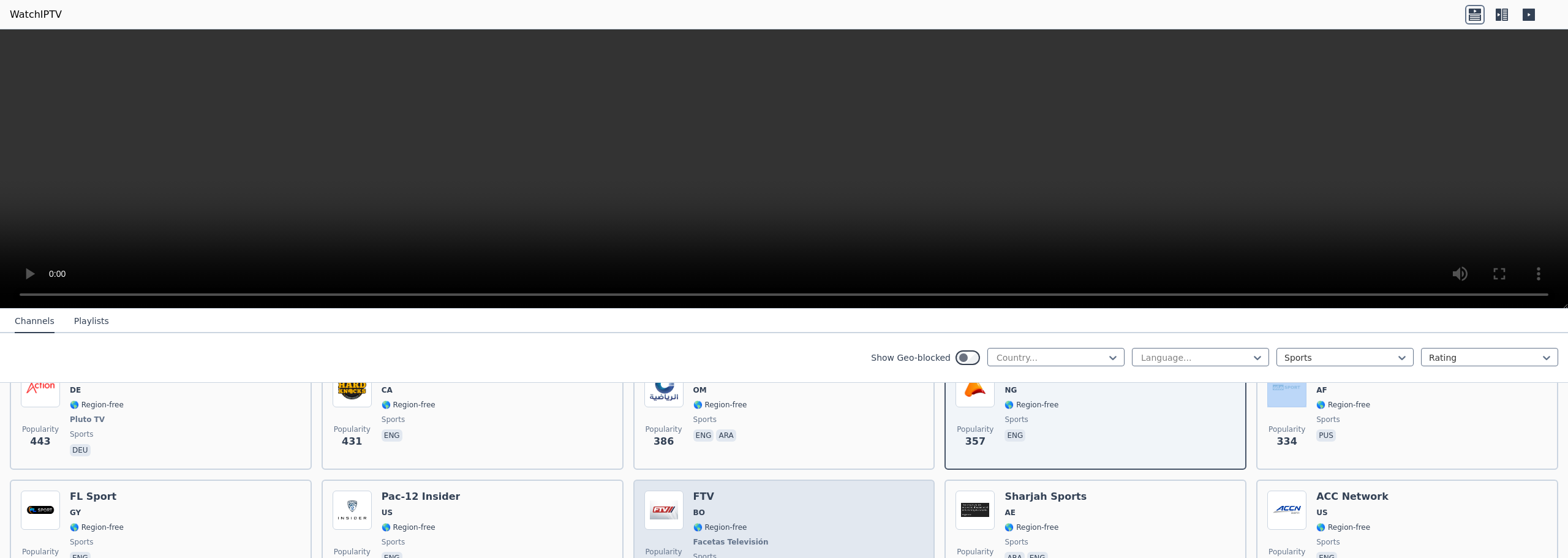
click at [732, 492] on h6 "FTV" at bounding box center [732, 497] width 78 height 12
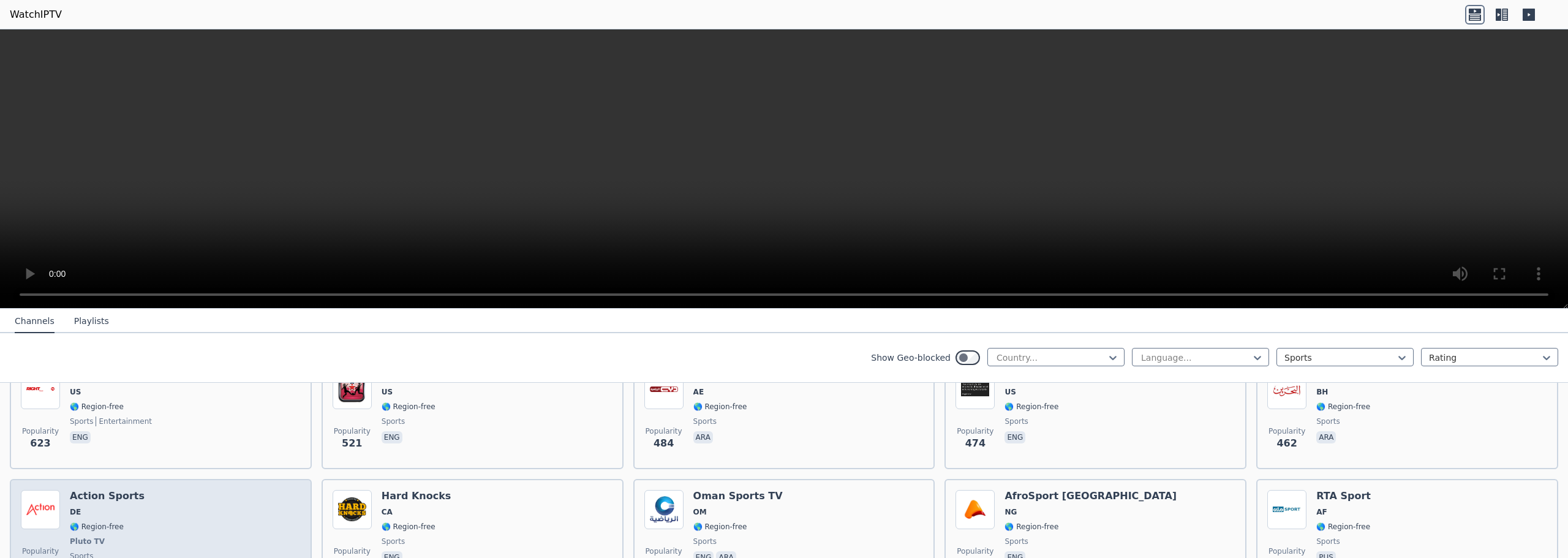
scroll to position [893, 0]
click at [191, 491] on div "Popularity 443 Action Sports DE 🌎 Region-free Pluto TV sports deu" at bounding box center [161, 536] width 280 height 91
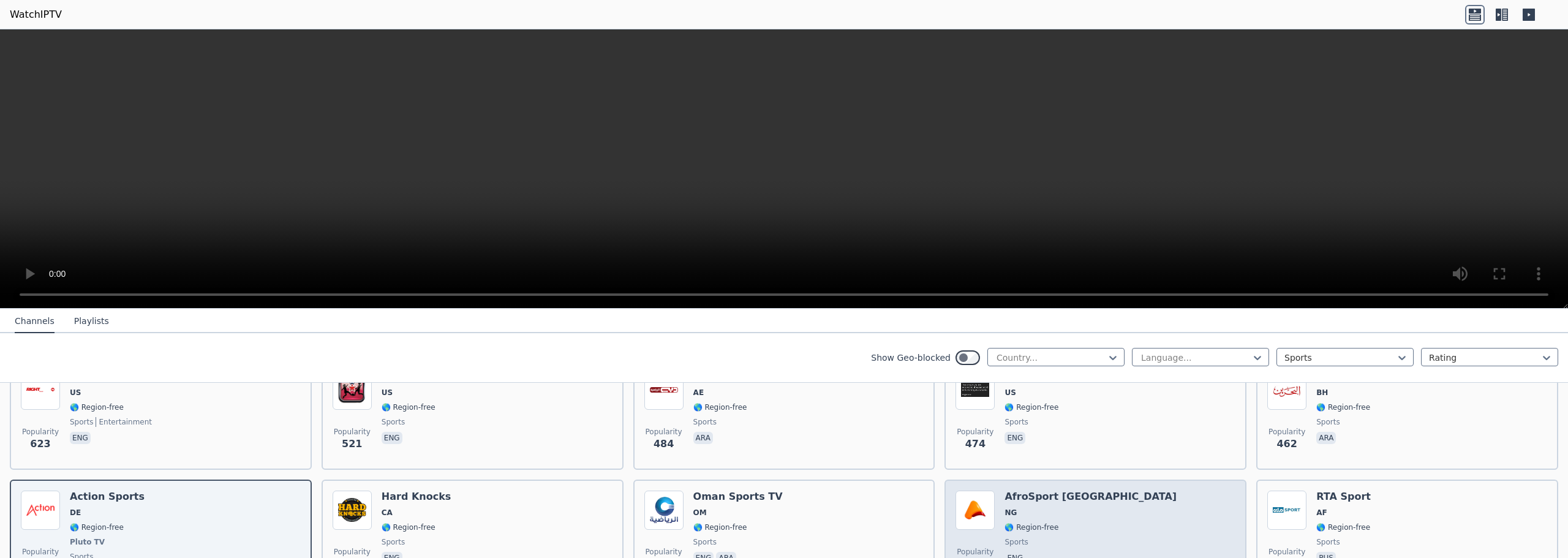
click at [1090, 491] on div "Popularity 357 AfroSport Nigeria NG 🌎 Region-free sports eng" at bounding box center [1095, 536] width 280 height 91
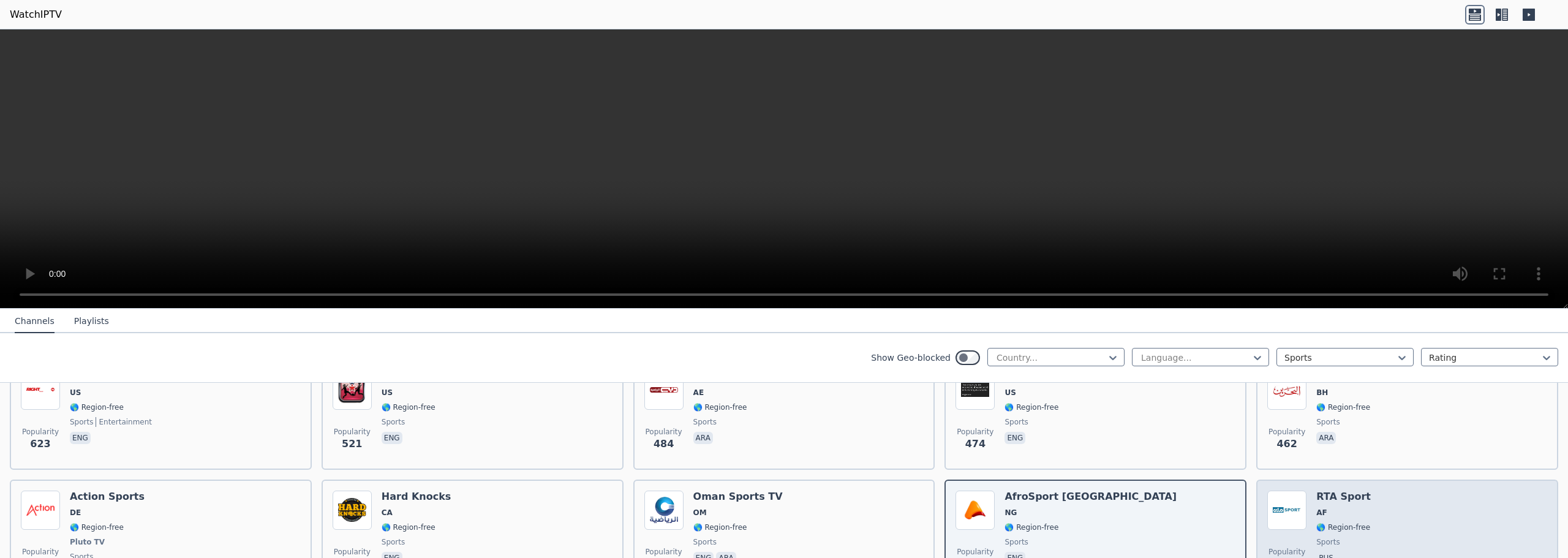
click at [1377, 512] on div "Popularity 334 RTA Sport AF 🌎 Region-free sports pus" at bounding box center [1408, 536] width 280 height 91
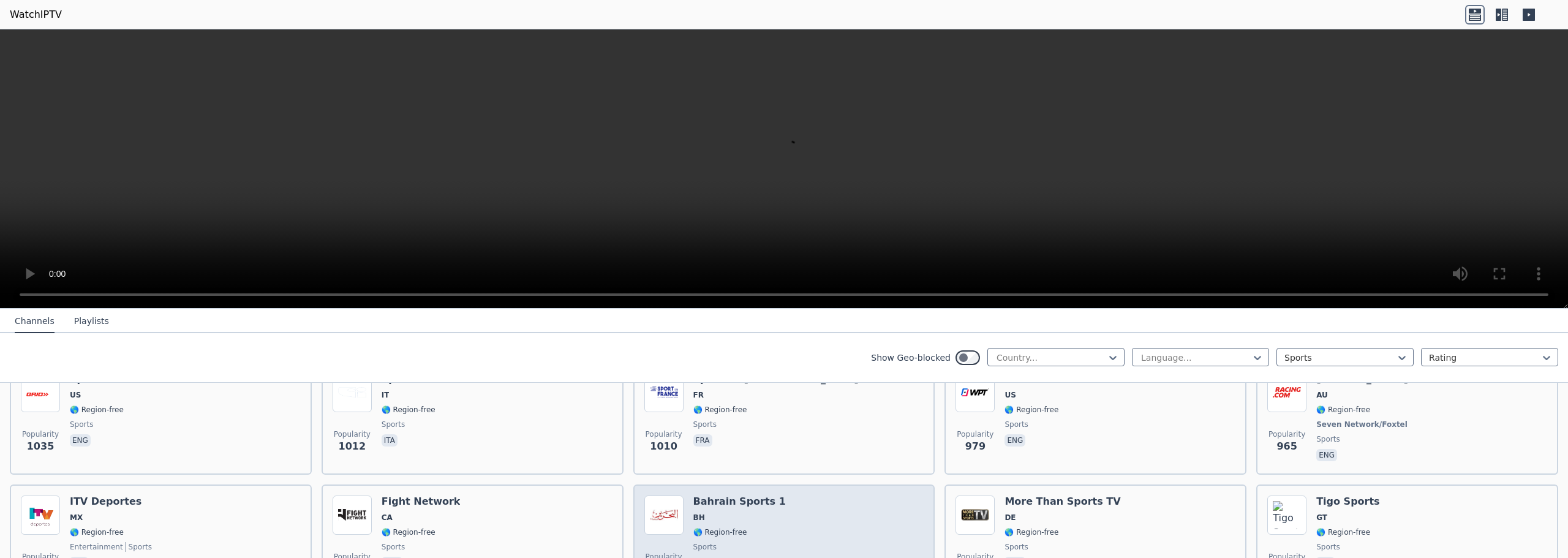
scroll to position [219, 0]
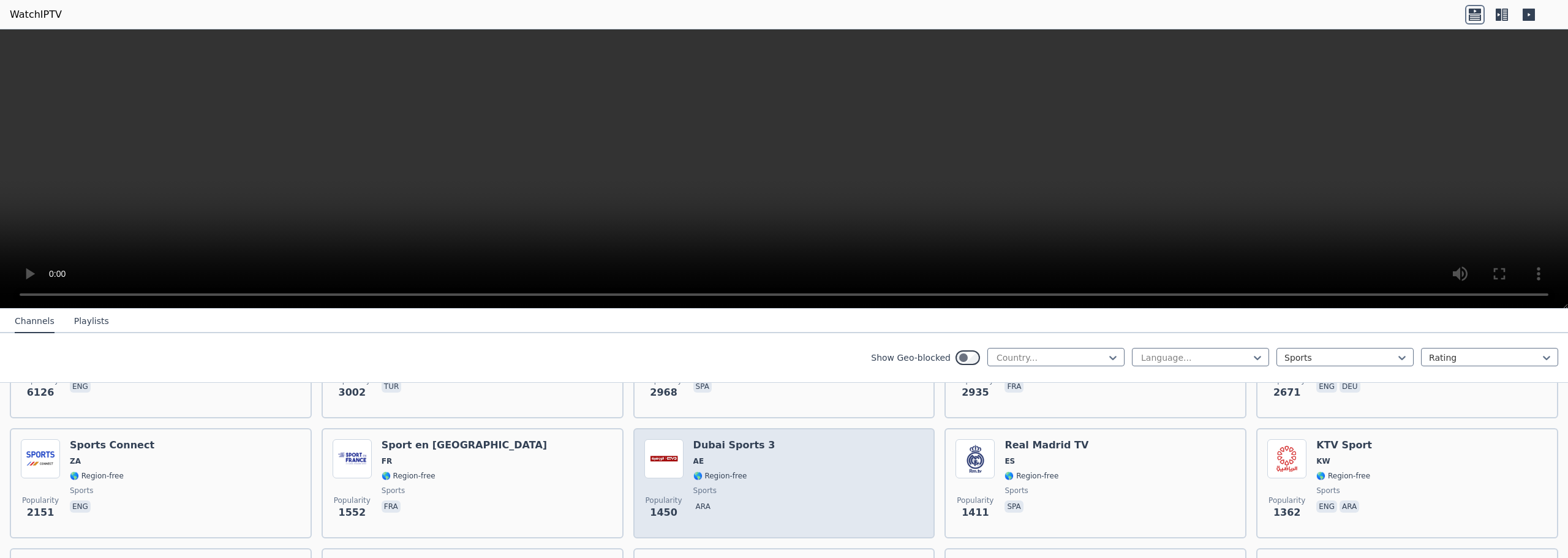
click at [767, 447] on div "Popularity 1450 Dubai Sports 3 AE 🌎 Region-free sports ara" at bounding box center [785, 483] width 280 height 88
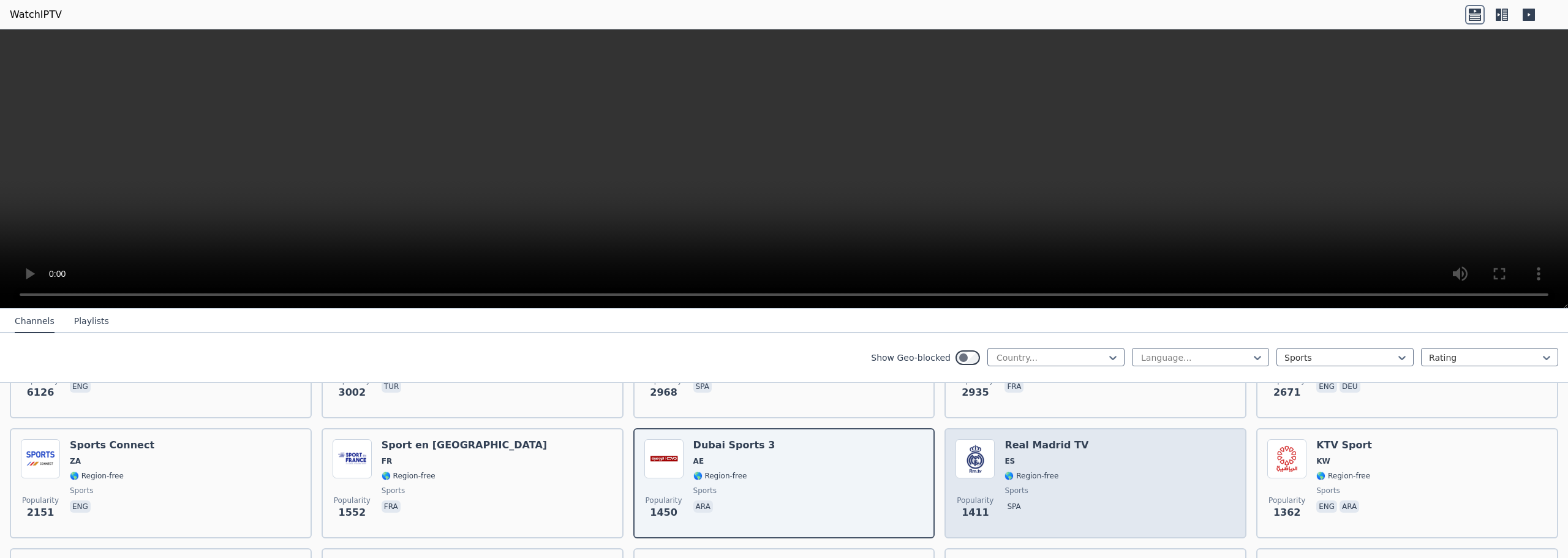
click at [1077, 439] on div "Popularity 1411 Real Madrid TV ES 🌎 Region-free sports spa" at bounding box center [1095, 483] width 280 height 88
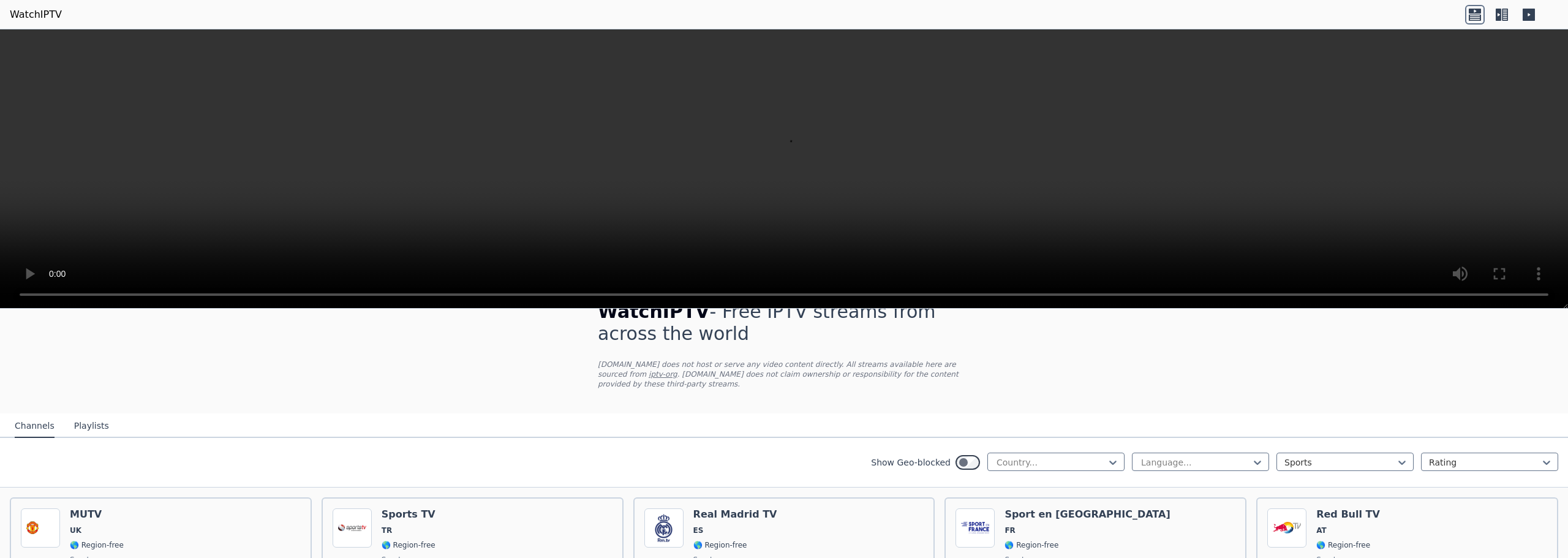
scroll to position [0, 0]
